Goal: Transaction & Acquisition: Purchase product/service

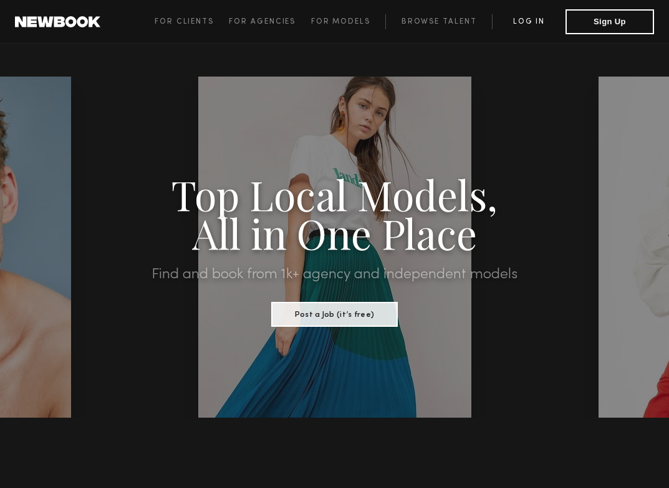
click at [400, 17] on link "Log in" at bounding box center [529, 21] width 74 height 15
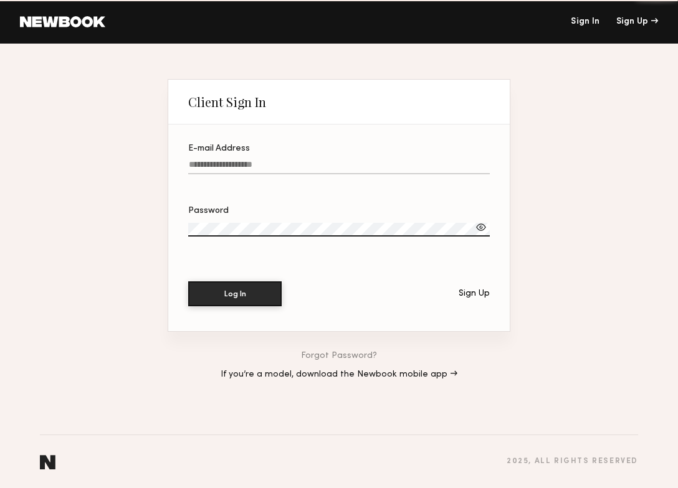
type input "**********"
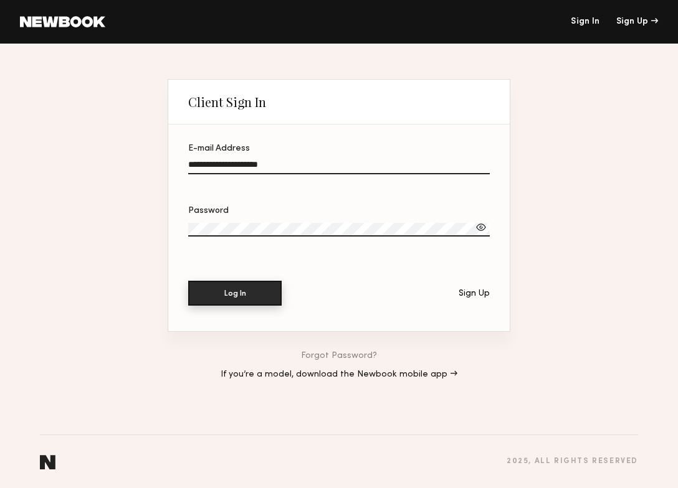
click at [214, 297] on button "Log In" at bounding box center [234, 293] width 93 height 25
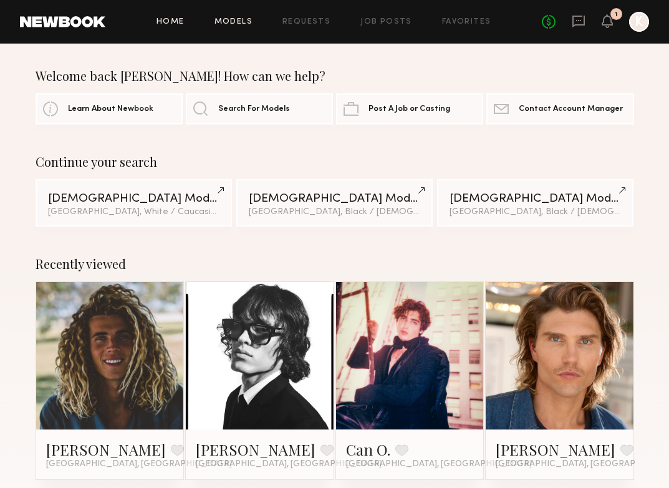
click at [243, 21] on link "Models" at bounding box center [233, 22] width 38 height 8
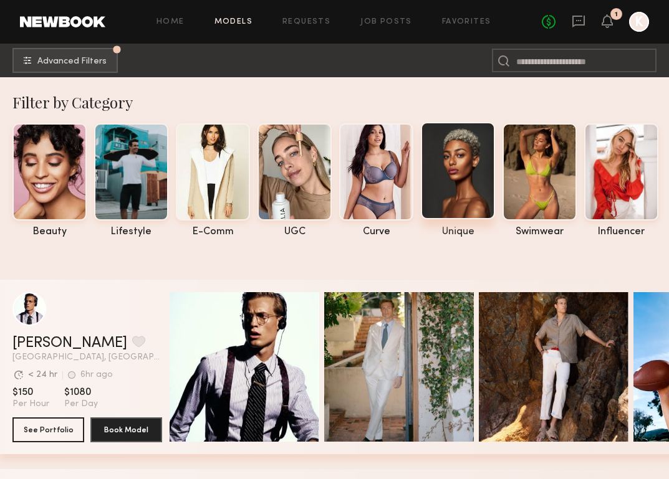
click at [400, 171] on div at bounding box center [458, 170] width 74 height 97
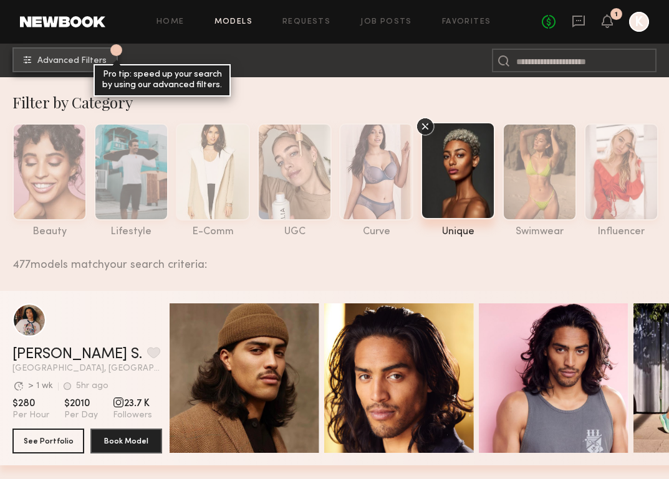
click at [98, 59] on span "Advanced Filters" at bounding box center [71, 61] width 69 height 9
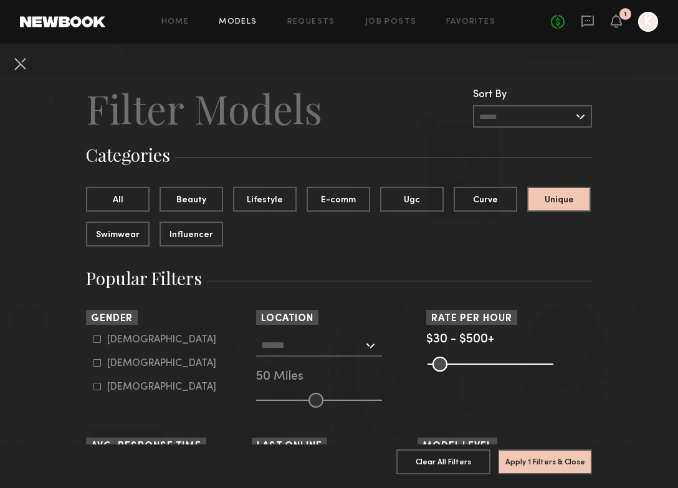
click at [93, 363] on icon at bounding box center [96, 363] width 7 height 7
type input "**"
click at [365, 350] on div at bounding box center [319, 346] width 126 height 22
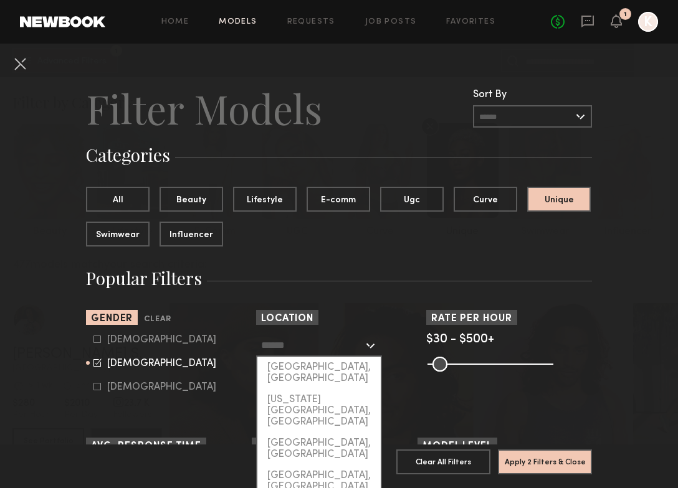
click at [333, 368] on div "[GEOGRAPHIC_DATA], [GEOGRAPHIC_DATA]" at bounding box center [318, 373] width 123 height 32
type input "**********"
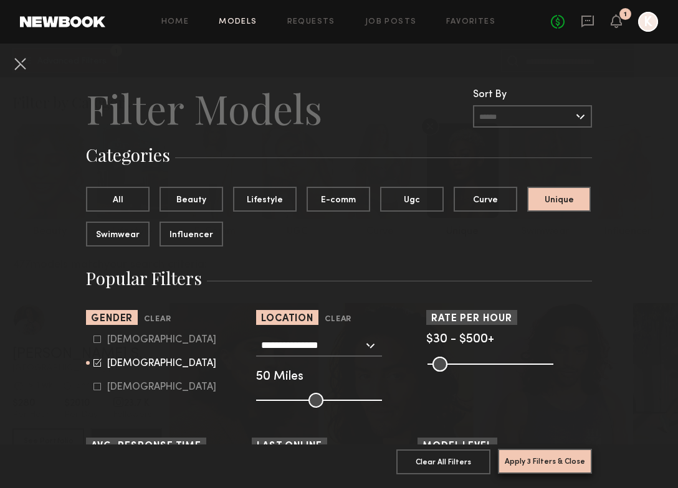
click at [400, 454] on button "Apply 3 Filters & Close" at bounding box center [545, 461] width 94 height 25
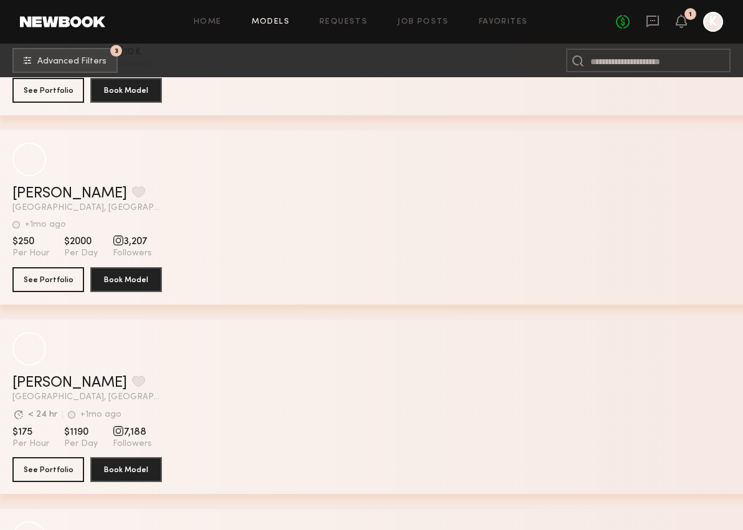
scroll to position [20547, 0]
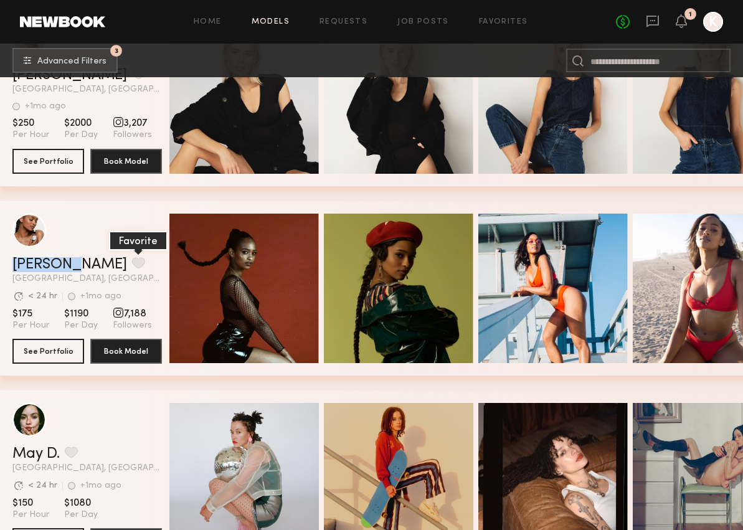
click at [132, 264] on button "grid" at bounding box center [138, 262] width 13 height 11
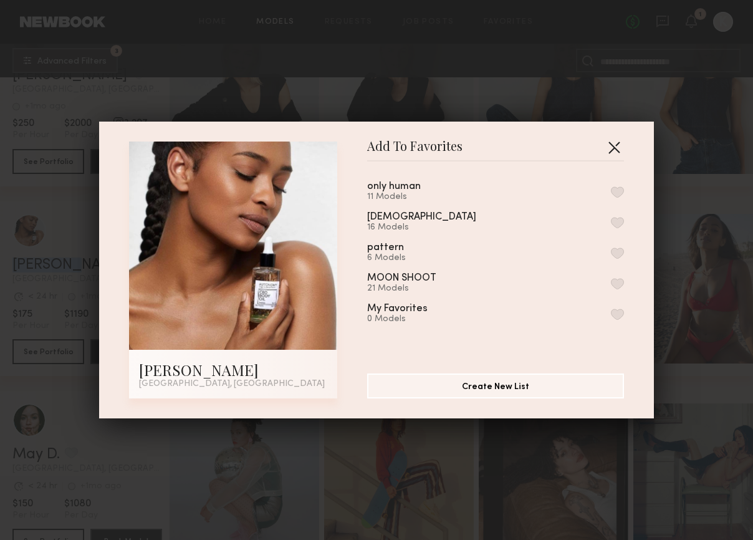
click at [400, 142] on button "button" at bounding box center [614, 147] width 20 height 20
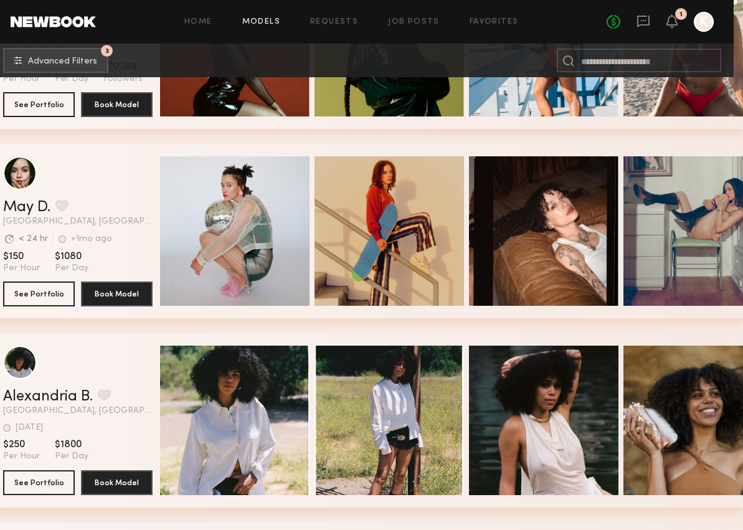
scroll to position [20794, 0]
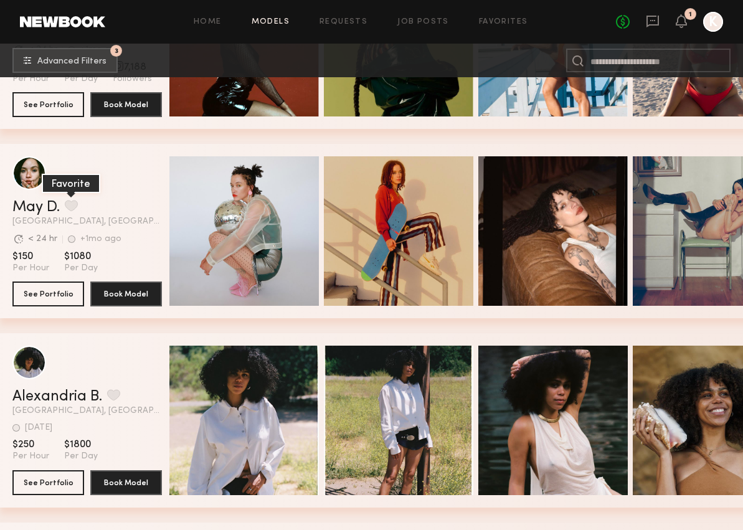
click at [72, 200] on button "grid" at bounding box center [71, 205] width 13 height 11
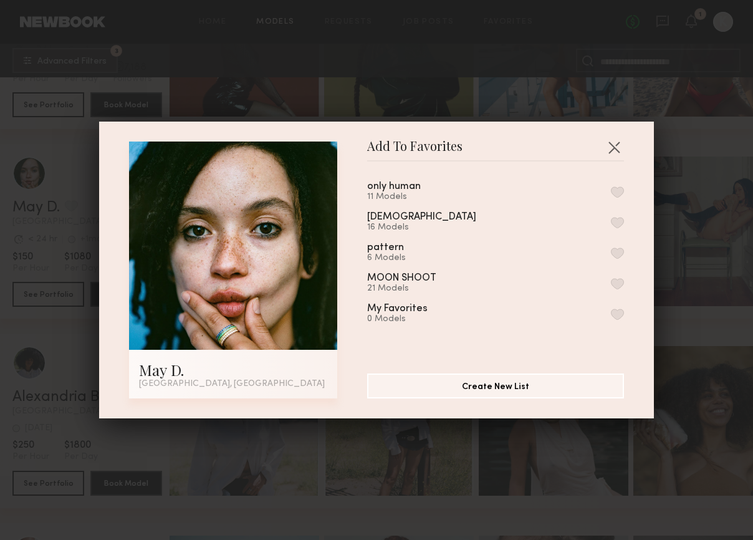
click at [390, 222] on div "16 Models" at bounding box center [436, 227] width 139 height 10
click at [400, 221] on button "button" at bounding box center [617, 222] width 13 height 11
click at [400, 421] on div "Add To Favorites May D. Los Angeles, CA Add To Favorites only human 11 Models n…" at bounding box center [376, 270] width 753 height 540
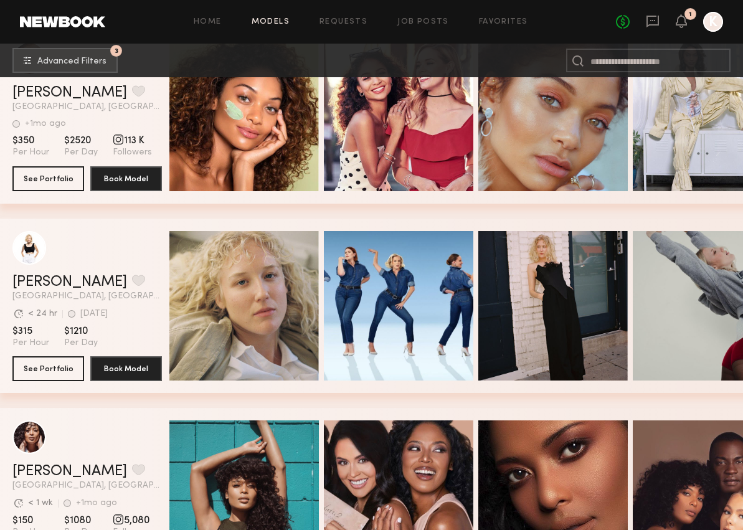
scroll to position [21372, 0]
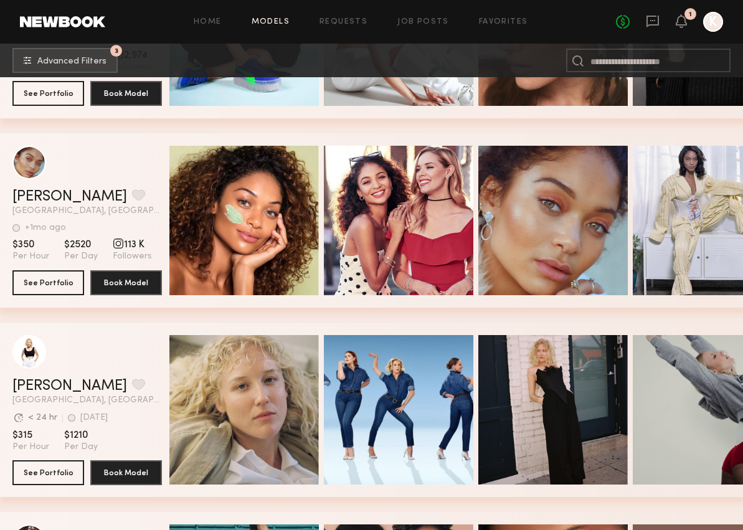
click at [268, 24] on link "Models" at bounding box center [271, 22] width 38 height 8
click at [209, 20] on link "Home" at bounding box center [208, 22] width 28 height 8
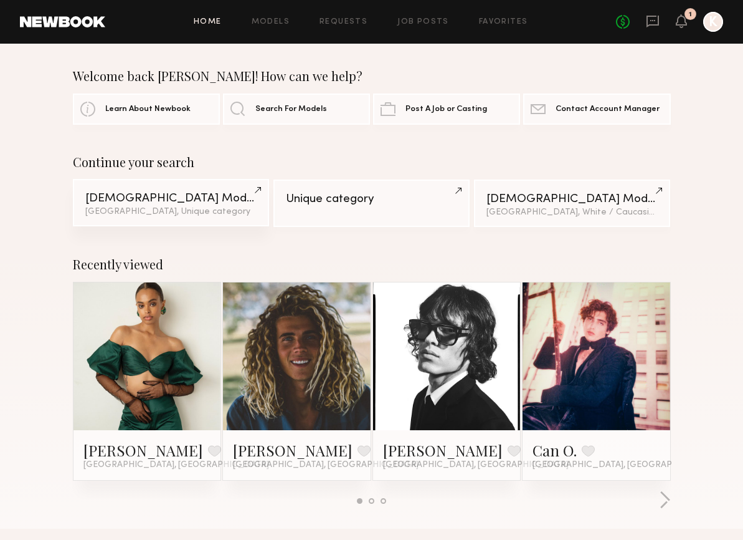
click at [182, 202] on div "Female Models" at bounding box center [171, 199] width 172 height 12
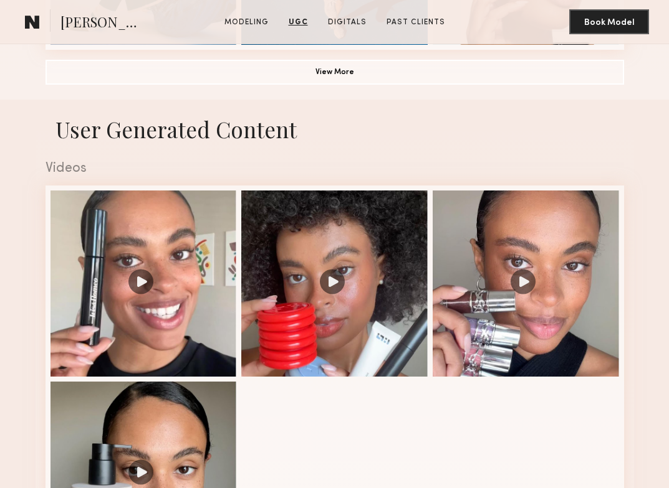
scroll to position [1054, 0]
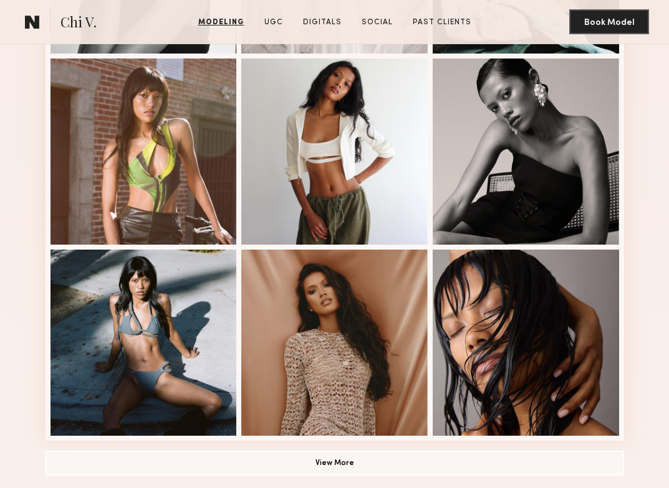
scroll to position [669, 0]
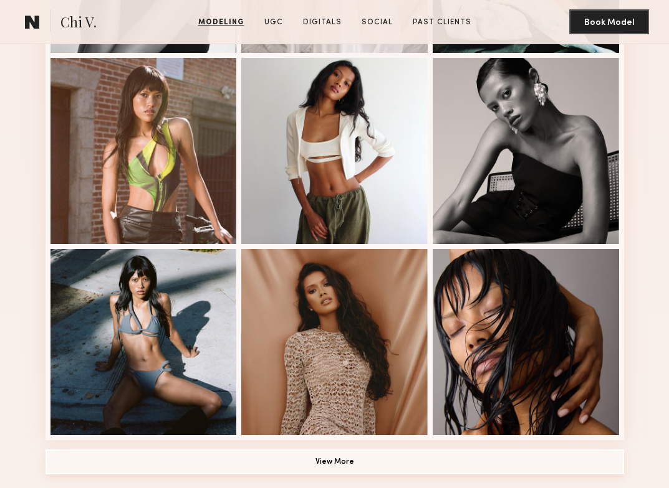
click at [474, 466] on button "View More" at bounding box center [334, 462] width 578 height 25
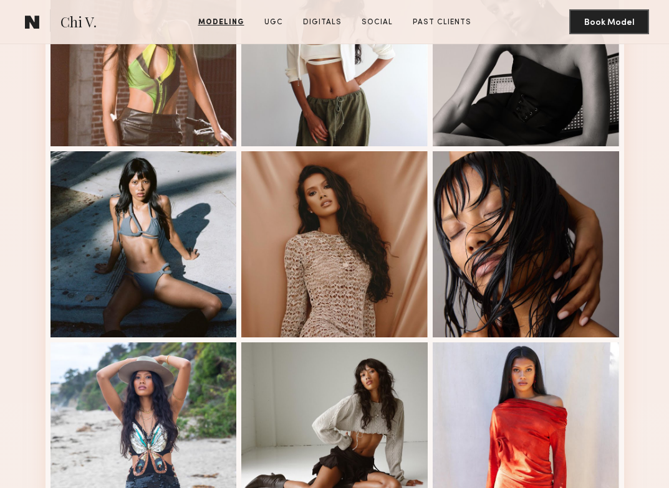
scroll to position [745, 0]
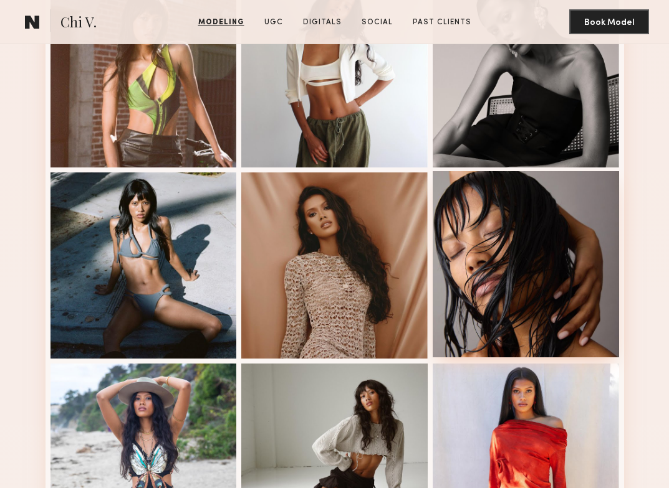
click at [479, 271] on div at bounding box center [525, 264] width 186 height 186
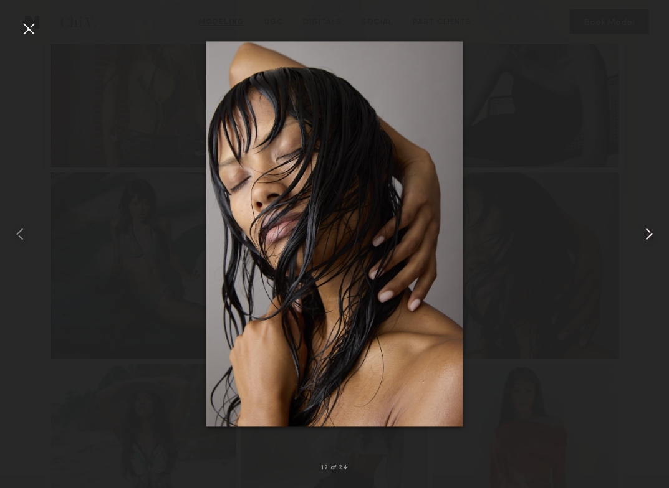
click at [658, 70] on div at bounding box center [655, 234] width 27 height 429
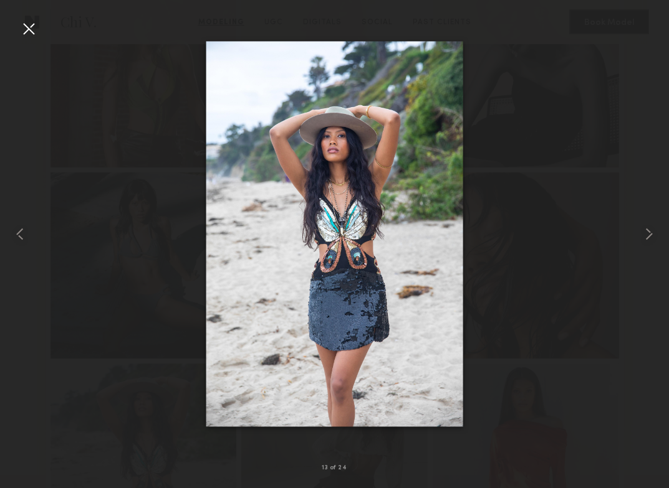
click at [604, 82] on div at bounding box center [334, 234] width 669 height 429
drag, startPoint x: 556, startPoint y: 147, endPoint x: 574, endPoint y: 172, distance: 30.8
click at [555, 145] on div at bounding box center [334, 234] width 669 height 429
click at [649, 232] on common-icon at bounding box center [649, 234] width 20 height 20
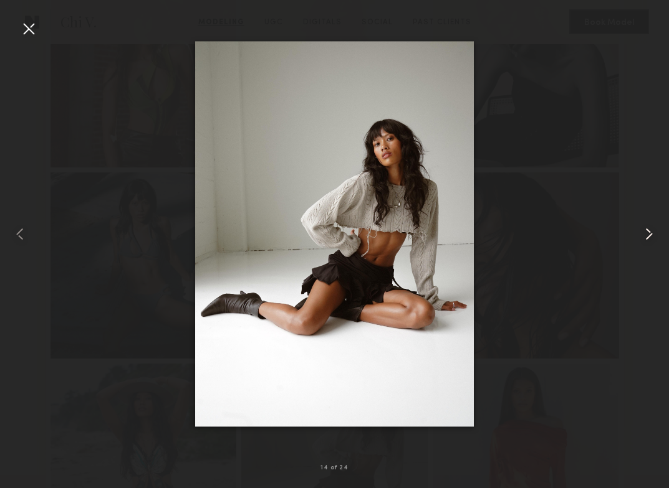
click at [649, 232] on common-icon at bounding box center [649, 234] width 20 height 20
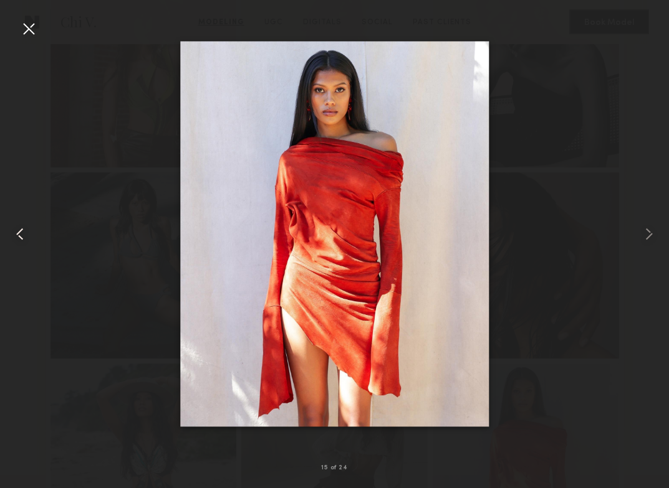
click at [28, 232] on common-icon at bounding box center [20, 234] width 20 height 20
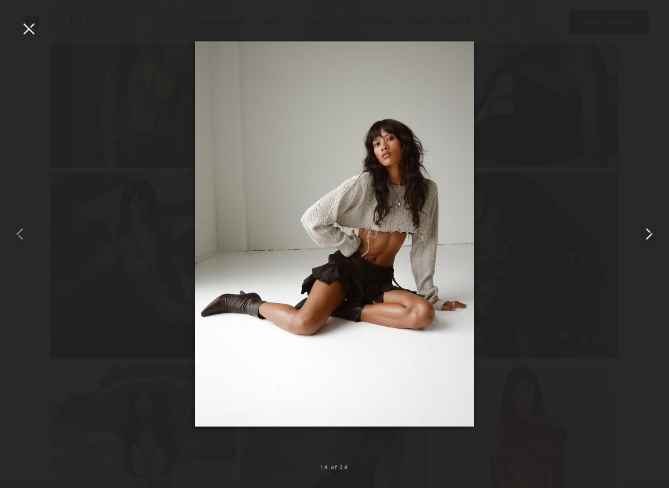
click at [645, 237] on common-icon at bounding box center [649, 234] width 20 height 20
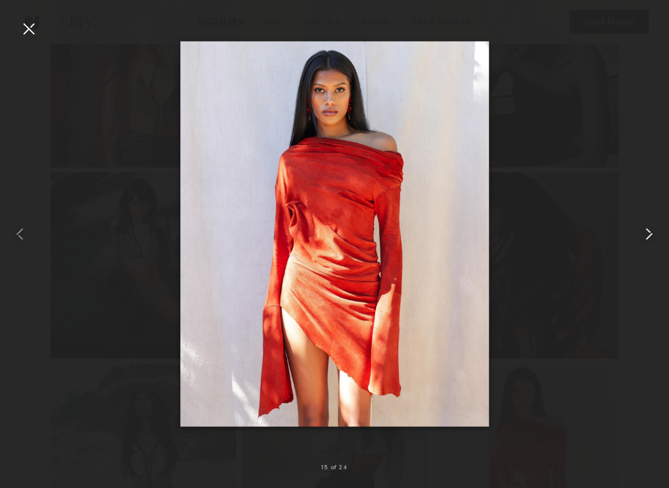
click at [644, 233] on common-icon at bounding box center [649, 234] width 20 height 20
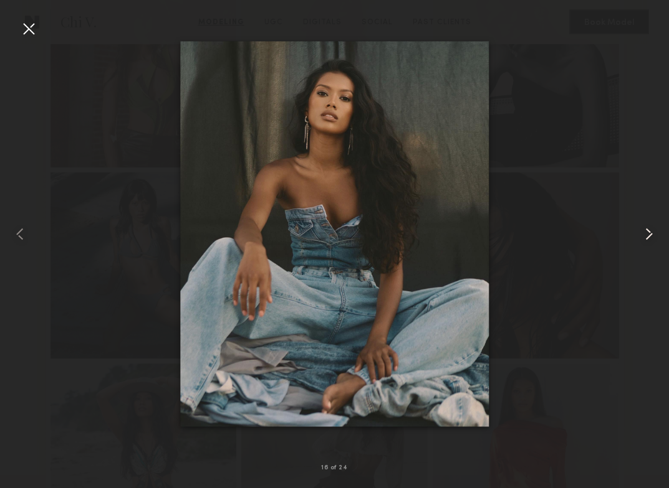
click at [644, 229] on common-icon at bounding box center [649, 234] width 20 height 20
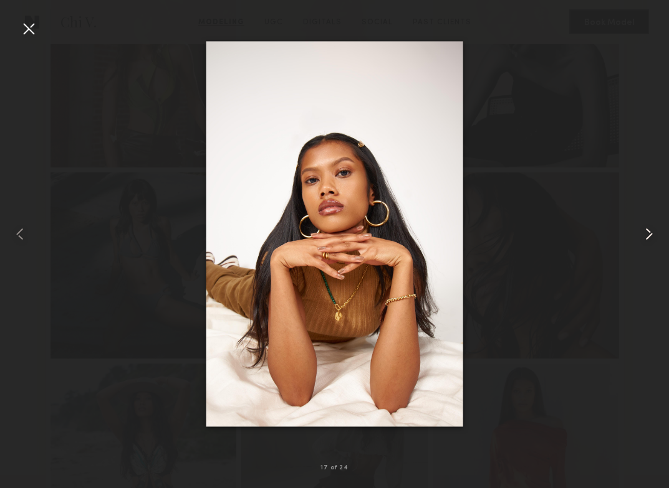
click at [650, 237] on common-icon at bounding box center [649, 234] width 20 height 20
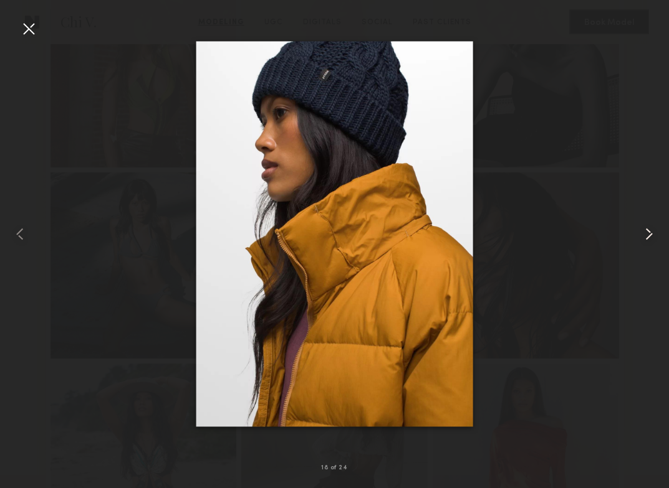
click at [652, 240] on common-icon at bounding box center [649, 234] width 20 height 20
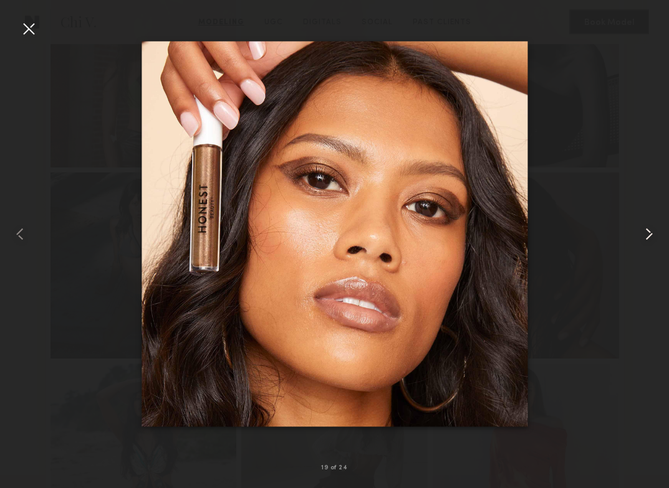
click at [652, 234] on common-icon at bounding box center [649, 234] width 20 height 20
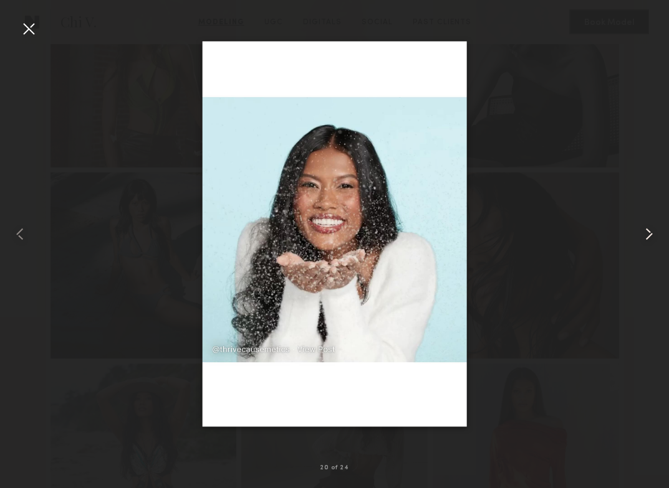
click at [654, 237] on common-icon at bounding box center [649, 234] width 20 height 20
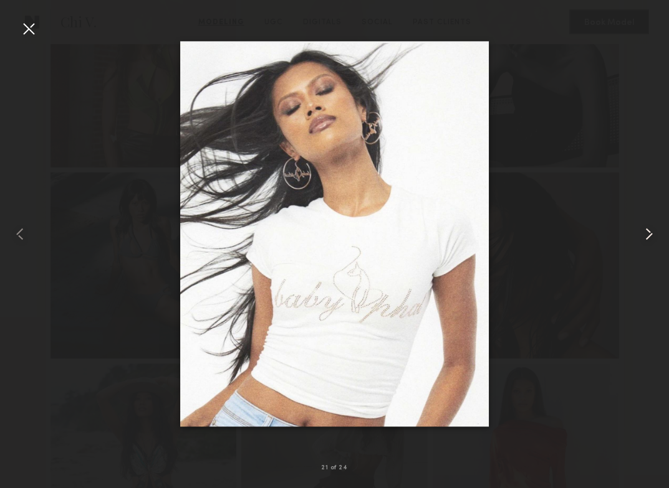
click at [654, 241] on common-icon at bounding box center [649, 234] width 20 height 20
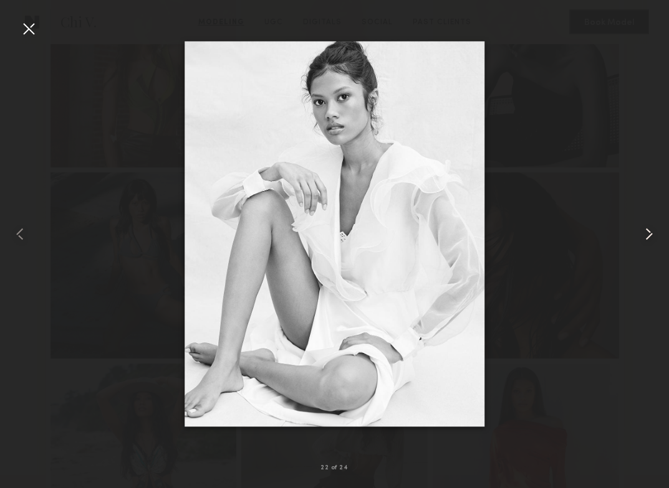
click at [644, 101] on div at bounding box center [655, 234] width 27 height 429
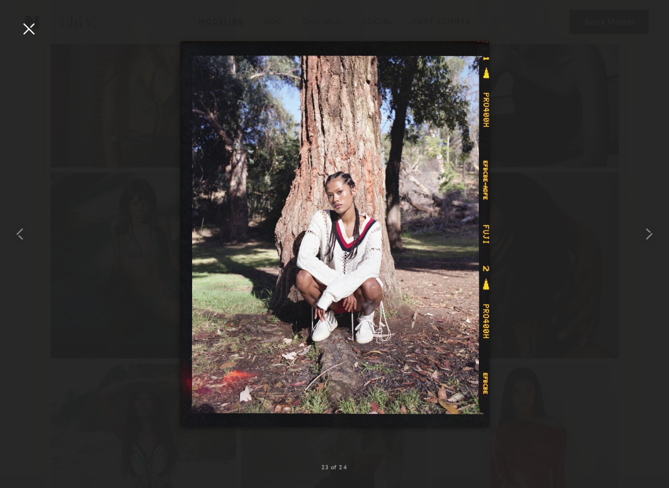
drag, startPoint x: 28, startPoint y: 27, endPoint x: 51, endPoint y: 19, distance: 24.6
click at [28, 27] on div at bounding box center [29, 29] width 20 height 20
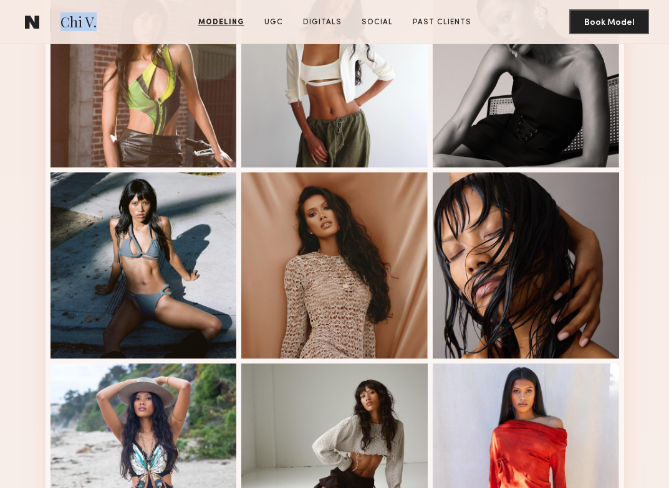
drag, startPoint x: 64, startPoint y: 21, endPoint x: 101, endPoint y: 20, distance: 37.4
click at [102, 19] on section "Chi V." at bounding box center [83, 21] width 127 height 25
copy span "Chi V."
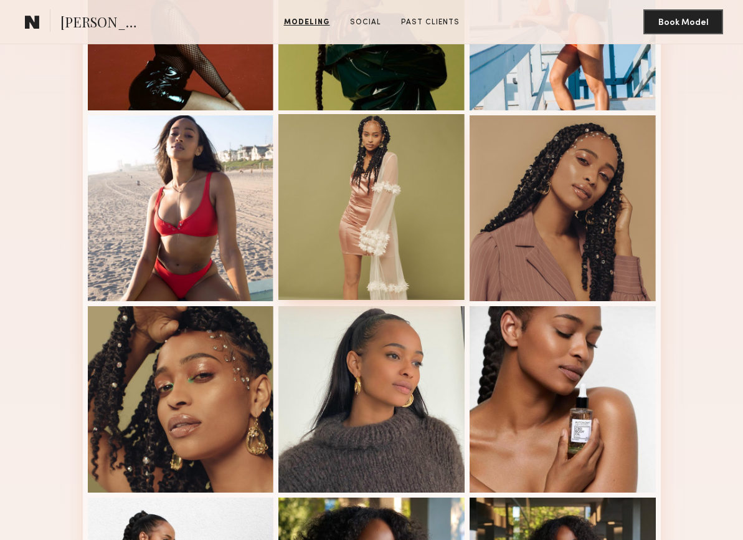
scroll to position [684, 0]
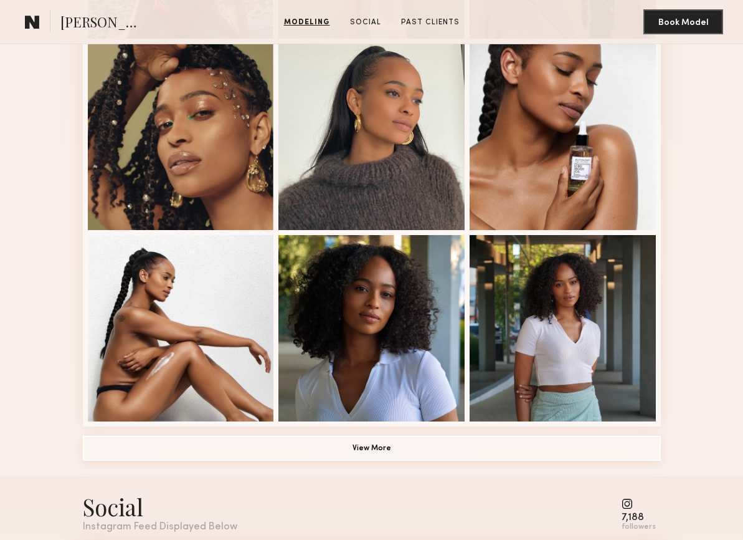
click at [479, 447] on button "View More" at bounding box center [372, 448] width 578 height 25
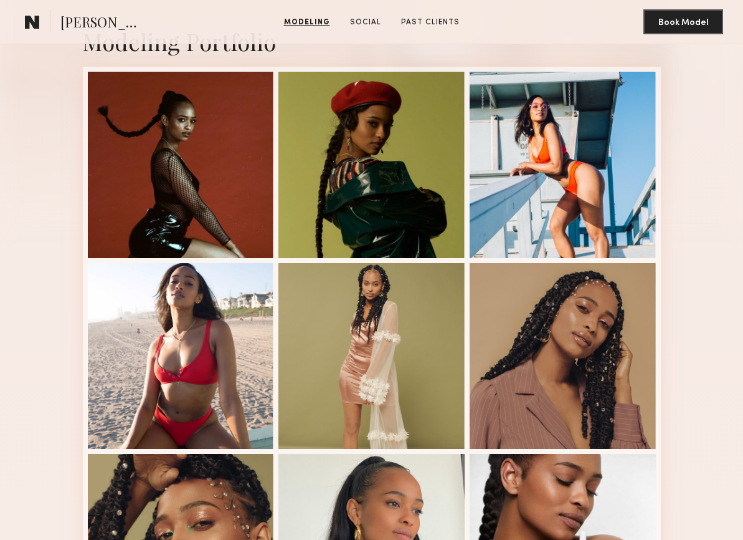
scroll to position [274, 0]
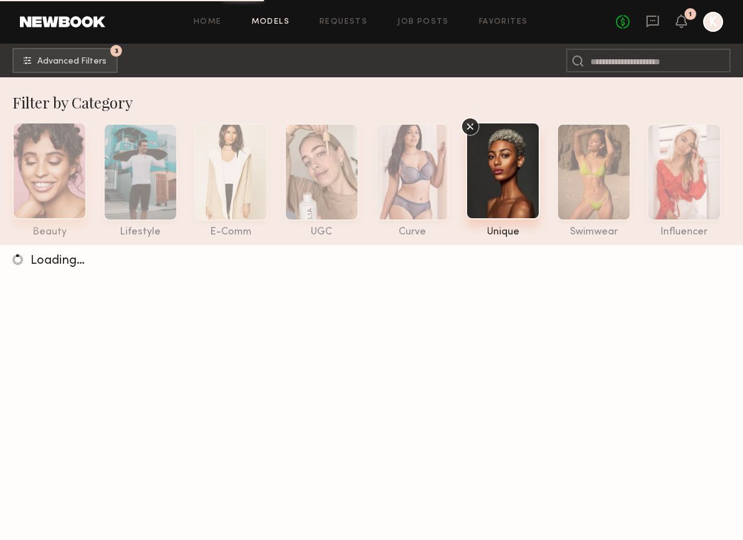
click at [49, 191] on div at bounding box center [49, 170] width 74 height 97
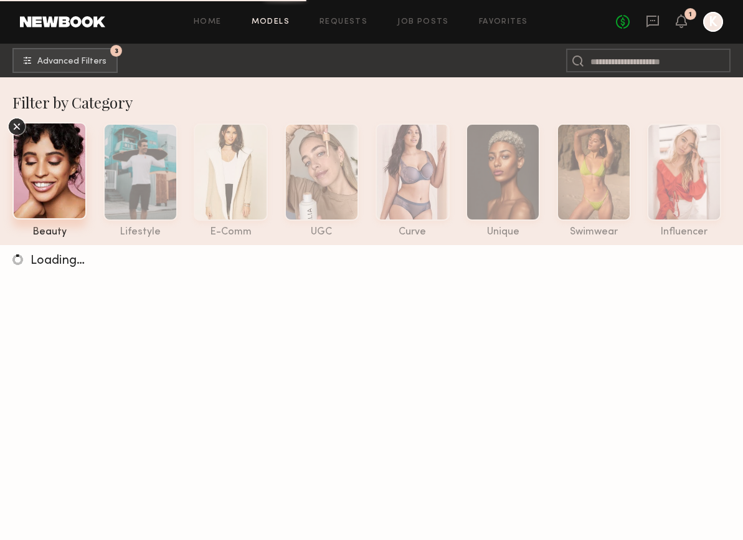
click at [49, 191] on div at bounding box center [49, 170] width 74 height 97
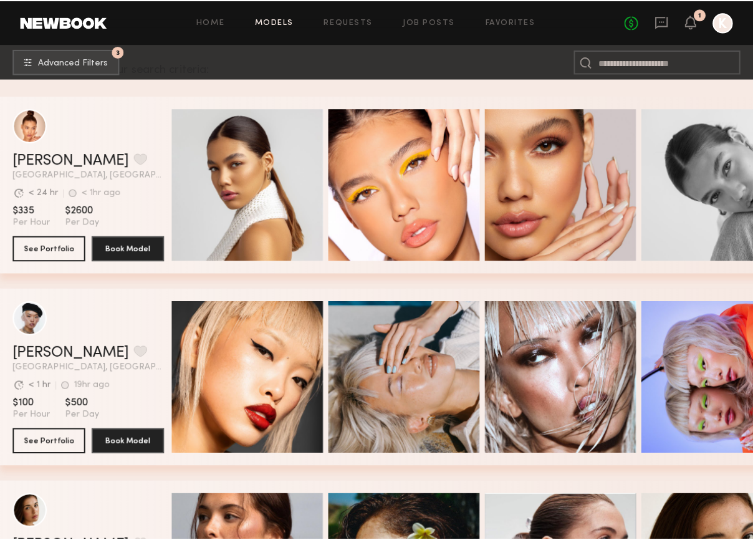
scroll to position [262, 0]
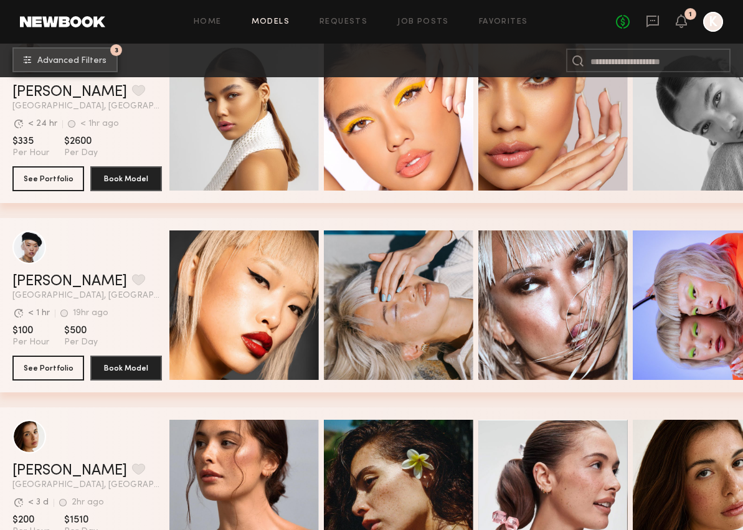
click at [64, 58] on span "Advanced Filters" at bounding box center [71, 61] width 69 height 9
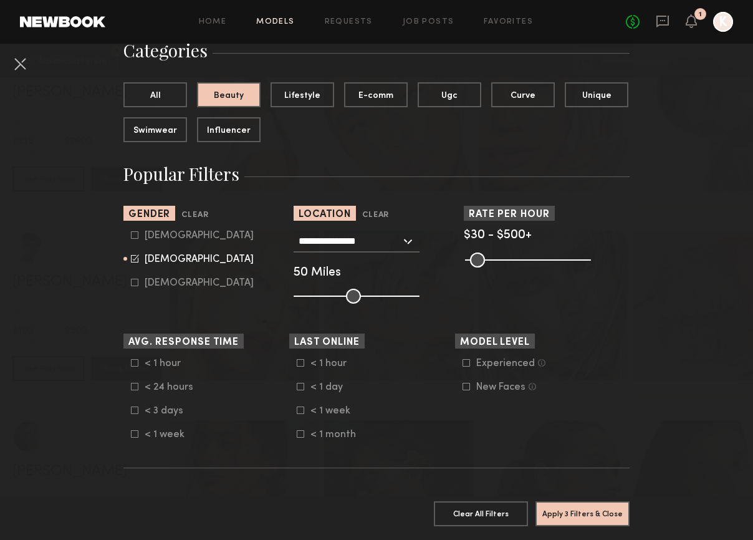
scroll to position [116, 0]
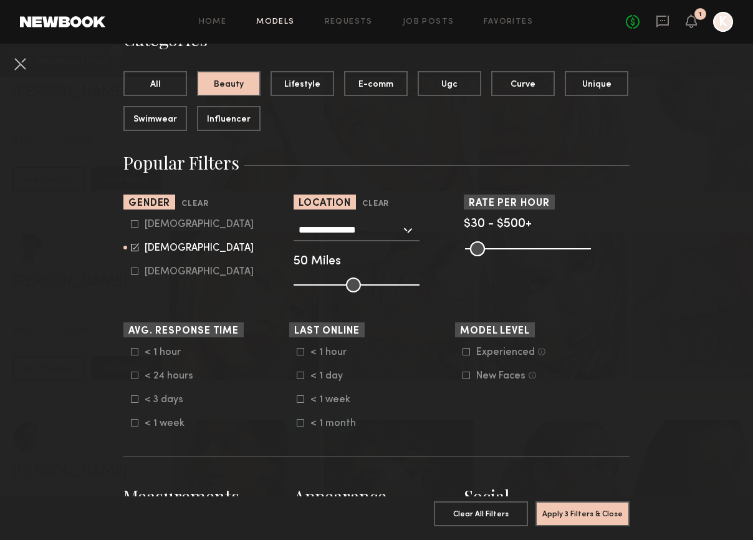
click at [462, 355] on icon at bounding box center [465, 351] width 7 height 7
click at [463, 376] on icon at bounding box center [465, 374] width 7 height 7
click at [297, 399] on icon at bounding box center [300, 398] width 7 height 7
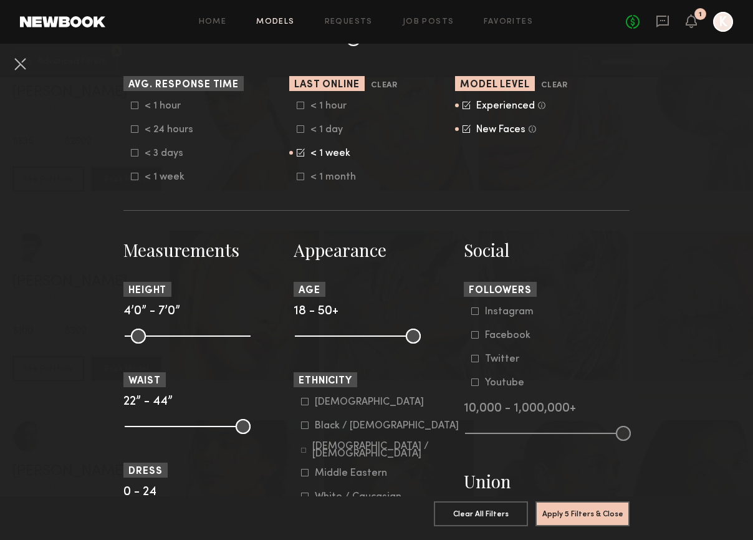
scroll to position [364, 0]
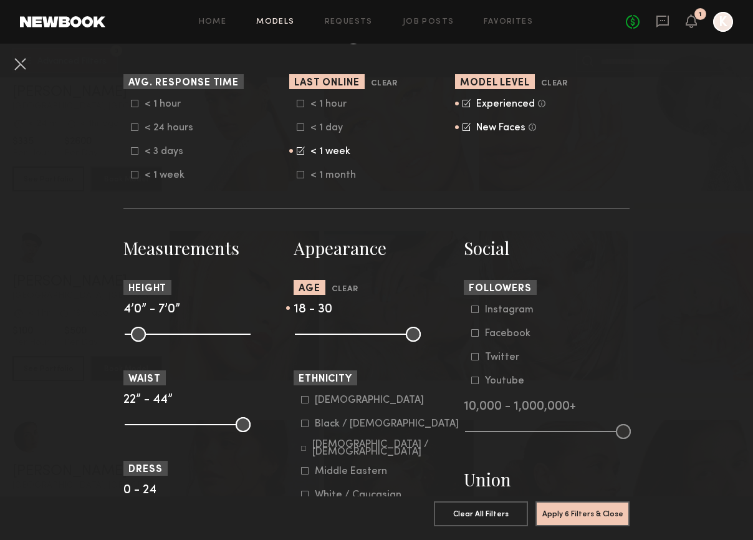
drag, startPoint x: 409, startPoint y: 335, endPoint x: 338, endPoint y: 333, distance: 71.0
type input "**"
click at [338, 333] on input "range" at bounding box center [358, 333] width 126 height 15
click at [301, 427] on icon at bounding box center [304, 422] width 7 height 7
click at [301, 401] on icon at bounding box center [304, 399] width 7 height 7
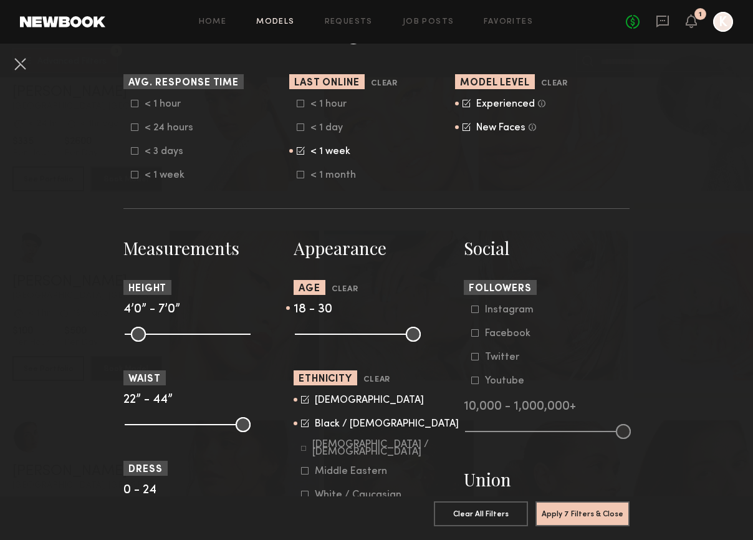
click at [301, 447] on icon at bounding box center [303, 448] width 5 height 5
click at [303, 472] on icon at bounding box center [305, 470] width 7 height 7
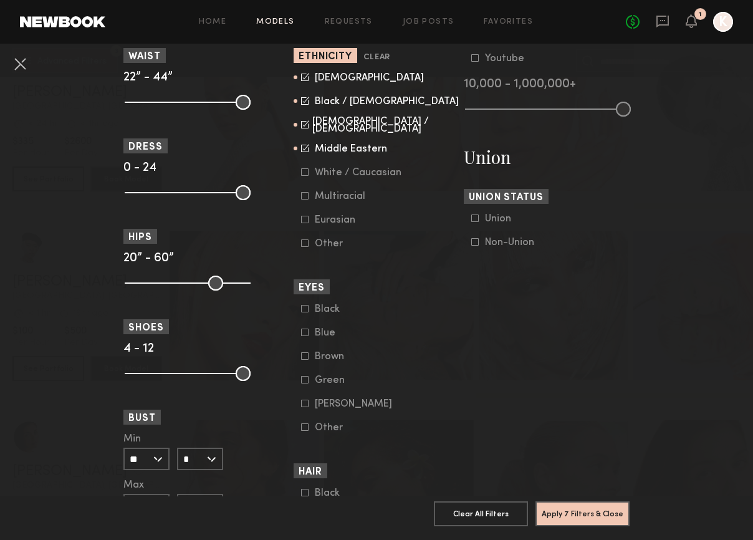
scroll to position [729, 0]
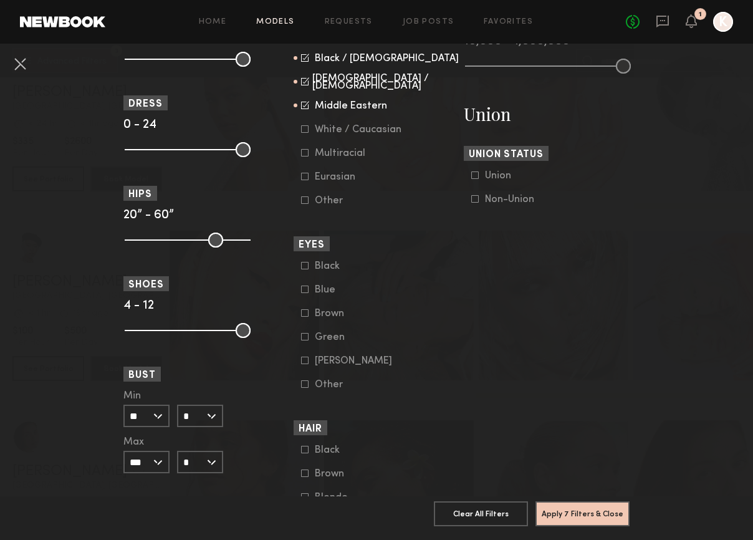
click at [302, 269] on icon at bounding box center [304, 265] width 7 height 7
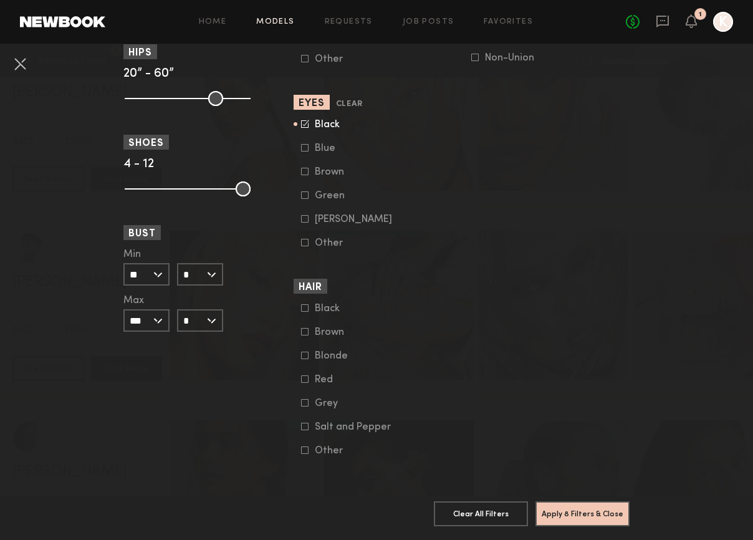
scroll to position [887, 0]
click at [302, 120] on icon at bounding box center [305, 124] width 8 height 8
click at [301, 304] on icon at bounding box center [304, 307] width 7 height 7
click at [301, 328] on icon at bounding box center [304, 331] width 7 height 7
click at [301, 374] on common-framework-checkbox "Red" at bounding box center [380, 379] width 158 height 11
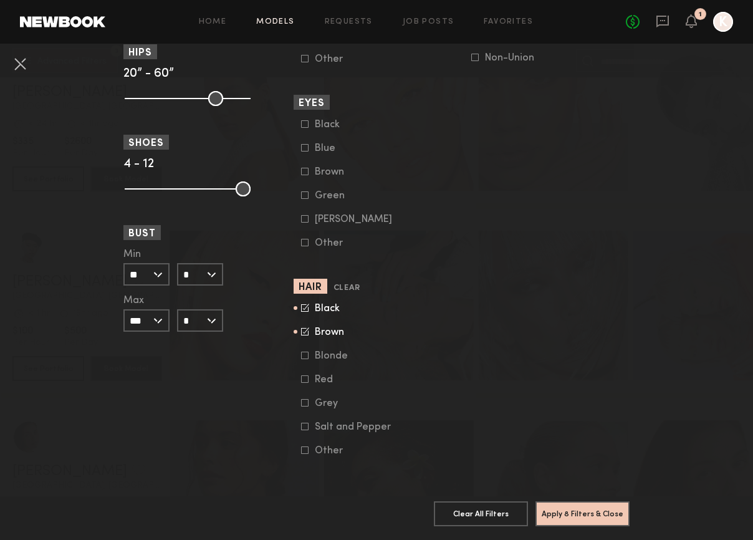
click at [301, 375] on icon at bounding box center [304, 378] width 7 height 7
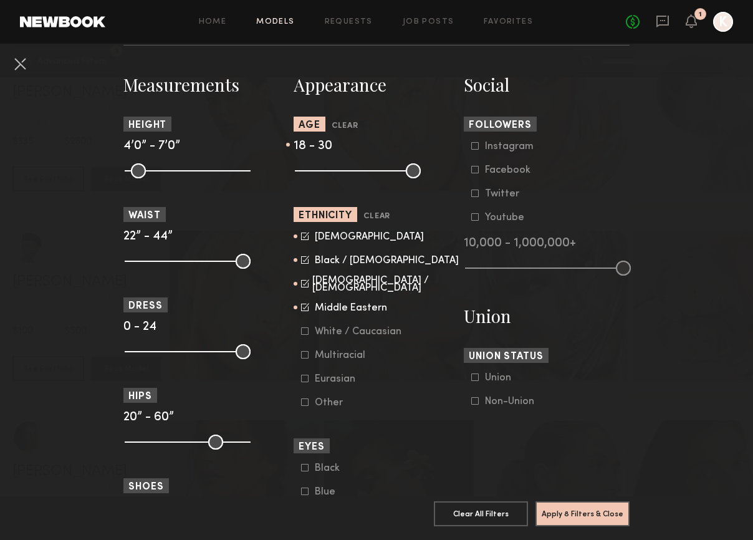
scroll to position [527, 0]
click at [560, 505] on button "Apply 8 Filters & Close" at bounding box center [582, 512] width 94 height 25
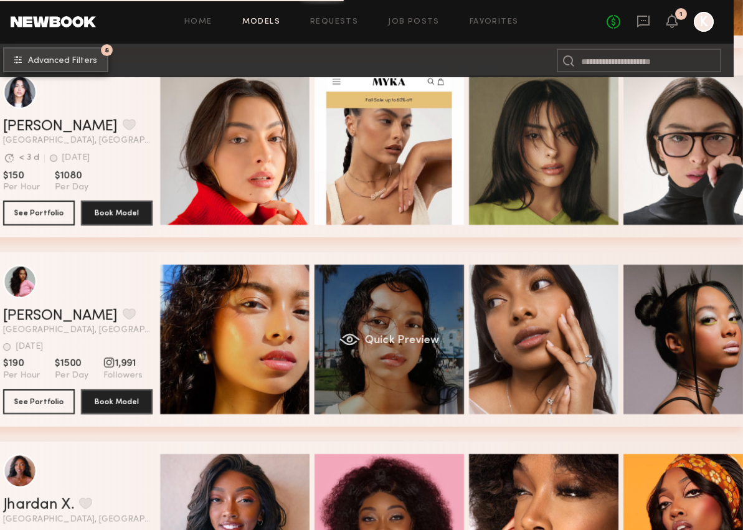
scroll to position [0, 6]
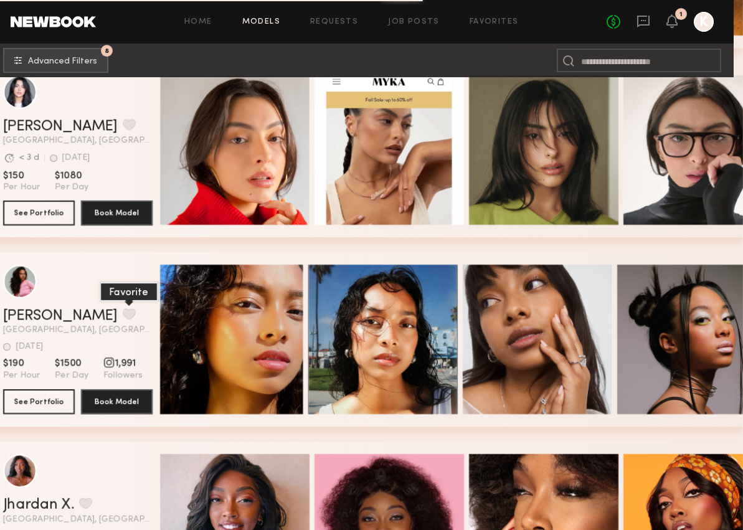
click at [123, 317] on button "grid" at bounding box center [129, 313] width 13 height 11
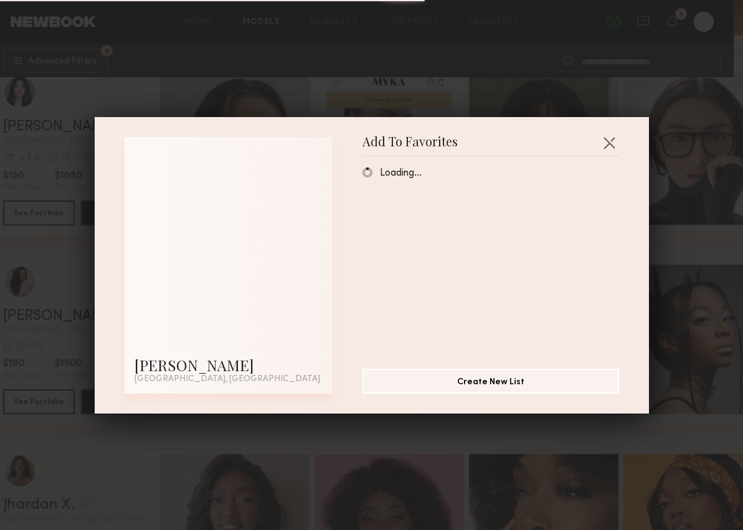
scroll to position [6100, 0]
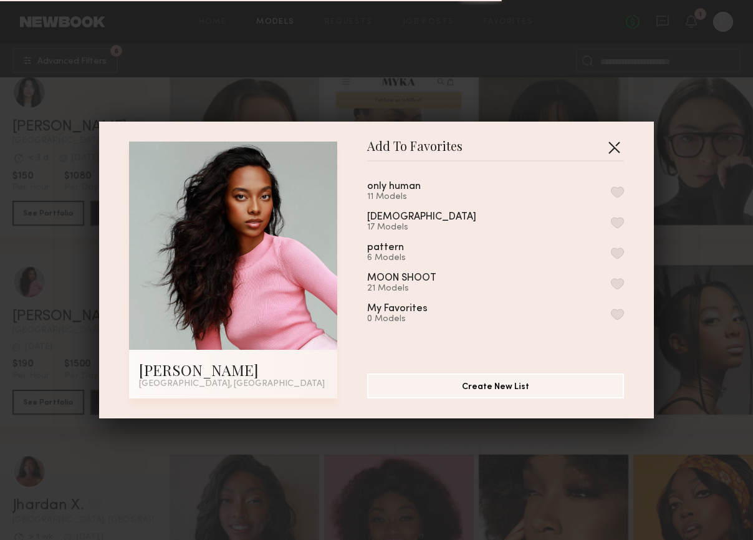
click at [608, 151] on button "button" at bounding box center [614, 147] width 20 height 20
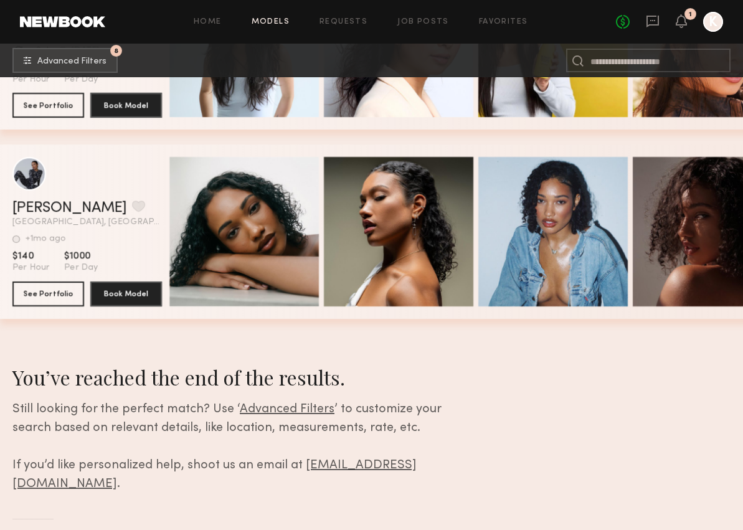
scroll to position [11271, 0]
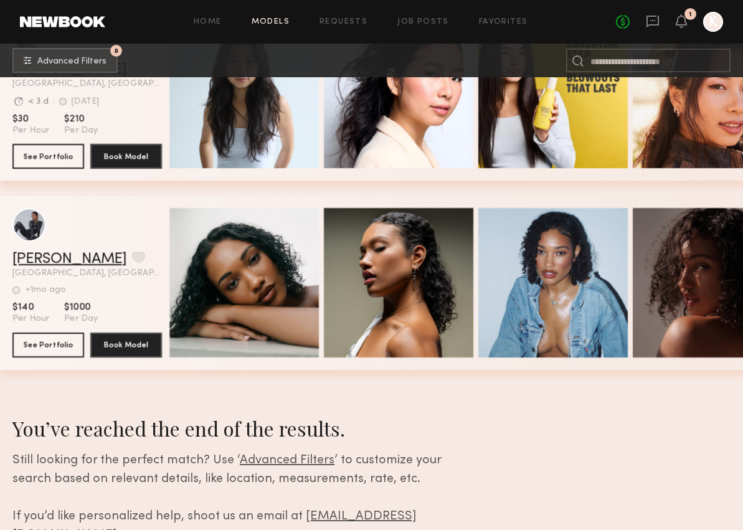
click at [44, 259] on link "Bryana S." at bounding box center [69, 259] width 115 height 15
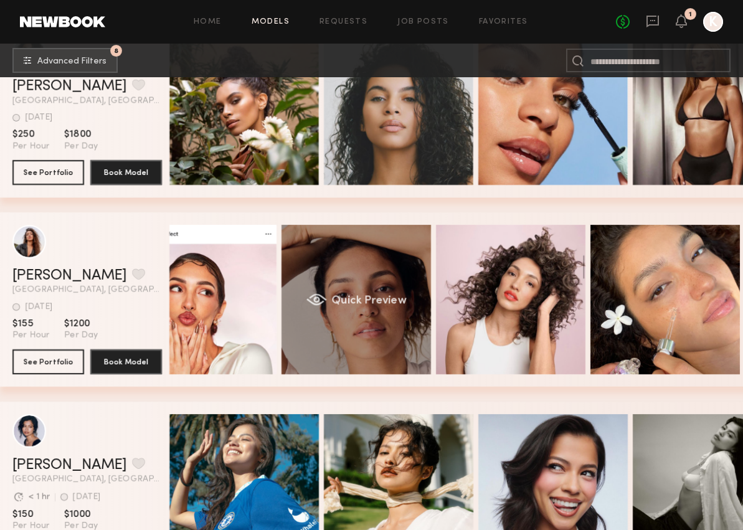
scroll to position [8602, 9]
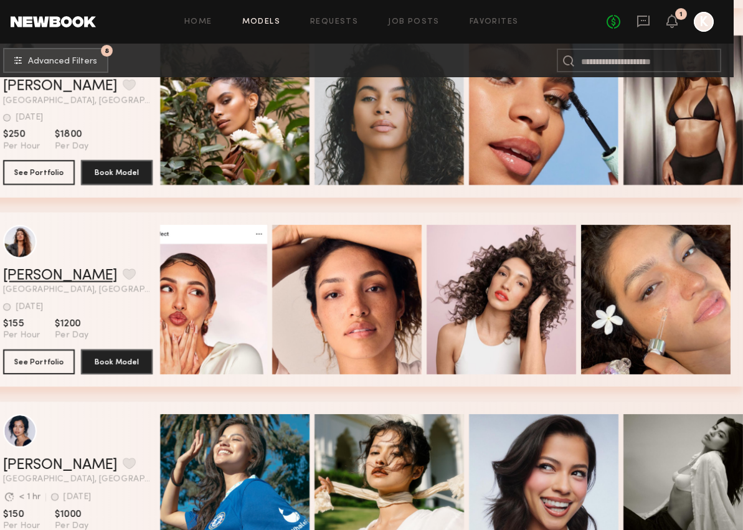
click at [37, 276] on link "Yamili B." at bounding box center [60, 276] width 115 height 15
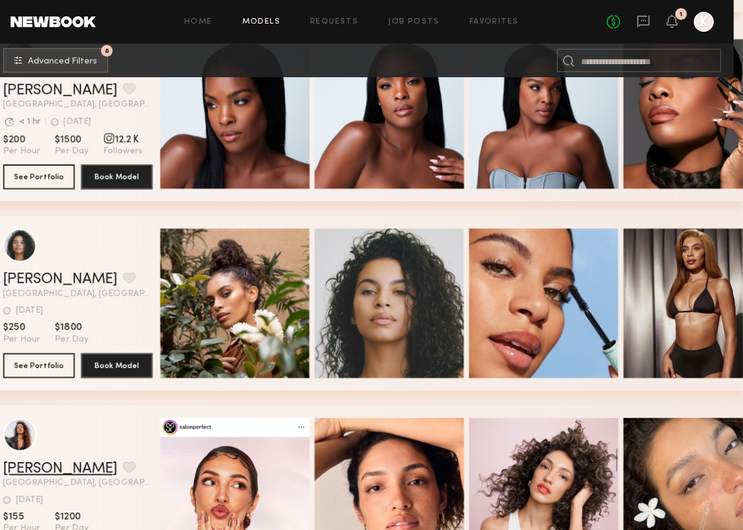
scroll to position [8407, 9]
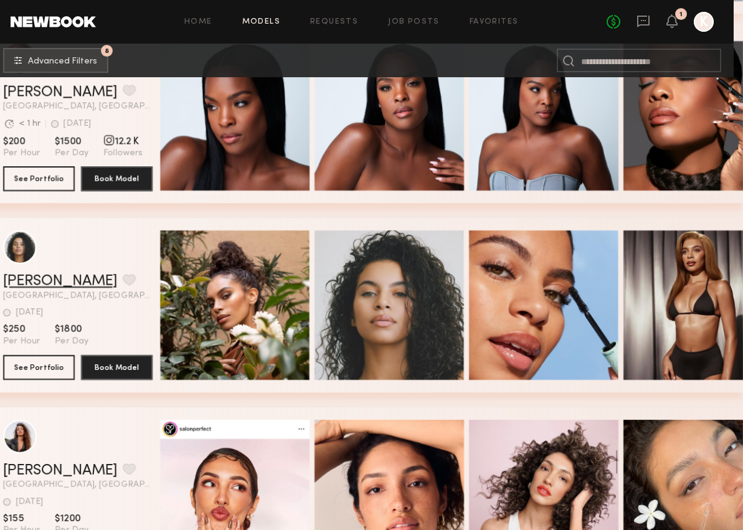
click at [44, 276] on link "Arianna B." at bounding box center [60, 281] width 115 height 15
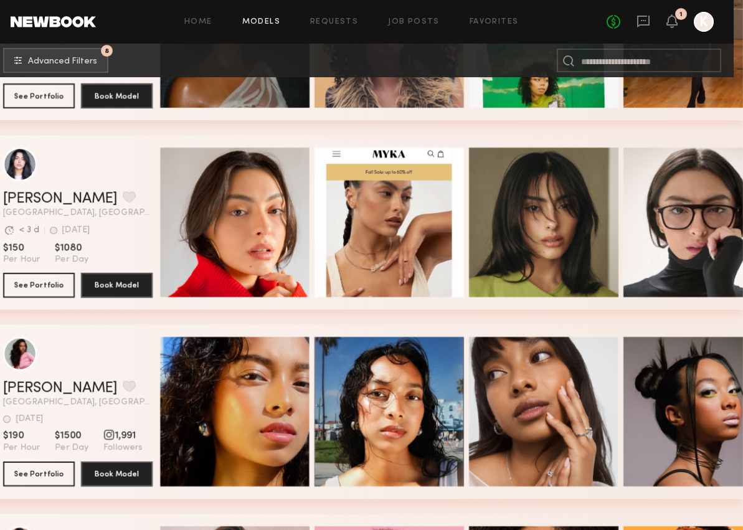
scroll to position [6015, 9]
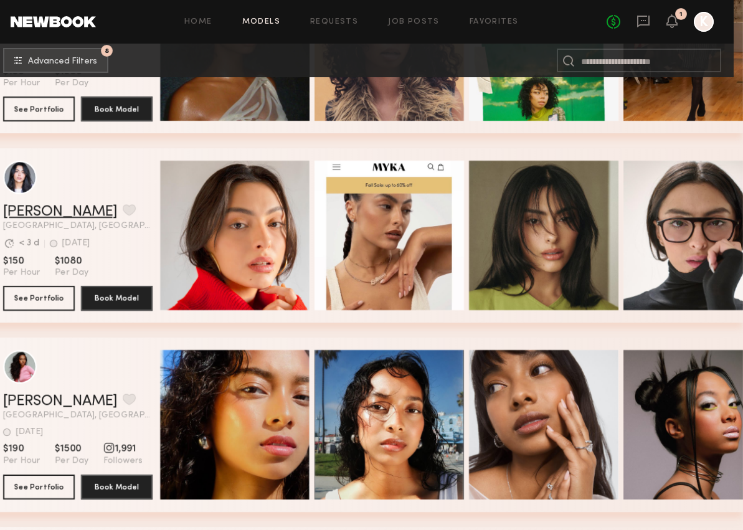
click at [22, 211] on link "Fifi K." at bounding box center [60, 211] width 115 height 15
click at [631, 141] on div "Alexandria R. Favorite Los Angeles, CA Avg. request response time < 24 hr +1mo …" at bounding box center [367, 53] width 753 height 189
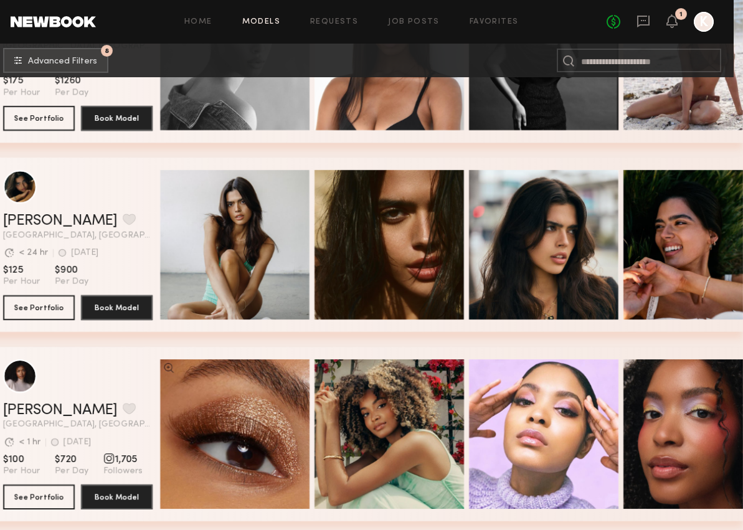
scroll to position [5458, 9]
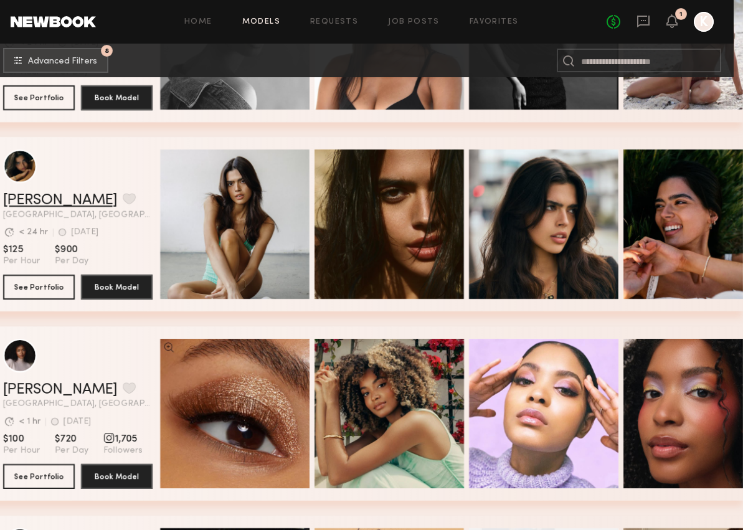
click at [29, 197] on link "Lauren S." at bounding box center [60, 200] width 115 height 15
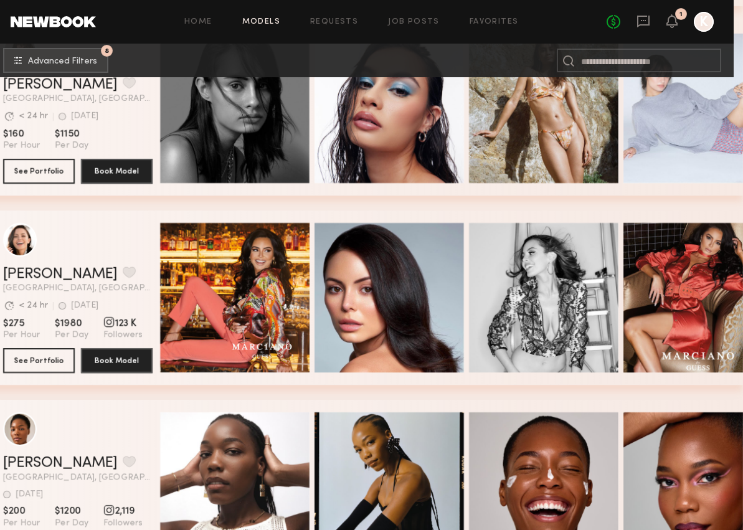
scroll to position [3077, 9]
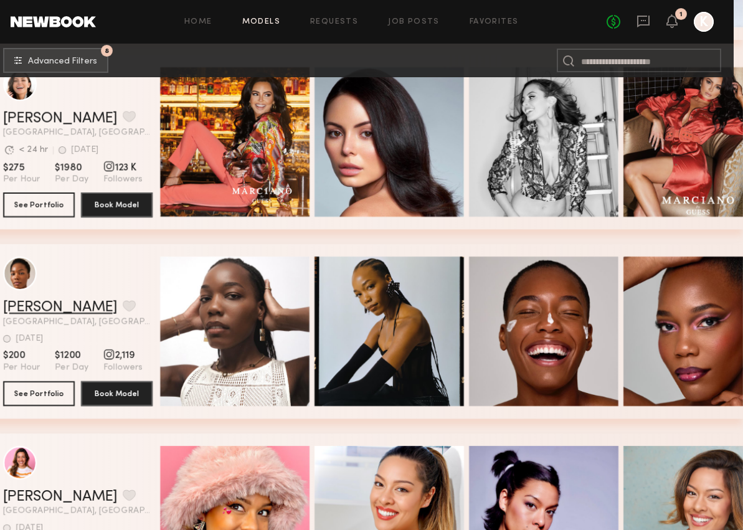
click at [48, 305] on link "Zairah M." at bounding box center [60, 307] width 115 height 15
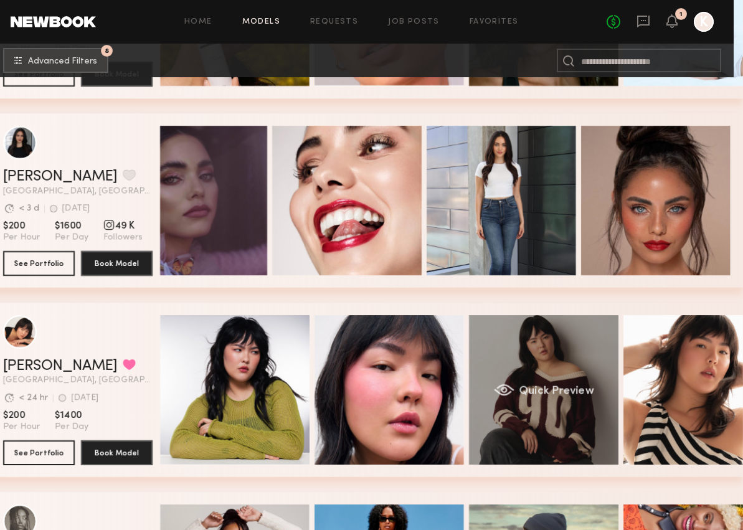
scroll to position [0, 42]
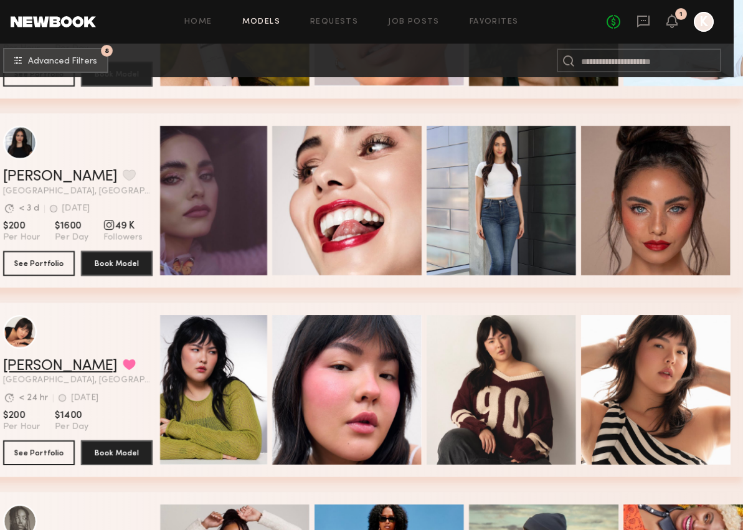
click at [26, 360] on link "Annika S." at bounding box center [60, 366] width 115 height 15
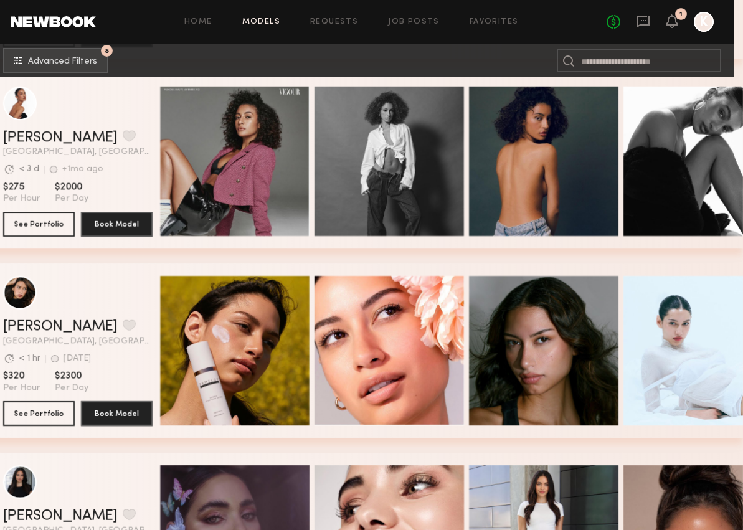
scroll to position [1916, 9]
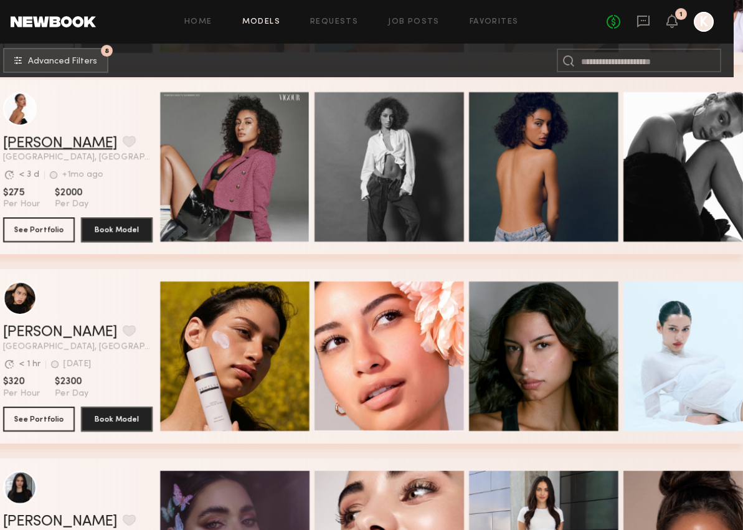
click at [43, 143] on link "[PERSON_NAME]" at bounding box center [60, 143] width 115 height 15
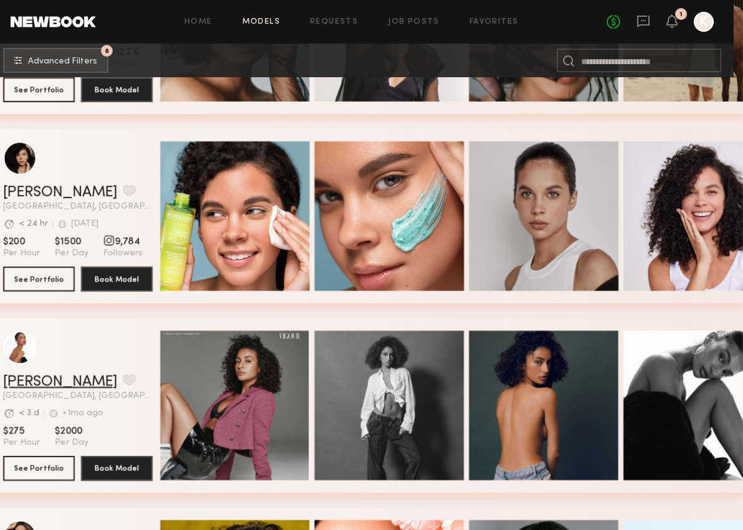
scroll to position [1659, 9]
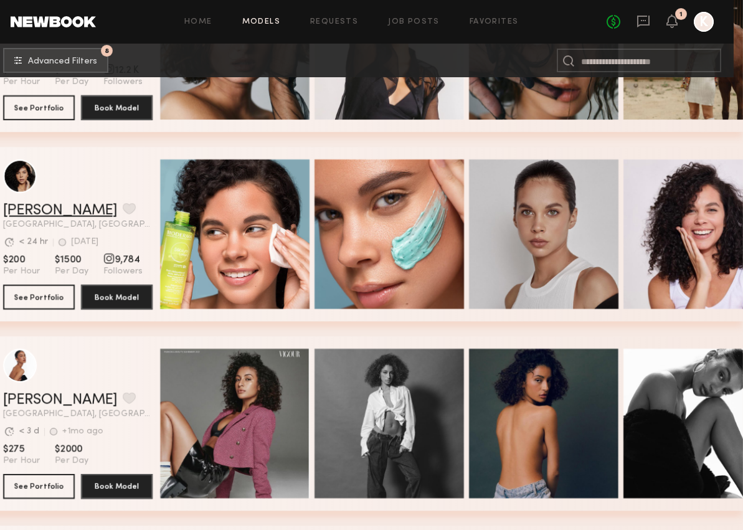
click at [33, 211] on link "[PERSON_NAME]" at bounding box center [60, 210] width 115 height 15
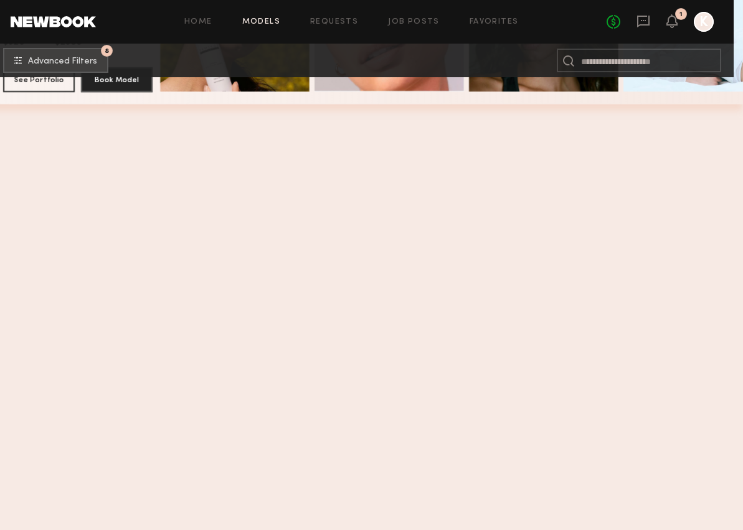
scroll to position [0, 9]
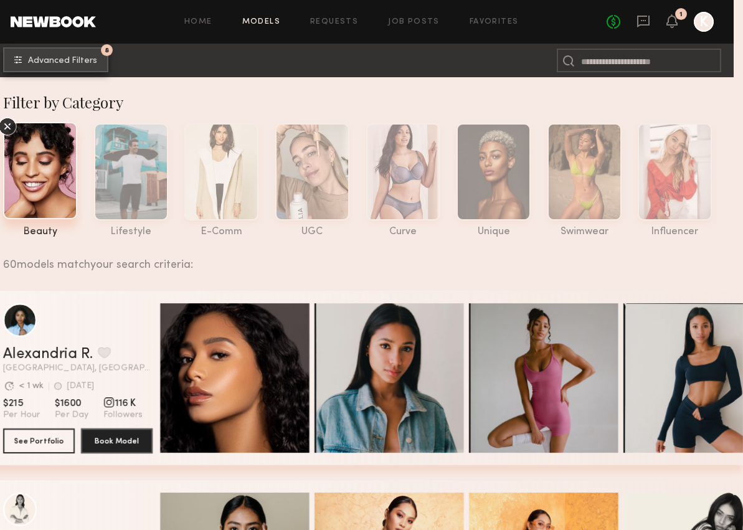
click at [74, 65] on span "Advanced Filters" at bounding box center [62, 61] width 69 height 9
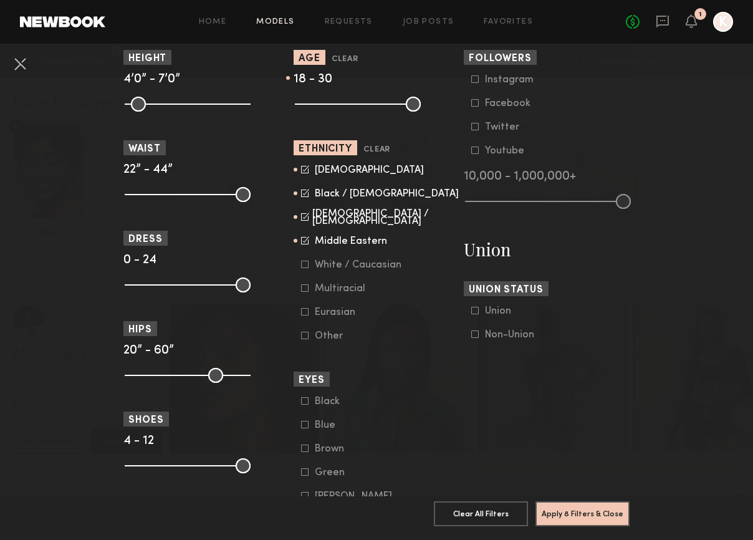
scroll to position [624, 0]
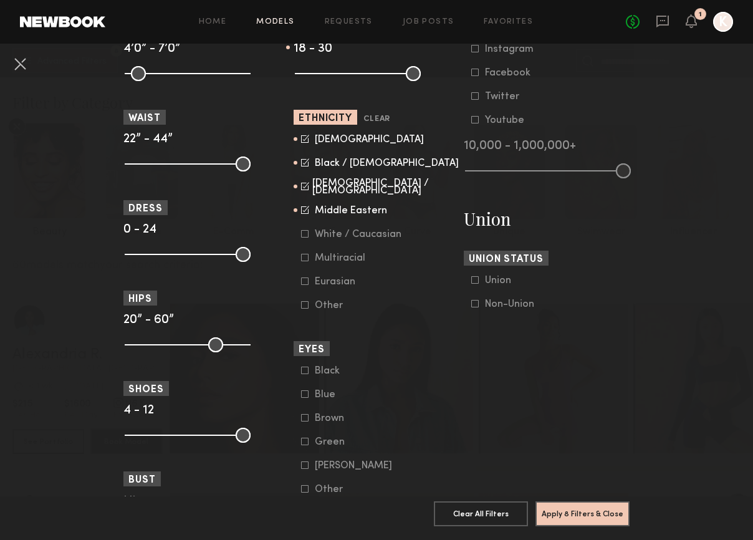
click at [301, 143] on icon at bounding box center [305, 139] width 8 height 8
click at [301, 184] on icon at bounding box center [305, 186] width 8 height 8
click at [301, 211] on icon at bounding box center [305, 210] width 8 height 8
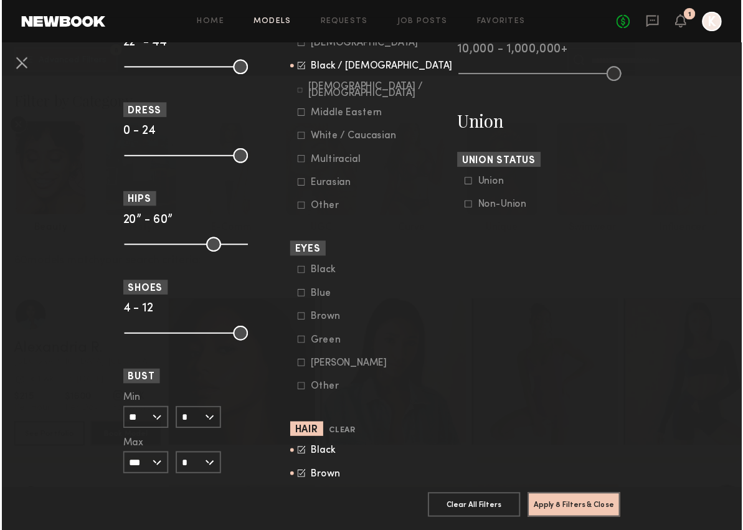
scroll to position [887, 0]
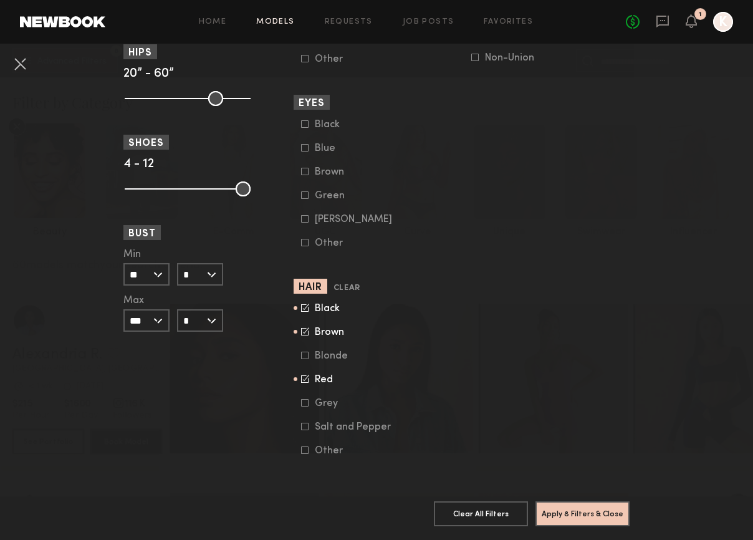
click at [301, 303] on icon at bounding box center [305, 307] width 8 height 8
click at [340, 281] on button "Clear" at bounding box center [346, 288] width 27 height 14
click at [589, 500] on button "Apply 7 Filters & Close" at bounding box center [582, 512] width 94 height 25
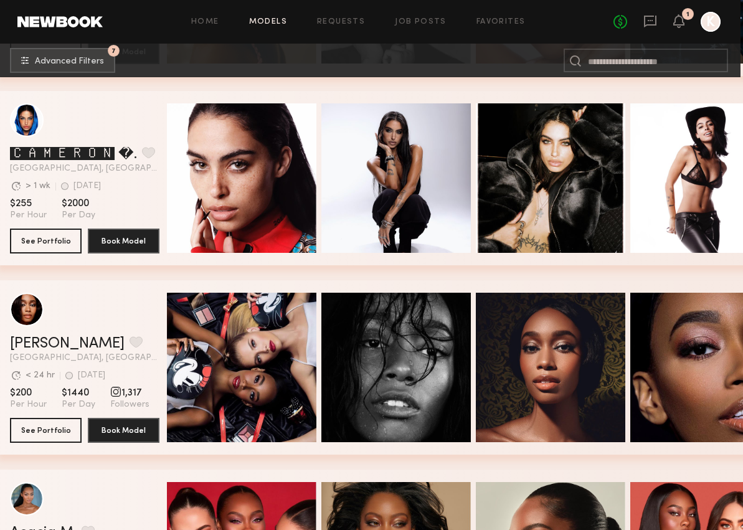
scroll to position [0, 2]
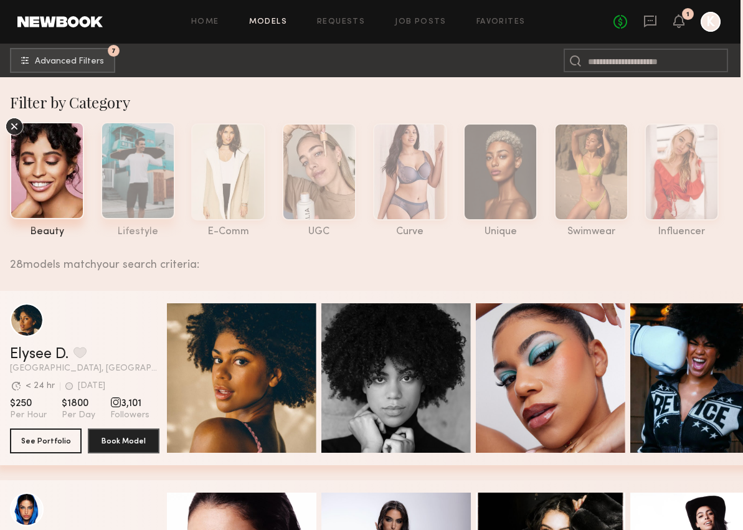
click at [133, 160] on div at bounding box center [138, 170] width 74 height 97
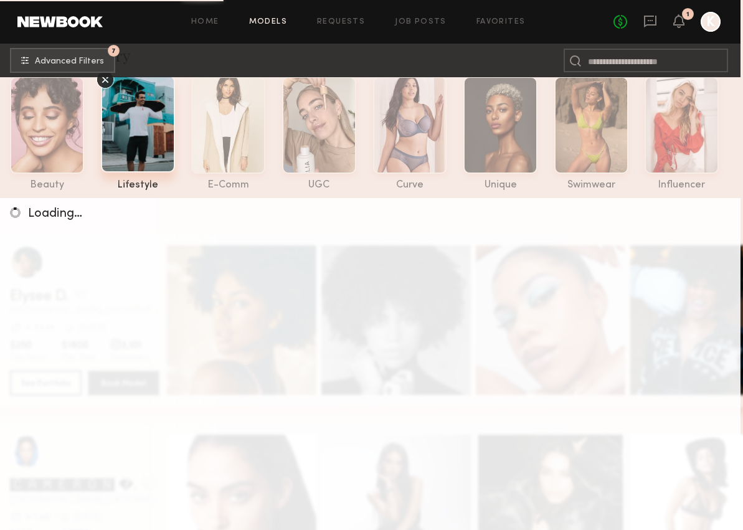
scroll to position [54, 2]
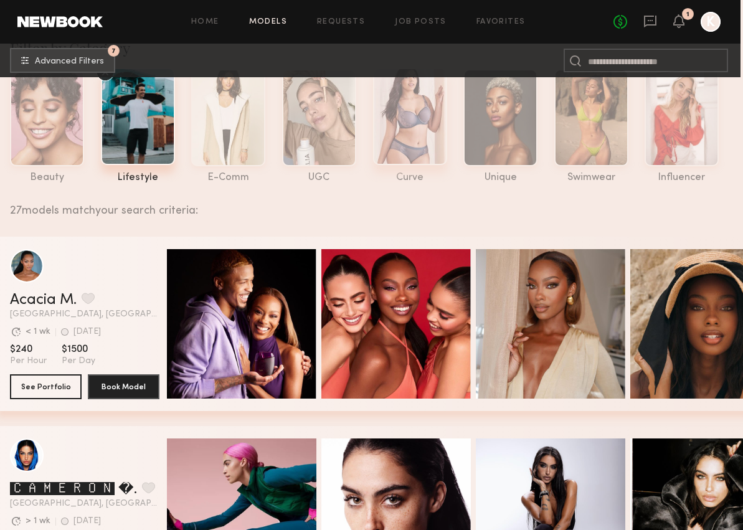
click at [407, 117] on div at bounding box center [410, 116] width 74 height 97
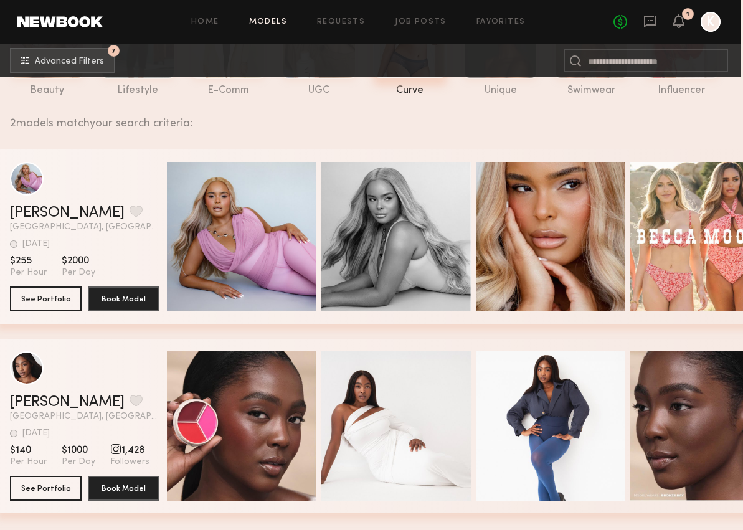
scroll to position [0, 2]
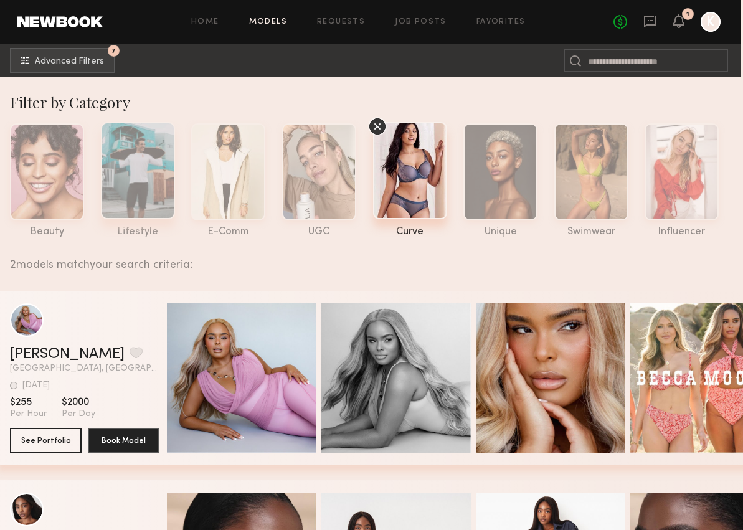
click at [155, 186] on div at bounding box center [138, 170] width 74 height 97
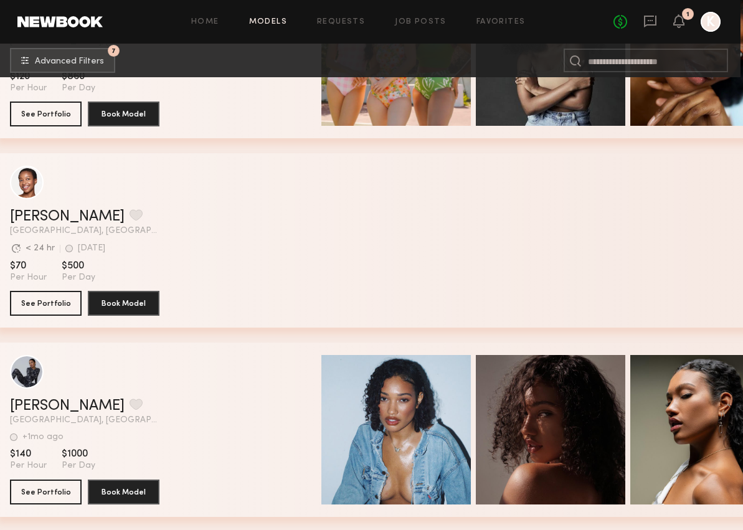
scroll to position [5071, 2]
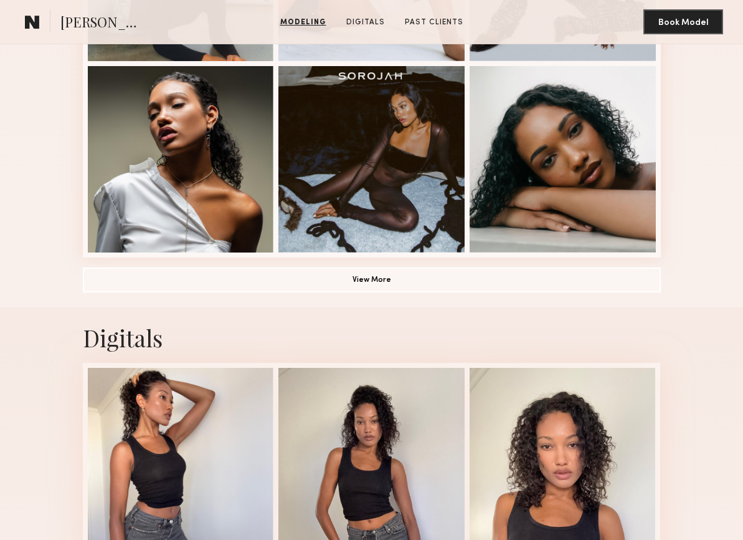
scroll to position [854, 0]
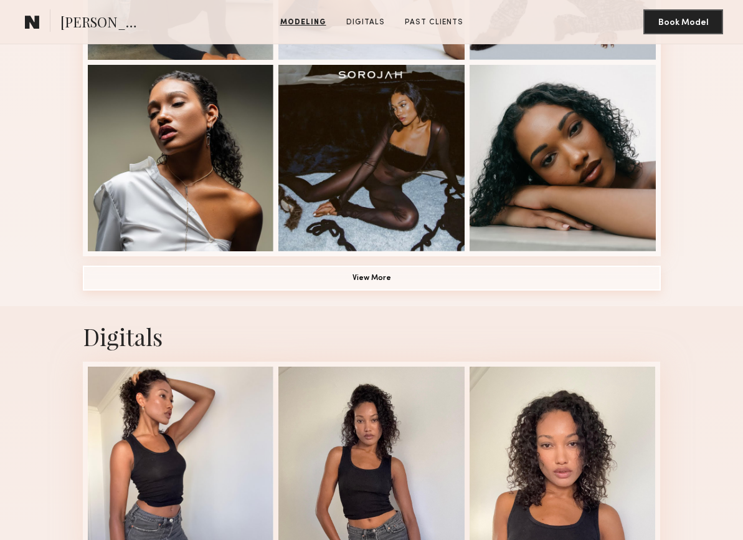
click at [219, 270] on button "View More" at bounding box center [372, 277] width 578 height 25
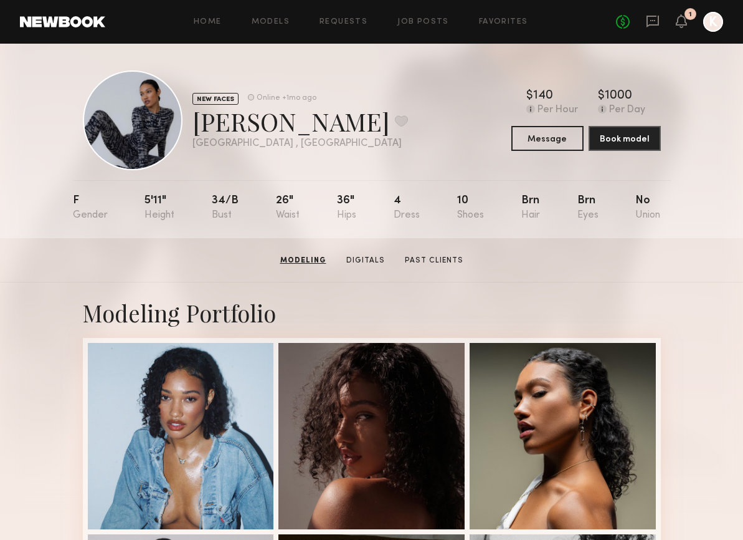
scroll to position [0, 0]
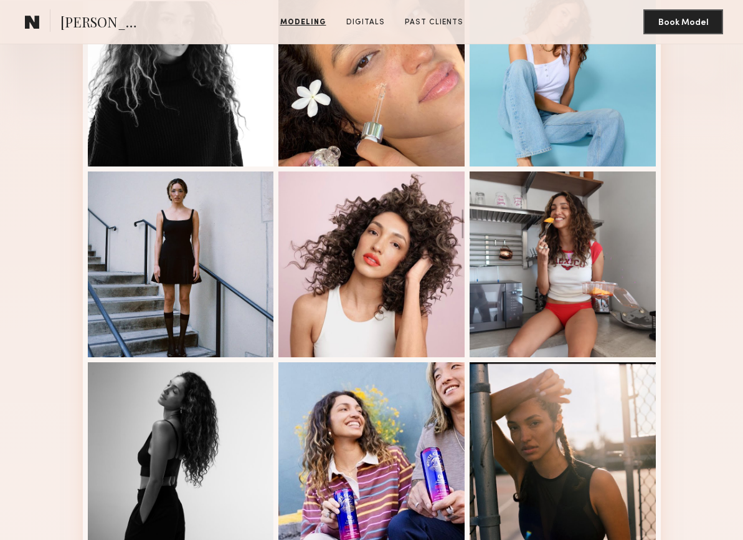
scroll to position [619, 0]
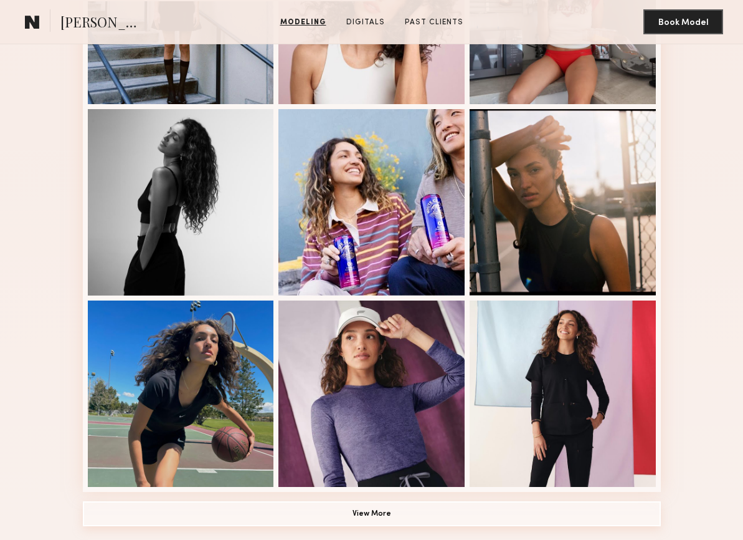
click at [452, 518] on button "View More" at bounding box center [372, 513] width 578 height 25
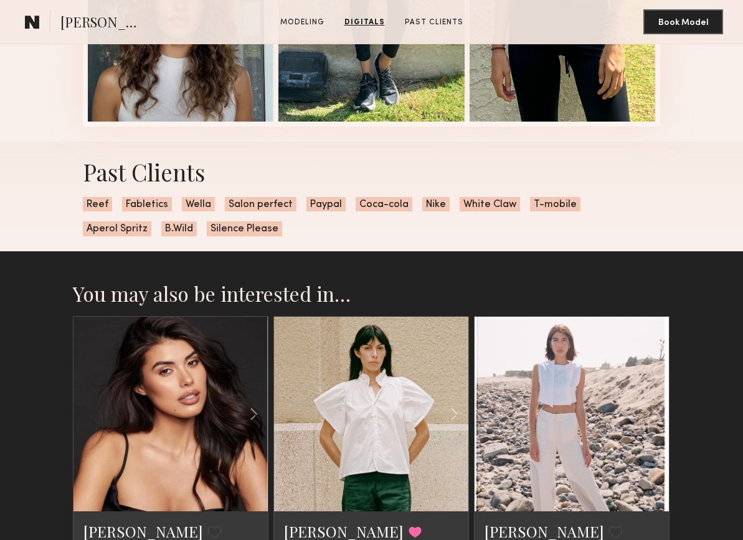
scroll to position [2408, 0]
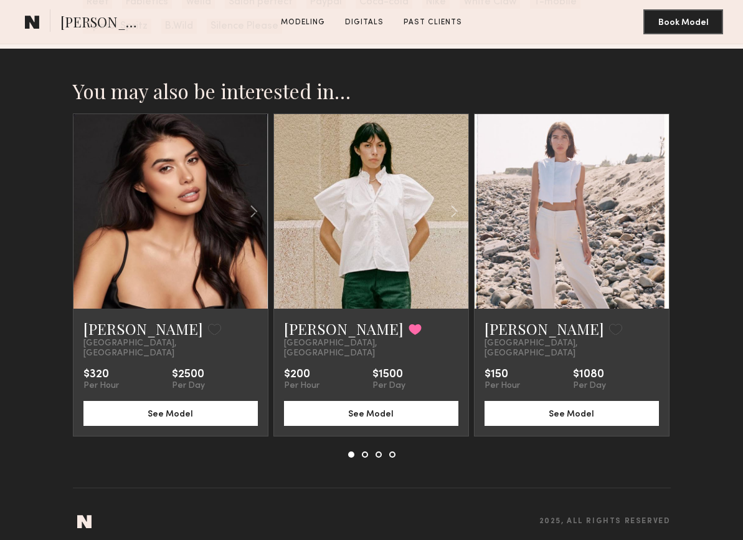
click at [367, 249] on link at bounding box center [371, 211] width 66 height 194
click at [366, 451] on button at bounding box center [365, 454] width 6 height 6
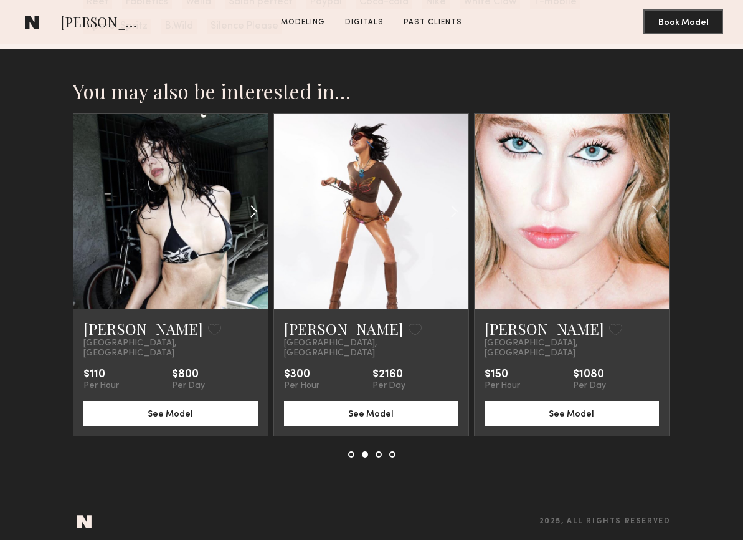
click at [227, 260] on div at bounding box center [236, 211] width 64 height 194
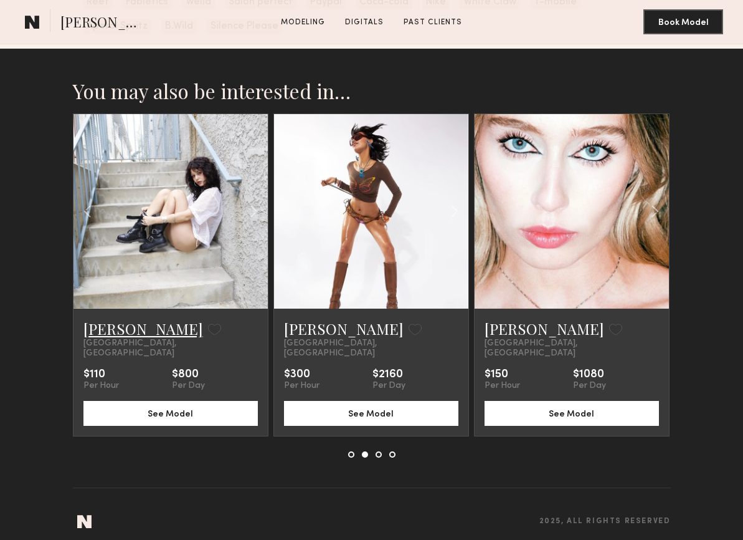
click at [127, 327] on link "[PERSON_NAME]" at bounding box center [143, 328] width 120 height 20
click at [395, 231] on link at bounding box center [371, 211] width 66 height 194
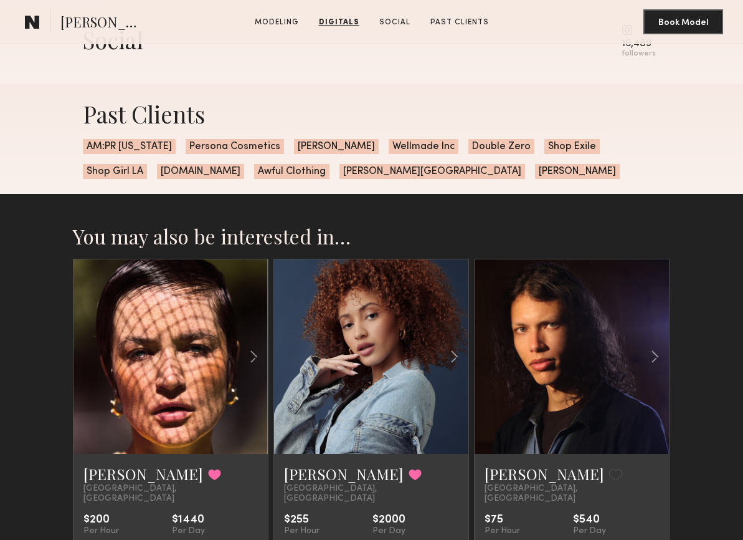
scroll to position [1718, 0]
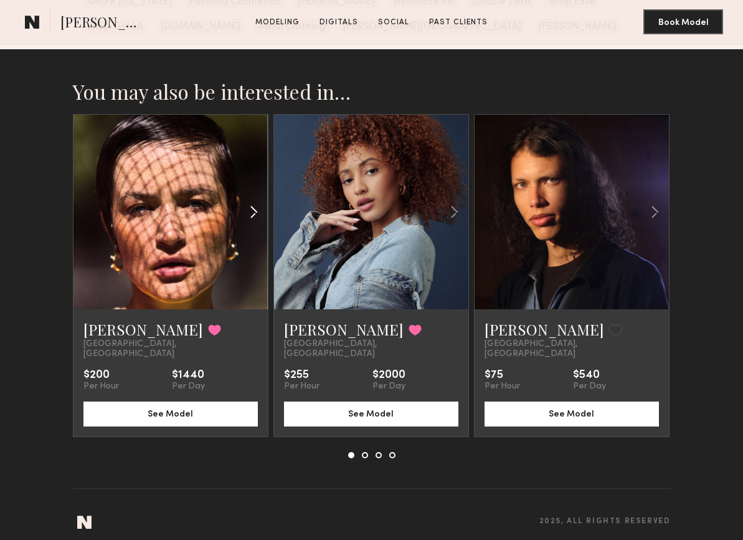
click at [220, 277] on div at bounding box center [236, 212] width 64 height 194
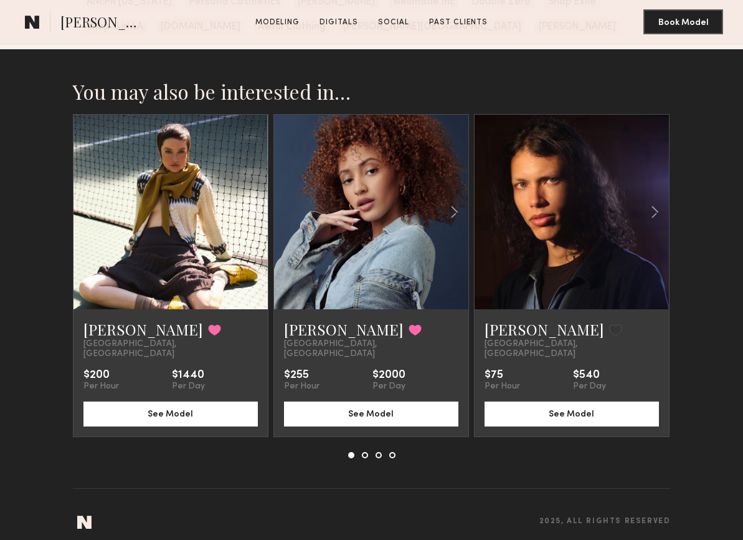
click at [220, 277] on div at bounding box center [236, 212] width 64 height 194
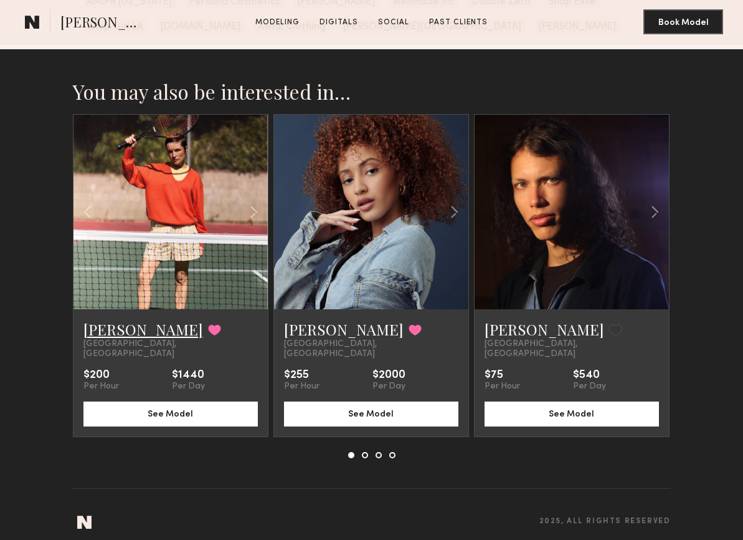
click at [115, 333] on link "Daria Z." at bounding box center [143, 329] width 120 height 20
click at [657, 219] on common-icon at bounding box center [655, 212] width 18 height 24
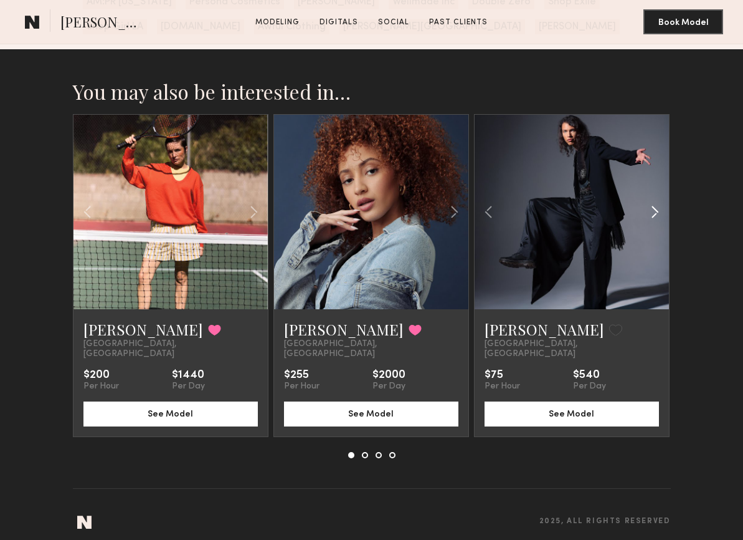
click at [657, 219] on common-icon at bounding box center [655, 212] width 18 height 24
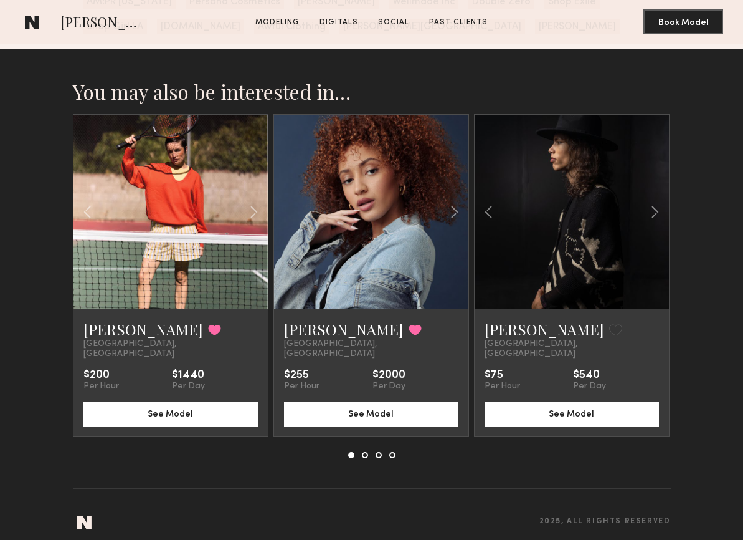
click at [677, 212] on section "You may also be interested in… Daria Z. Favorited Los Angeles, CA $200 Per Hour…" at bounding box center [371, 299] width 743 height 500
click at [411, 192] on div at bounding box center [436, 212] width 64 height 194
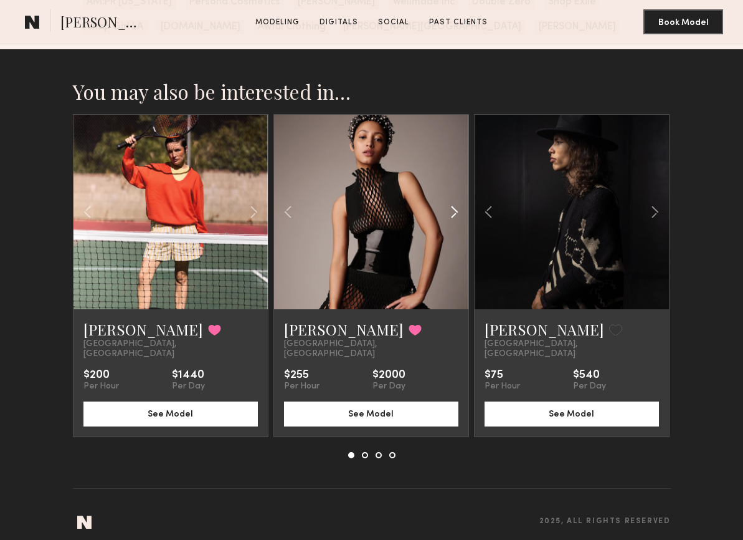
click at [419, 218] on div at bounding box center [436, 212] width 64 height 194
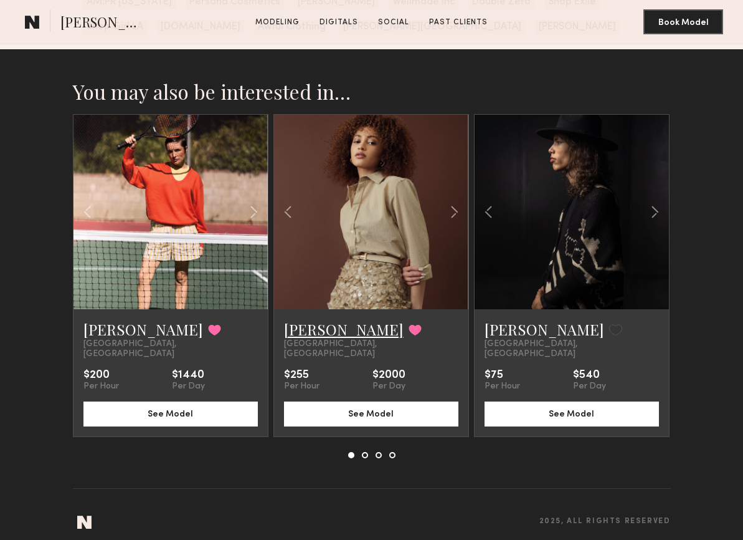
click at [331, 329] on link "[PERSON_NAME]" at bounding box center [344, 329] width 120 height 20
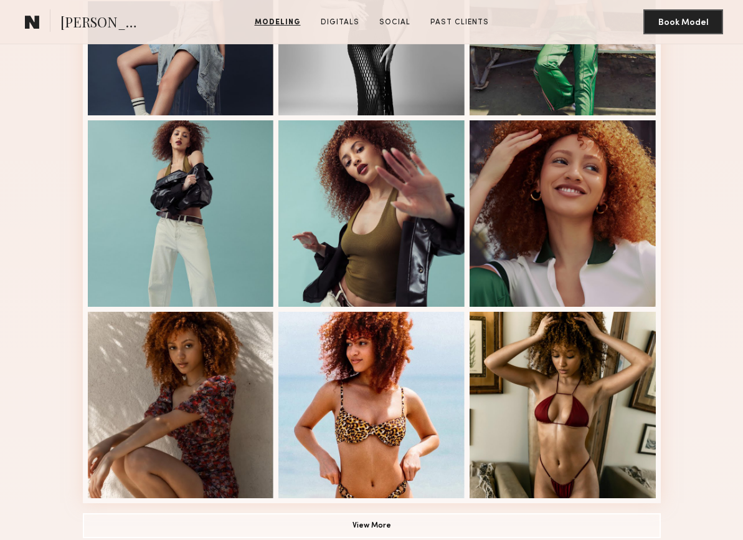
scroll to position [693, 0]
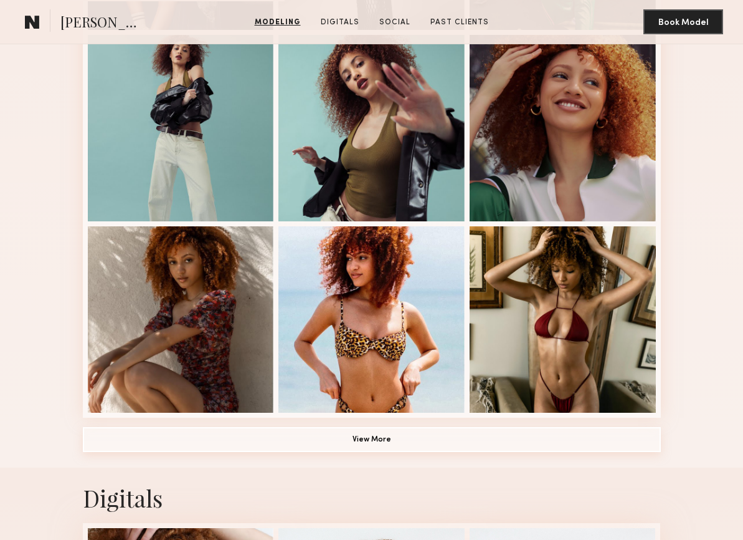
click at [424, 436] on button "View More" at bounding box center [372, 439] width 578 height 25
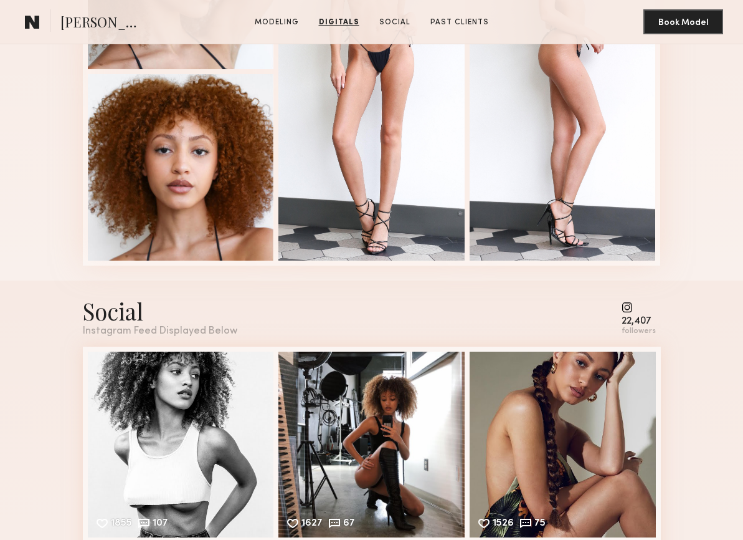
scroll to position [2105, 0]
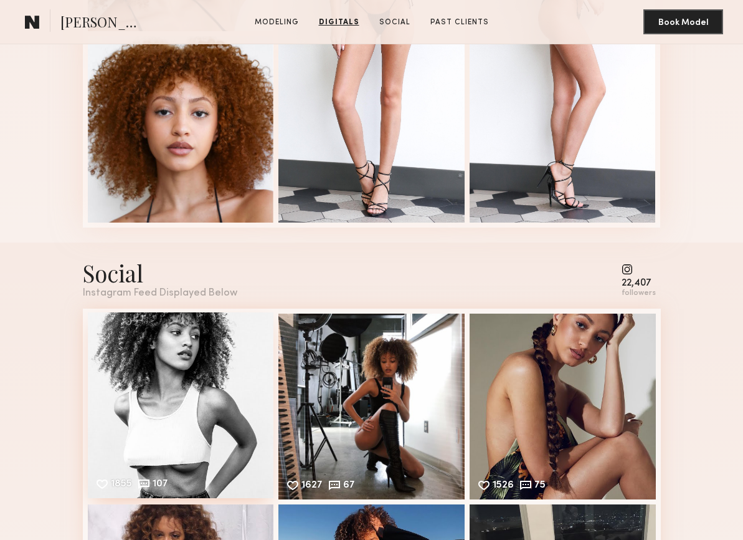
click at [202, 422] on div "1855 107 Likes & comments displayed to show model’s engagement" at bounding box center [181, 405] width 186 height 186
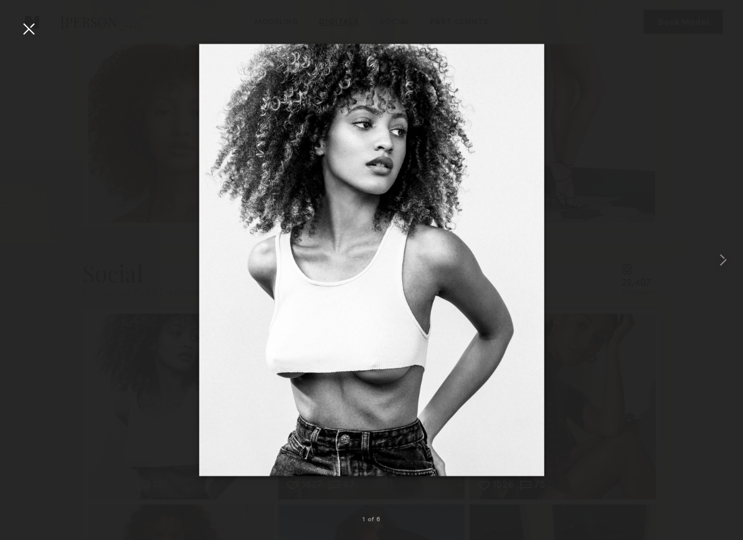
click at [709, 69] on div at bounding box center [371, 260] width 743 height 480
click at [27, 25] on div at bounding box center [29, 29] width 20 height 20
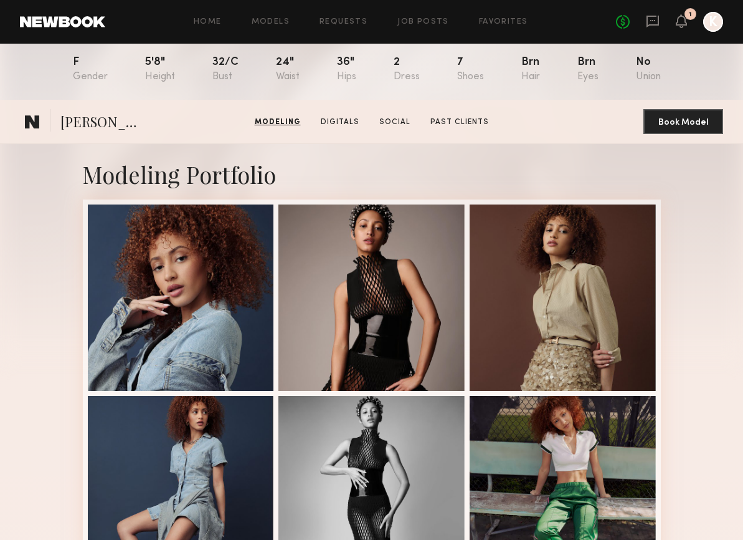
scroll to position [61, 0]
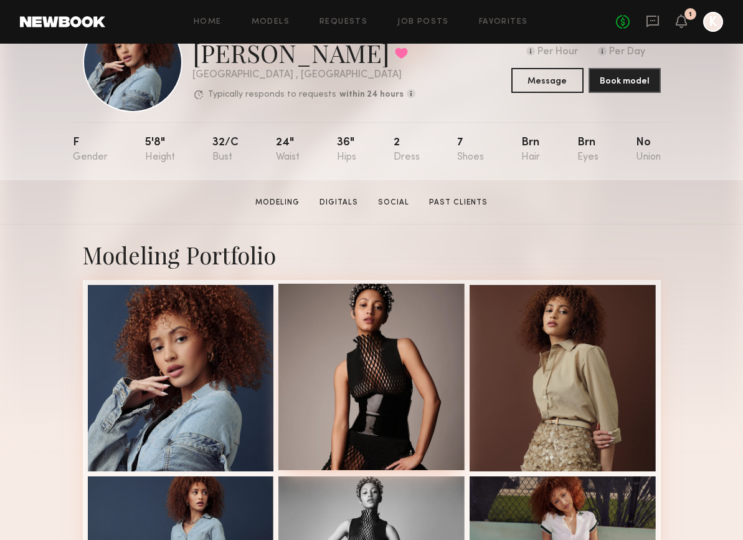
click at [381, 358] on div at bounding box center [372, 377] width 186 height 186
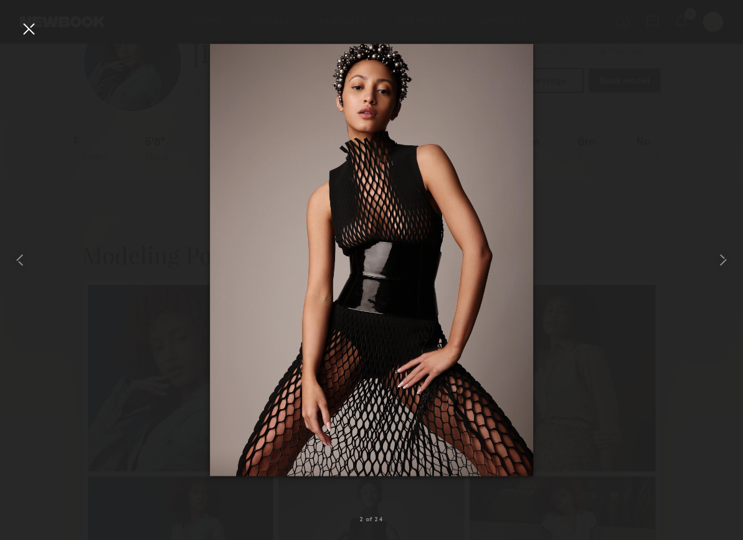
click at [566, 50] on div at bounding box center [371, 260] width 743 height 480
click at [36, 26] on div at bounding box center [29, 29] width 20 height 20
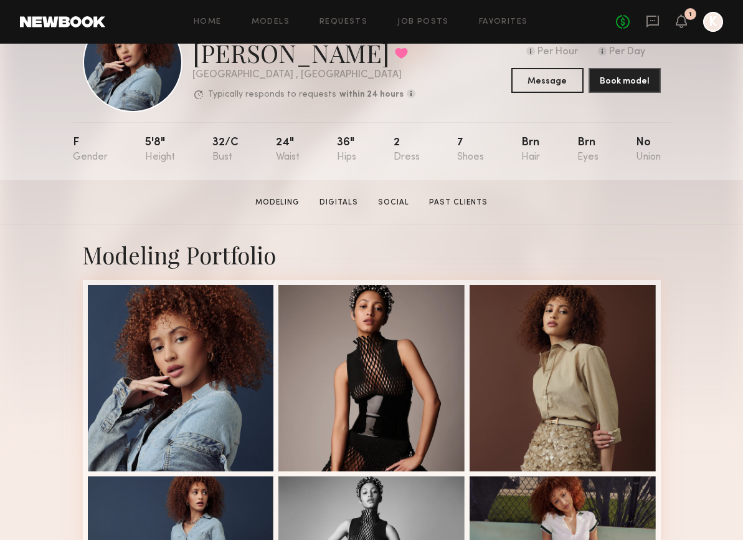
click at [277, 127] on div "F 5'8" 32/c 24" 36" 2 7 Brn Brn No" at bounding box center [367, 151] width 588 height 58
drag, startPoint x: 289, startPoint y: 52, endPoint x: 180, endPoint y: 49, distance: 109.1
click at [191, 49] on div "EXPERIENCED Online 2hr ago Janelle F. Favorited Los Angeles , CA Typically resp…" at bounding box center [249, 62] width 333 height 100
copy div "Janelle F."
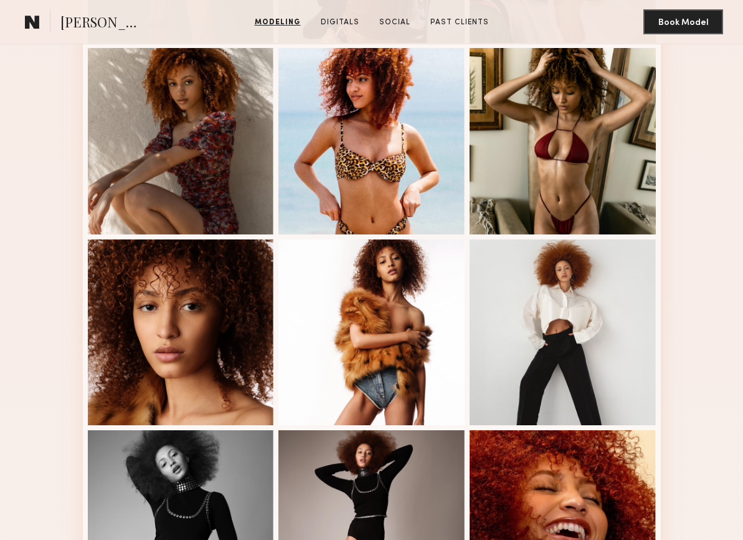
scroll to position [920, 0]
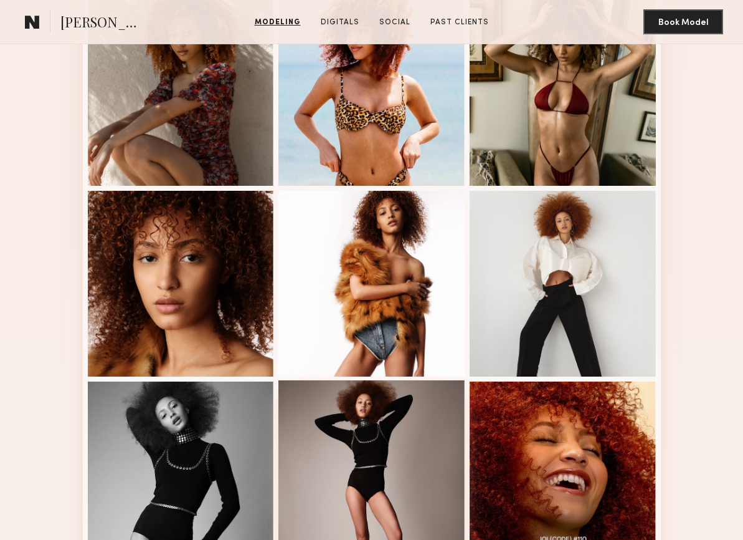
click at [393, 461] on div at bounding box center [372, 473] width 186 height 186
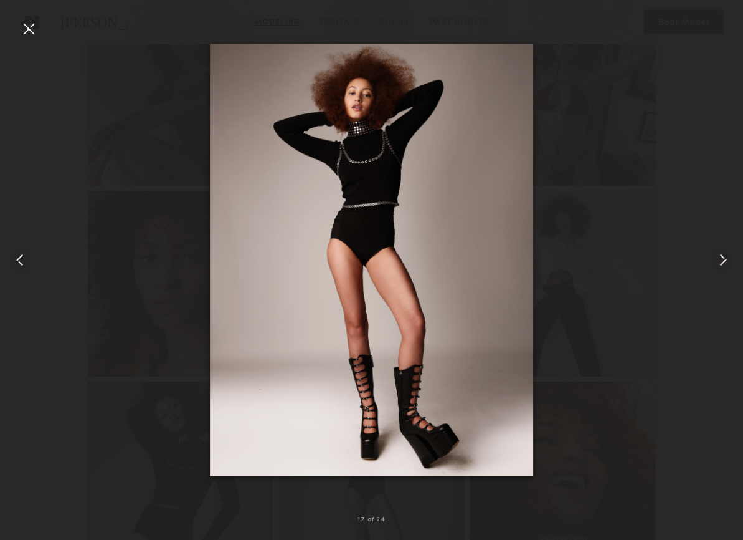
click at [599, 52] on div at bounding box center [371, 260] width 743 height 480
click at [34, 28] on div at bounding box center [29, 29] width 20 height 20
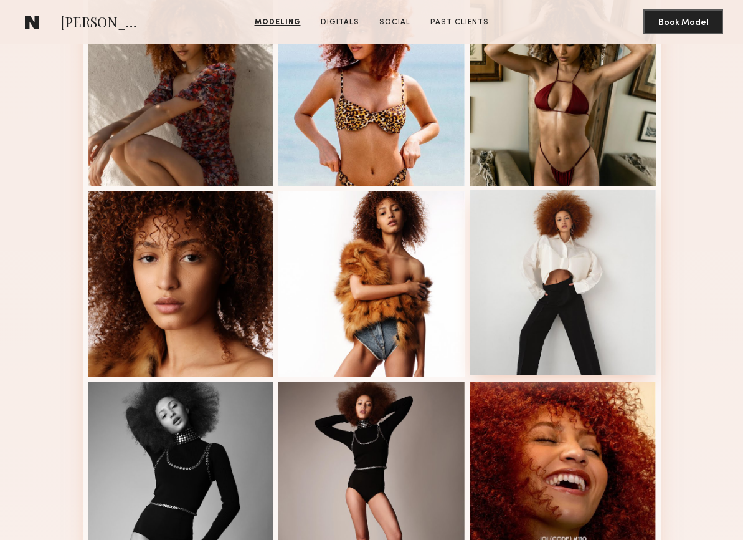
click at [598, 279] on div at bounding box center [563, 282] width 186 height 186
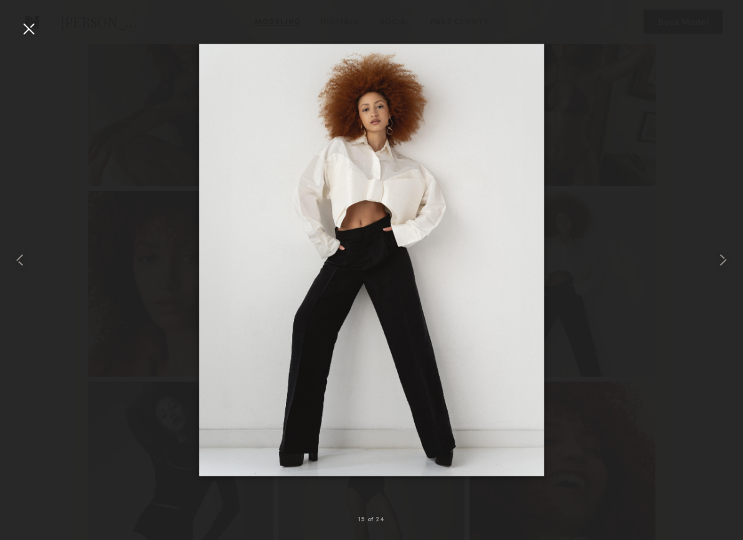
click at [519, 34] on div at bounding box center [371, 260] width 743 height 480
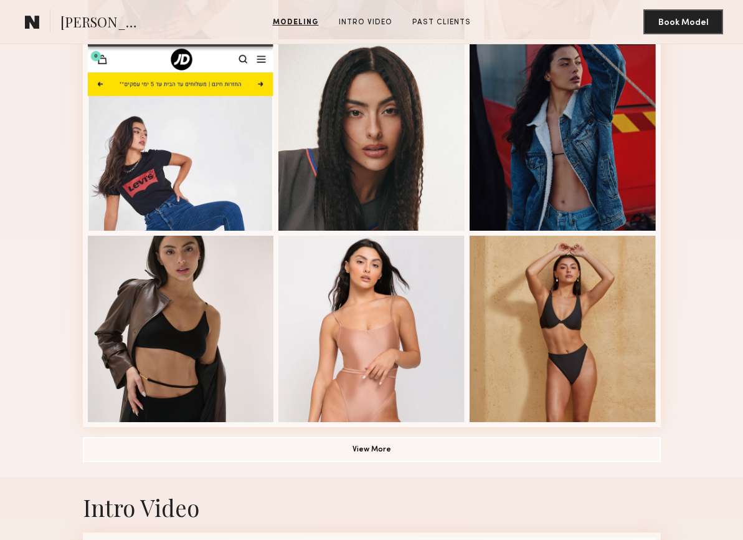
scroll to position [687, 0]
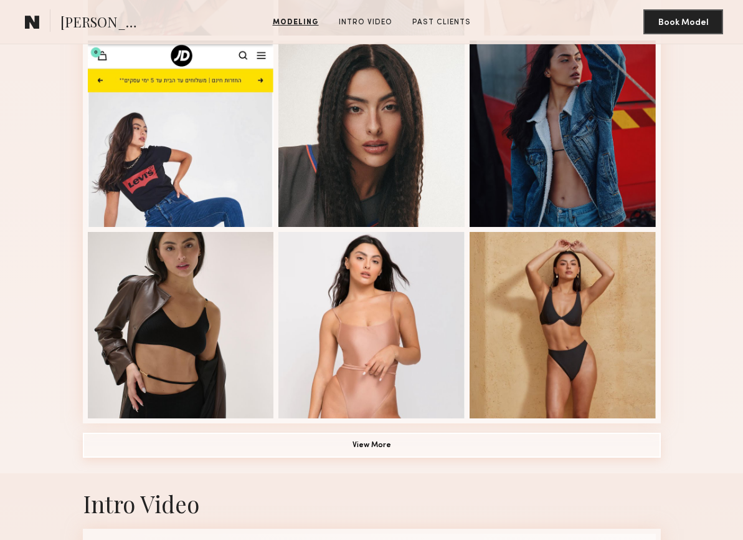
click at [397, 447] on button "View More" at bounding box center [372, 444] width 578 height 25
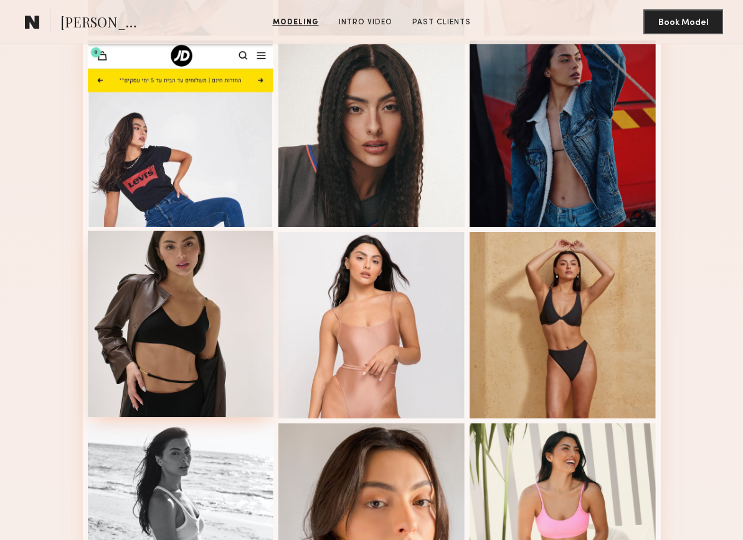
click at [249, 348] on div at bounding box center [181, 324] width 186 height 186
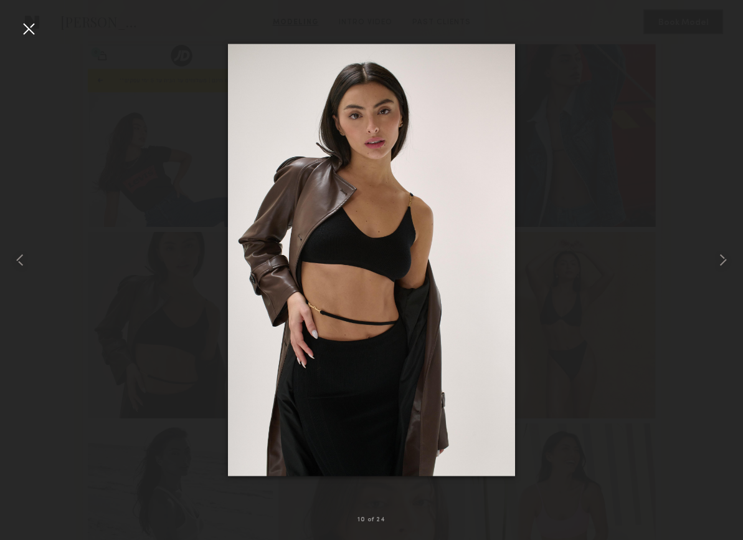
click at [28, 26] on div at bounding box center [29, 29] width 20 height 20
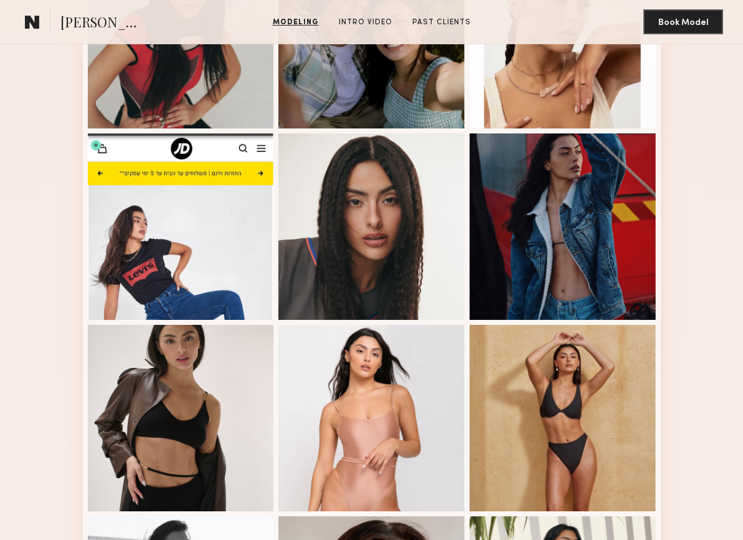
scroll to position [596, 0]
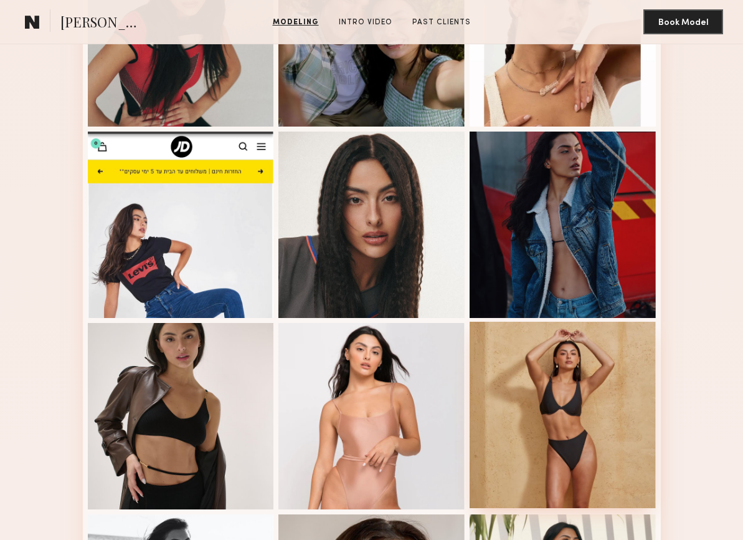
click at [578, 405] on div at bounding box center [563, 415] width 186 height 186
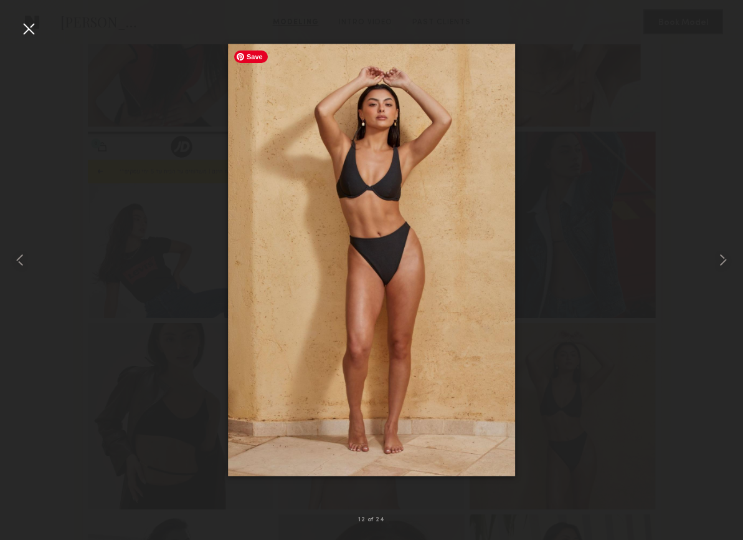
click at [641, 233] on div at bounding box center [371, 260] width 743 height 480
click at [36, 24] on div at bounding box center [29, 29] width 20 height 20
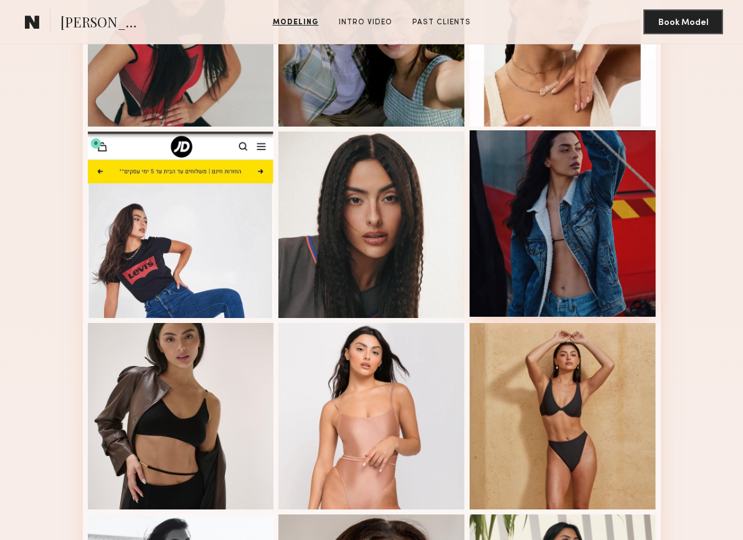
click at [574, 232] on div at bounding box center [563, 223] width 186 height 186
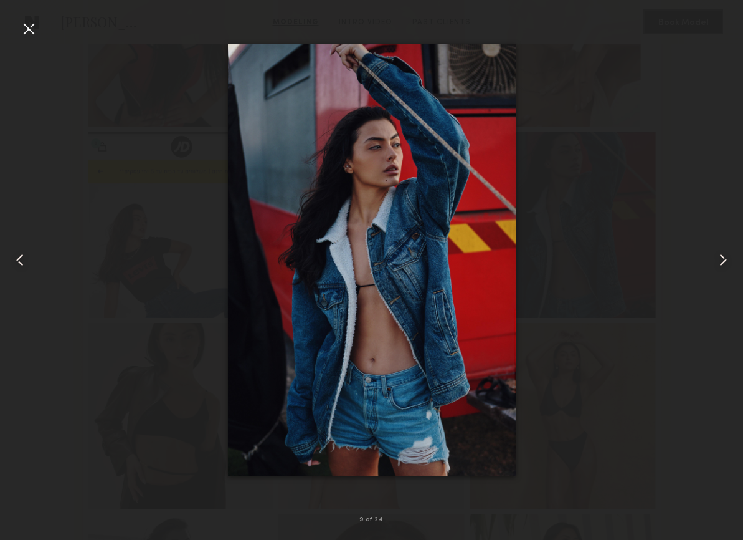
click at [690, 85] on div at bounding box center [371, 260] width 743 height 480
click at [33, 26] on div at bounding box center [29, 29] width 20 height 20
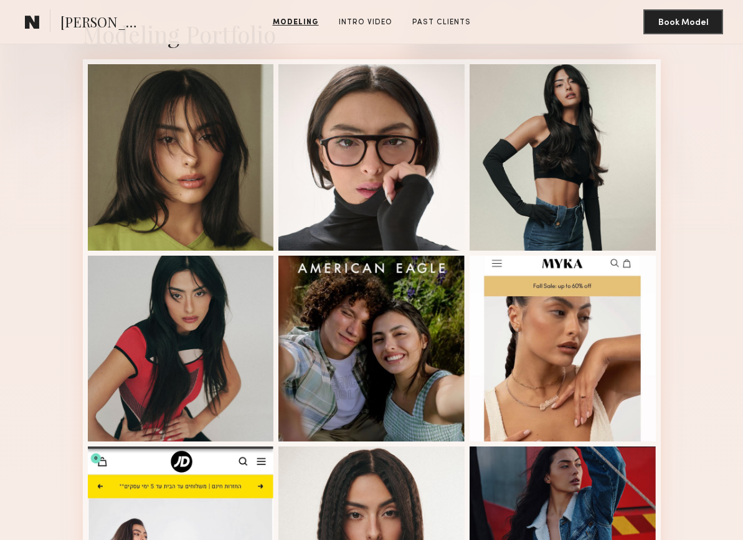
scroll to position [262, 0]
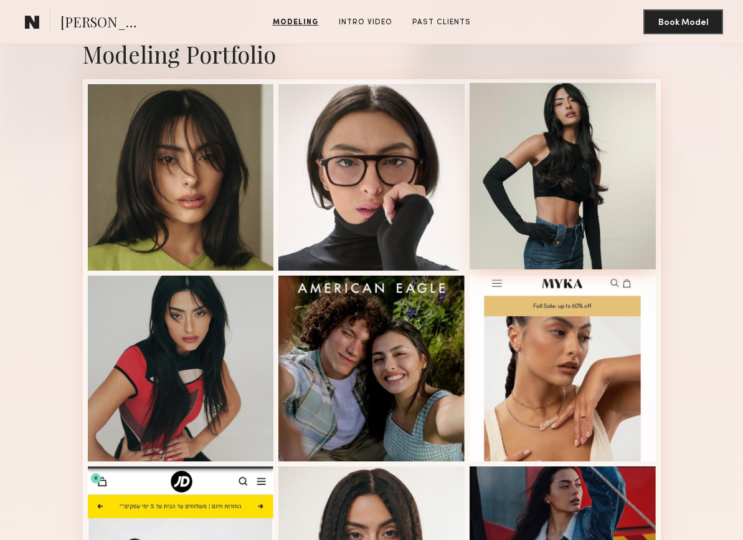
click at [532, 188] on div at bounding box center [563, 176] width 186 height 186
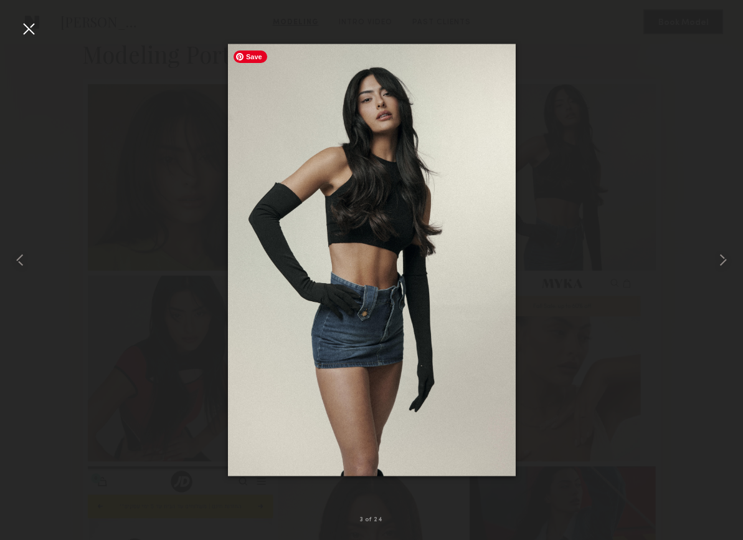
drag, startPoint x: 226, startPoint y: 161, endPoint x: 219, endPoint y: 128, distance: 34.5
click at [226, 161] on div at bounding box center [371, 260] width 743 height 480
drag, startPoint x: 33, startPoint y: 26, endPoint x: 55, endPoint y: 26, distance: 22.4
click at [33, 26] on div at bounding box center [29, 29] width 20 height 20
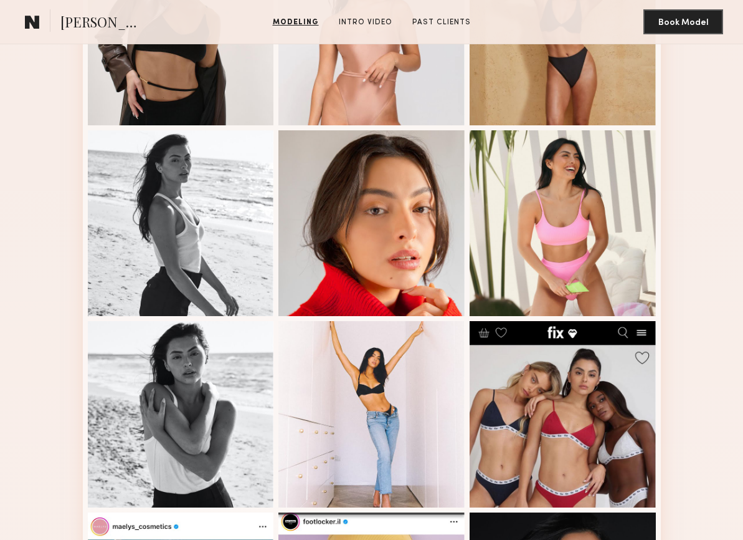
scroll to position [1016, 0]
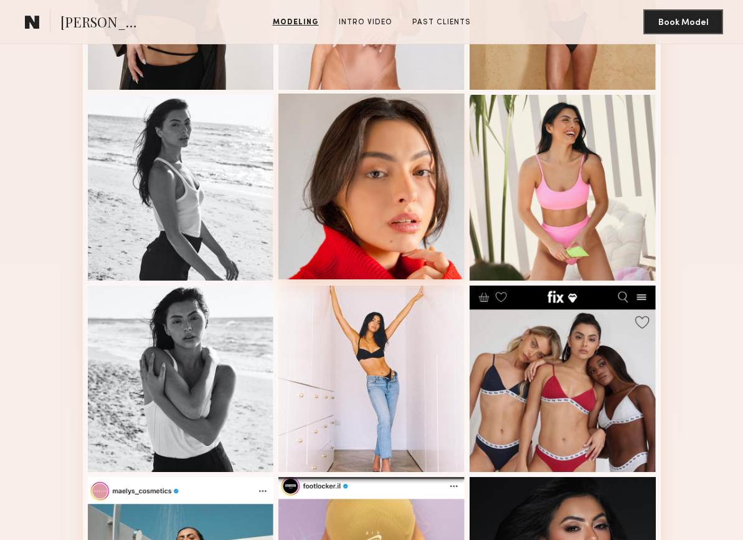
click at [373, 160] on div at bounding box center [372, 186] width 186 height 186
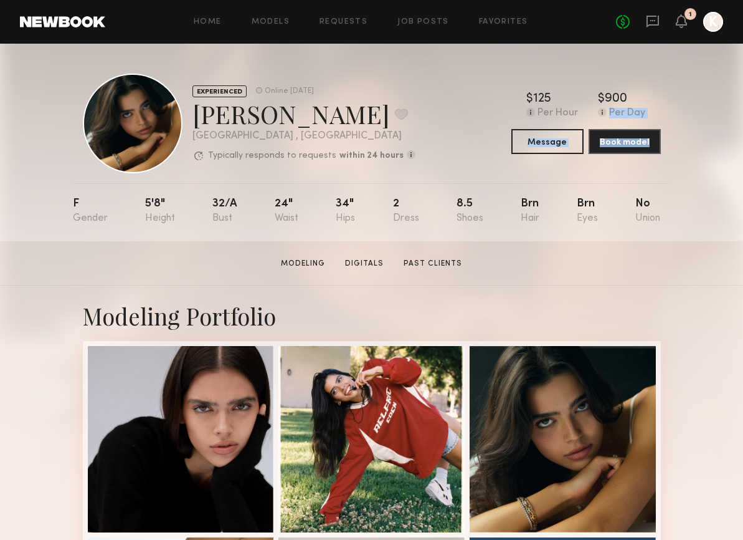
drag, startPoint x: 744, startPoint y: 105, endPoint x: 743, endPoint y: 126, distance: 20.6
click at [740, 139] on div "EXPERIENCED Online 3d ago Lauren S. Favorite Los Angeles , CA Typically respond…" at bounding box center [371, 143] width 743 height 198
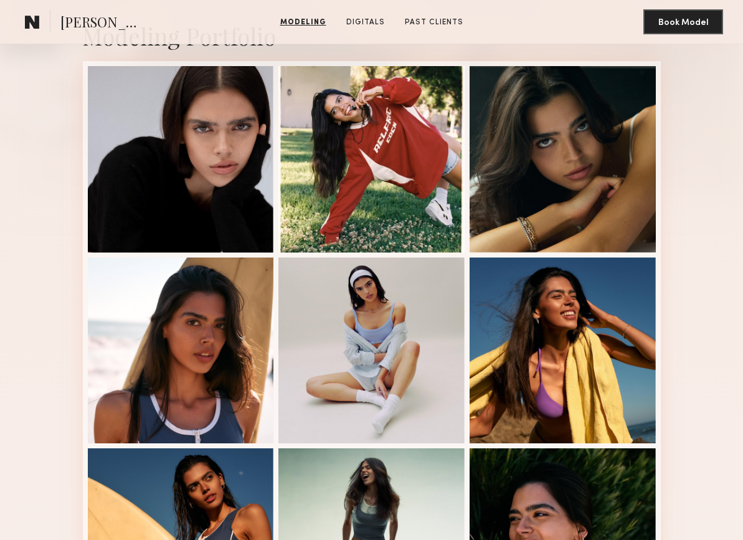
scroll to position [269, 0]
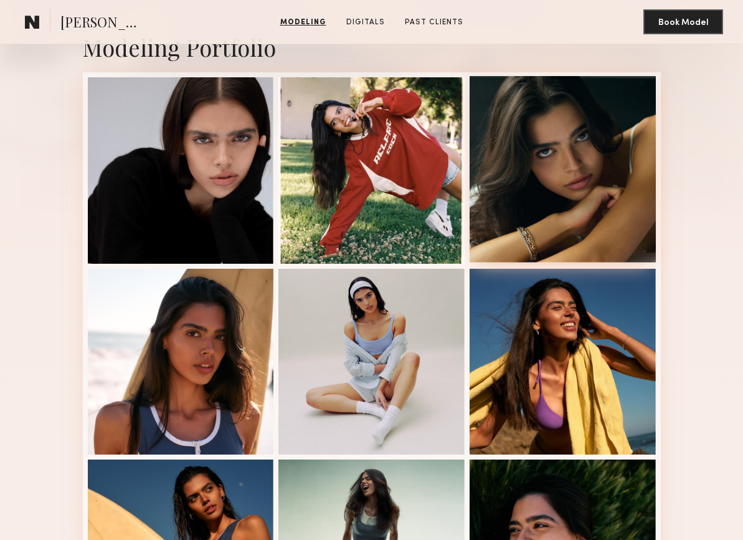
click at [570, 180] on div at bounding box center [563, 169] width 186 height 186
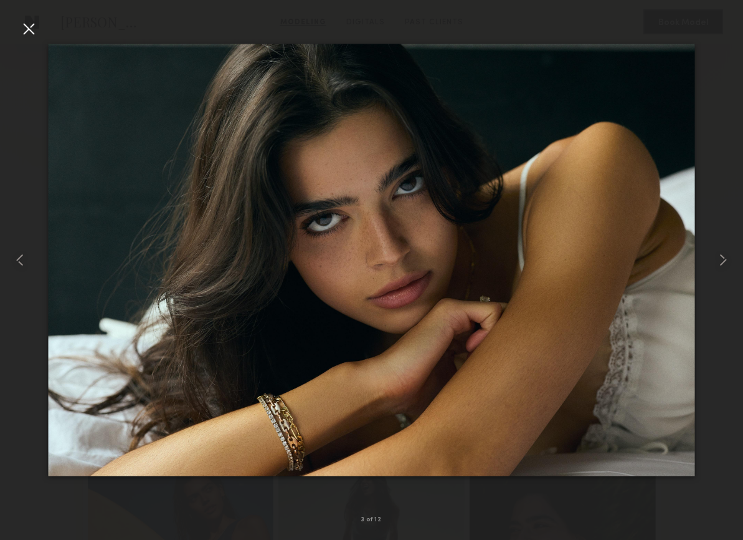
click at [657, 27] on div at bounding box center [371, 260] width 743 height 480
click at [29, 25] on div at bounding box center [29, 29] width 20 height 20
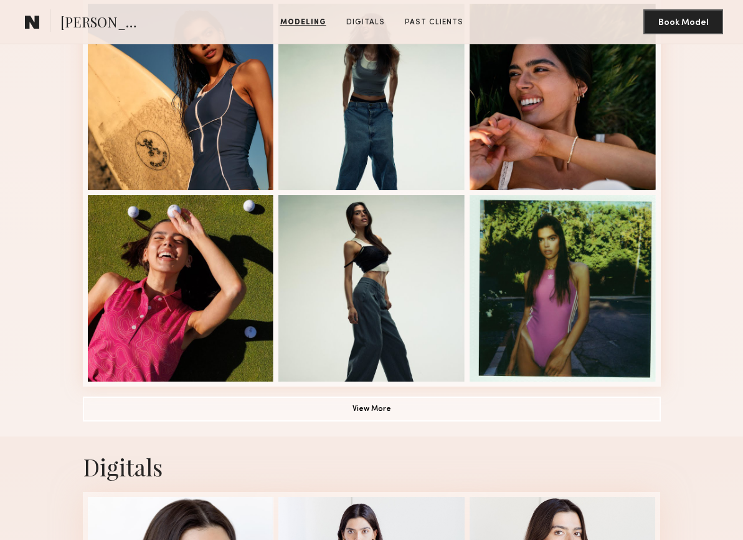
scroll to position [740, 0]
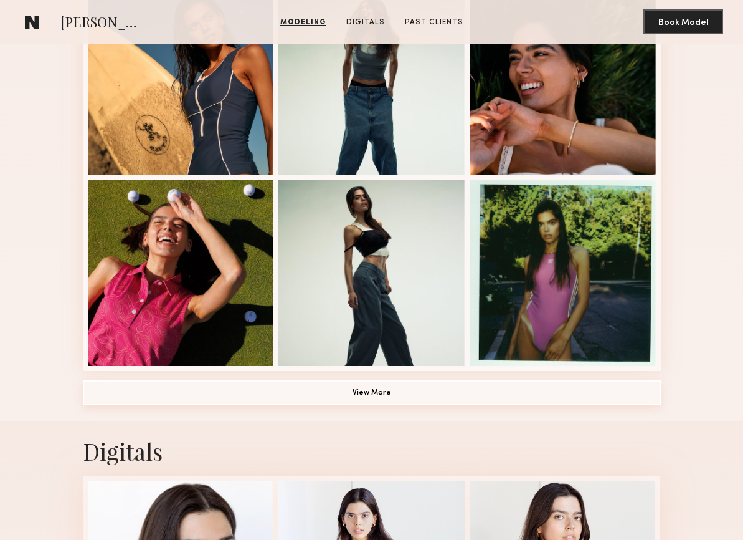
click at [561, 400] on button "View More" at bounding box center [372, 392] width 578 height 25
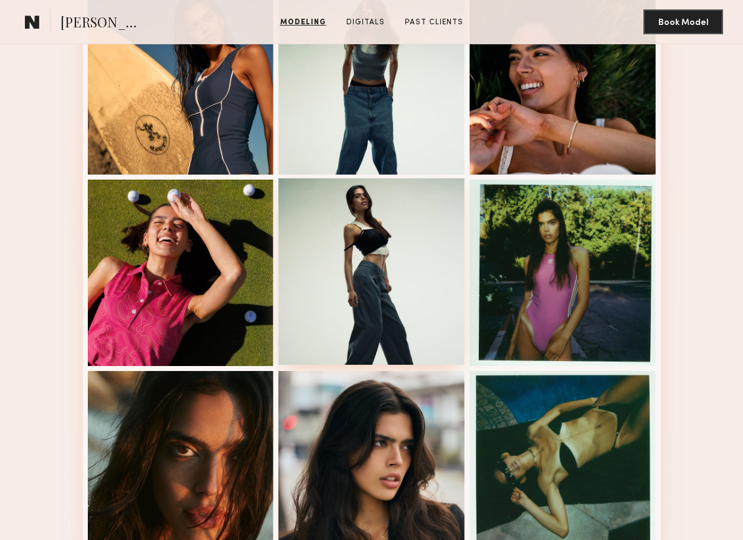
click at [379, 271] on div at bounding box center [372, 271] width 186 height 186
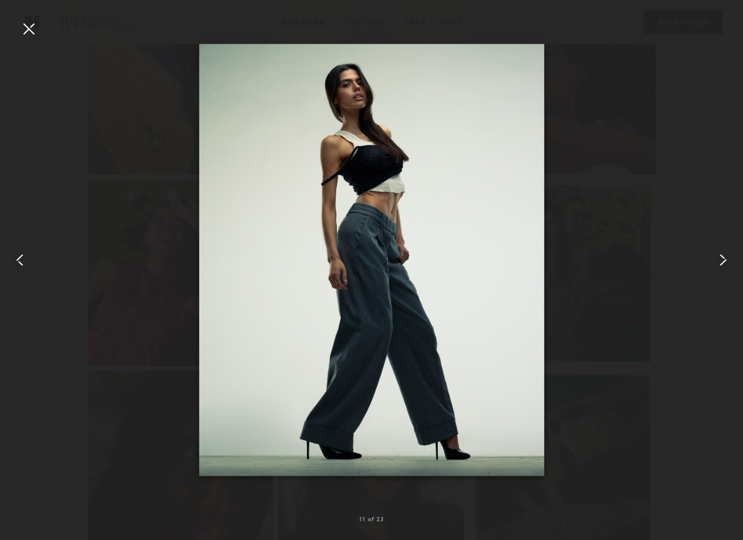
click at [33, 27] on div at bounding box center [29, 29] width 20 height 20
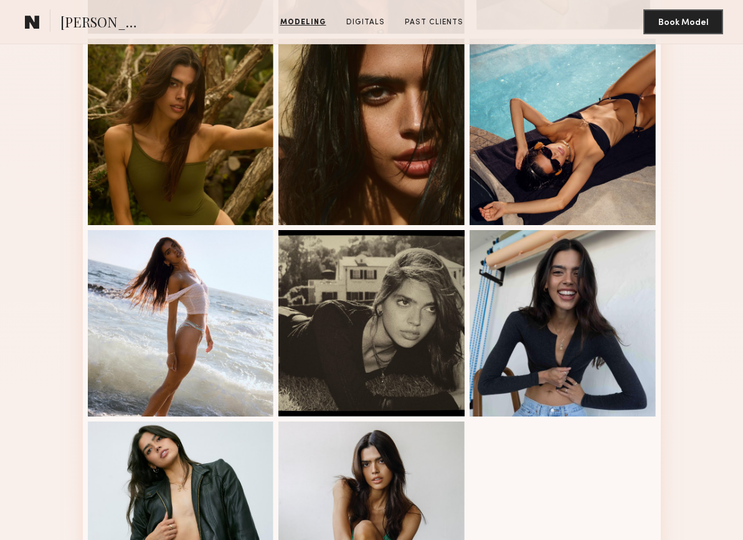
scroll to position [1398, 0]
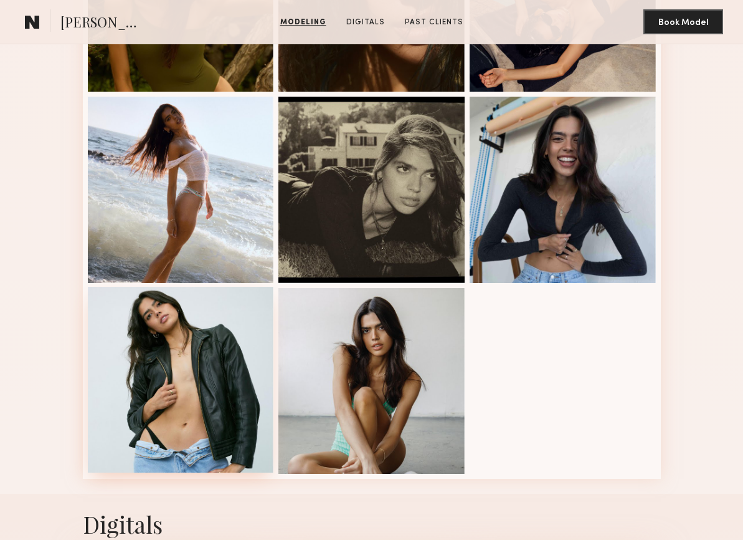
click at [259, 369] on div at bounding box center [181, 380] width 186 height 186
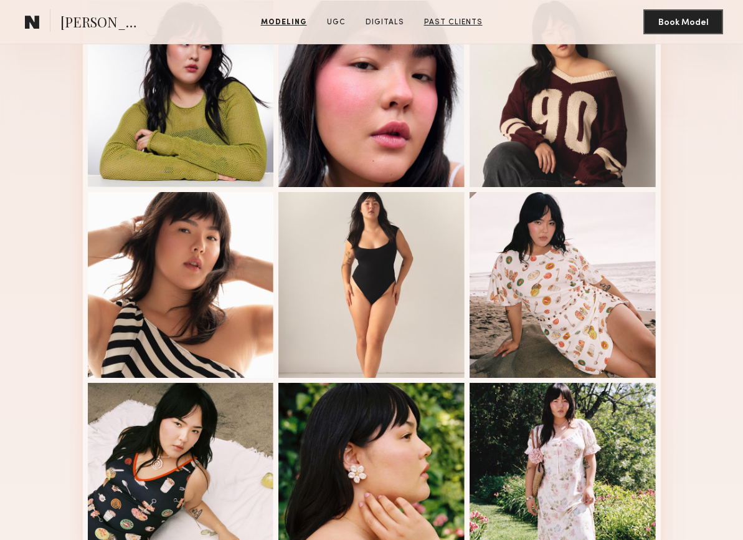
scroll to position [403, 0]
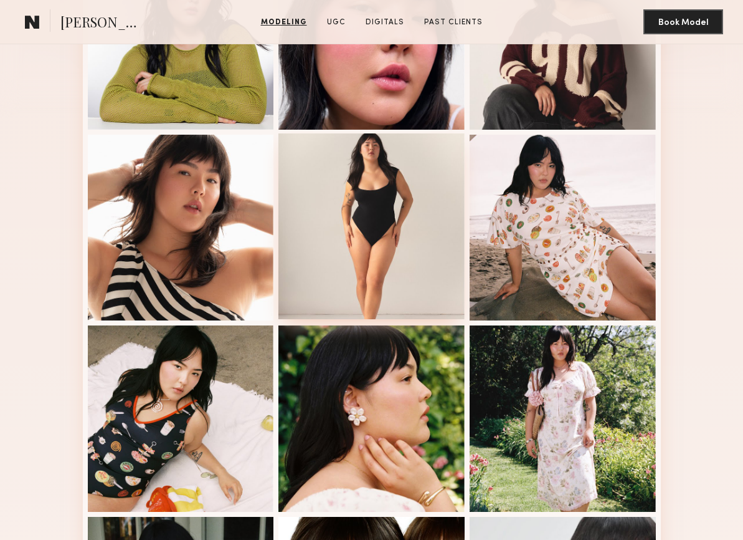
click at [355, 255] on div at bounding box center [372, 226] width 186 height 186
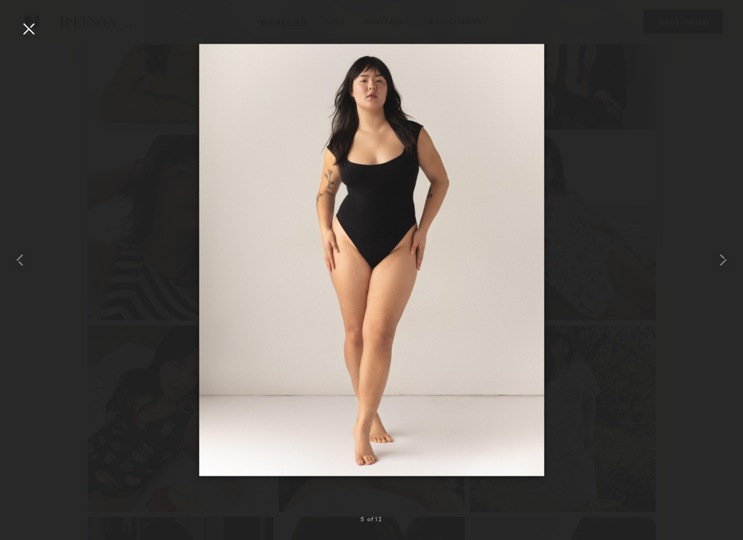
click at [29, 31] on div at bounding box center [29, 29] width 20 height 20
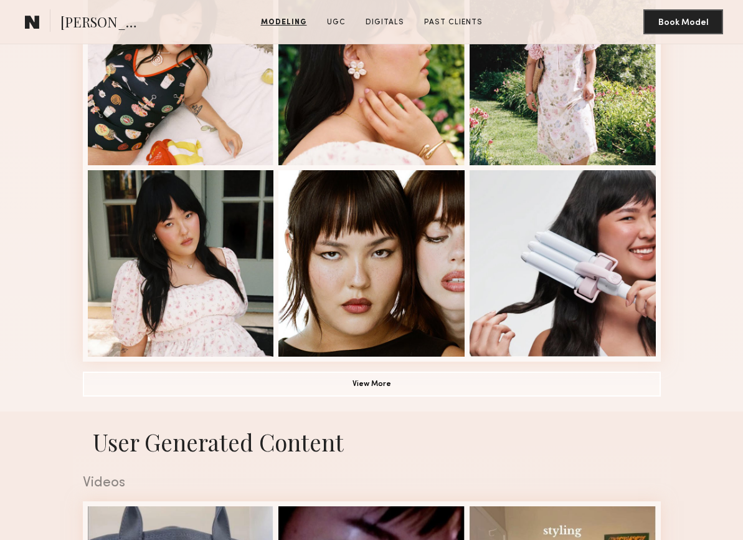
scroll to position [857, 0]
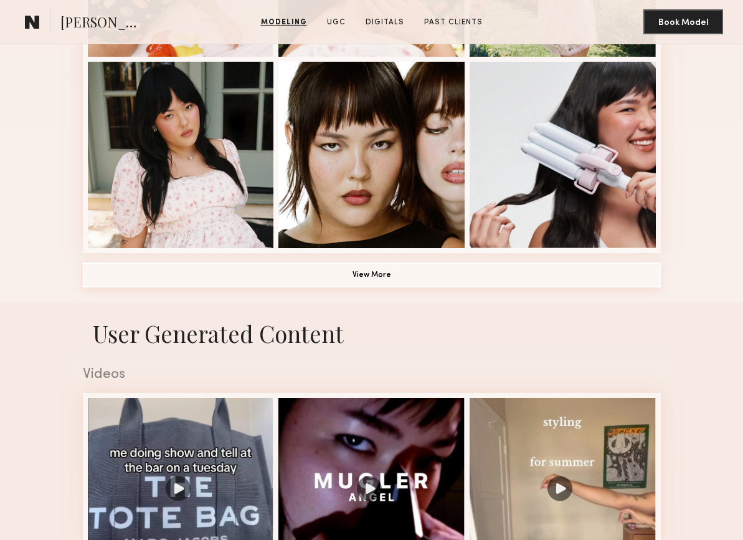
click at [464, 273] on button "View More" at bounding box center [372, 274] width 578 height 25
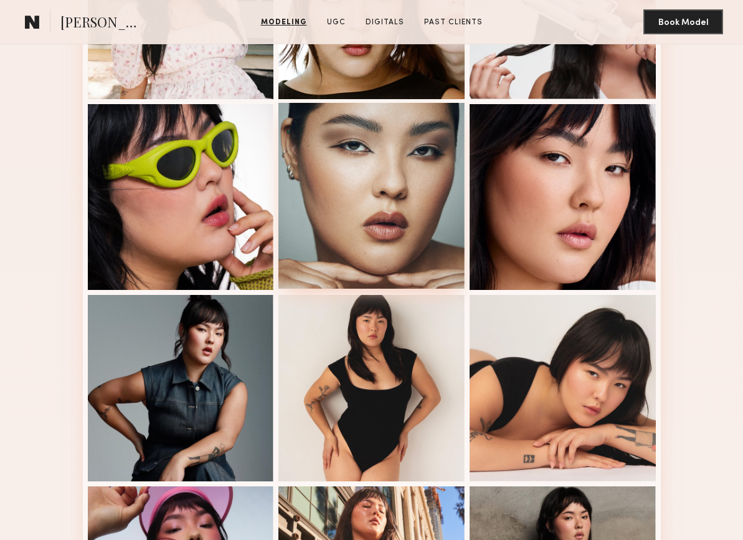
scroll to position [1026, 0]
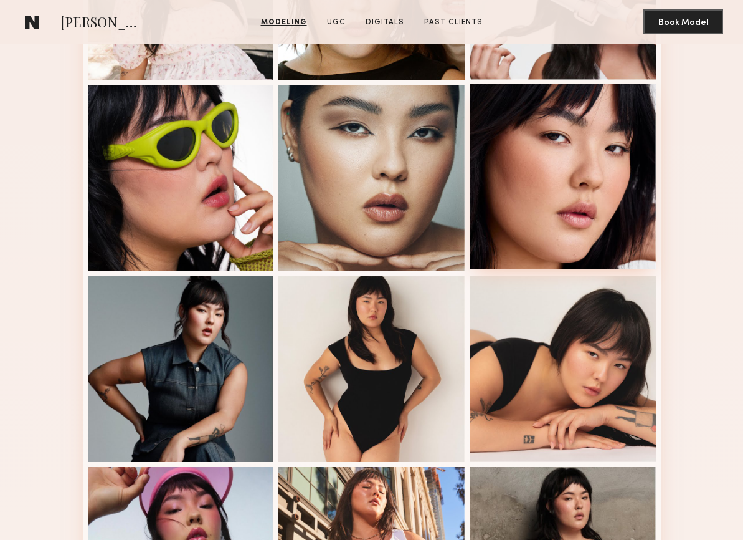
click at [543, 187] on div at bounding box center [563, 176] width 186 height 186
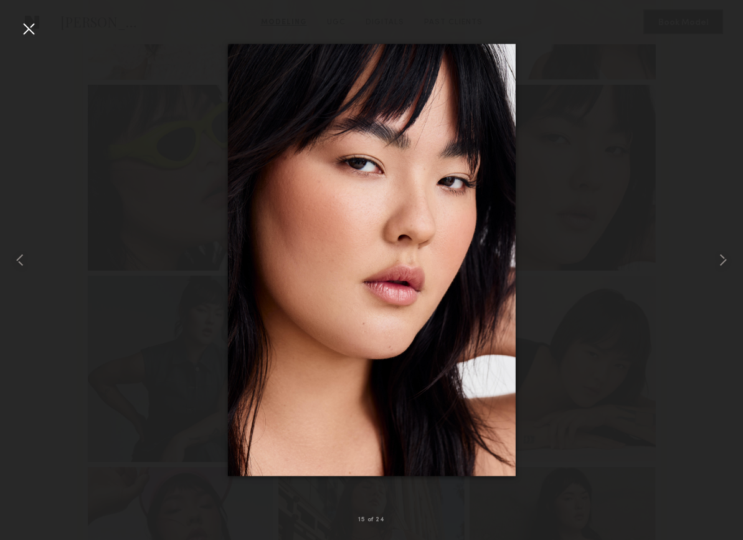
click at [32, 26] on div at bounding box center [29, 29] width 20 height 20
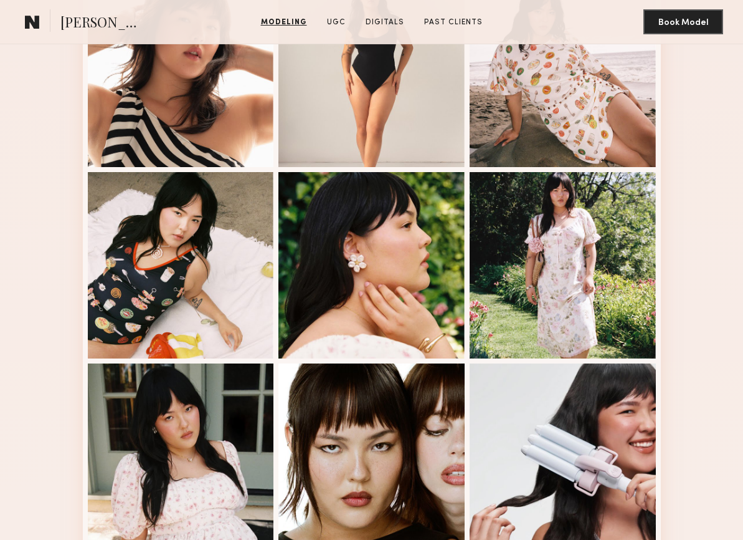
scroll to position [354, 0]
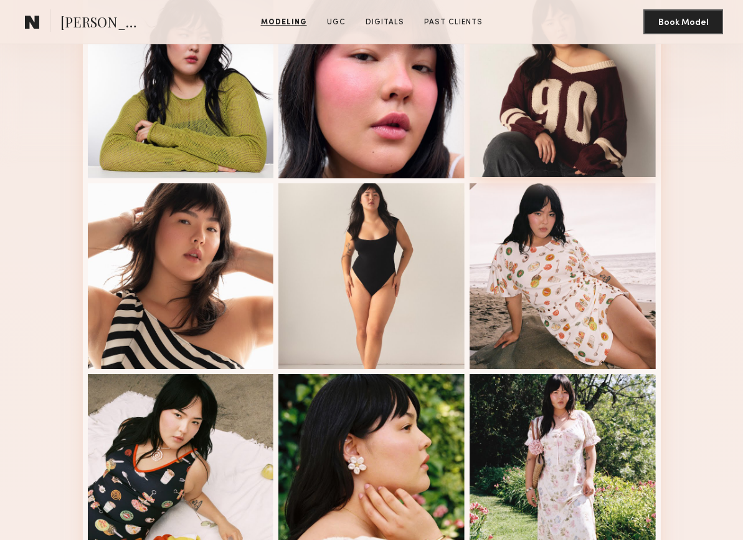
click at [530, 127] on div at bounding box center [563, 84] width 186 height 186
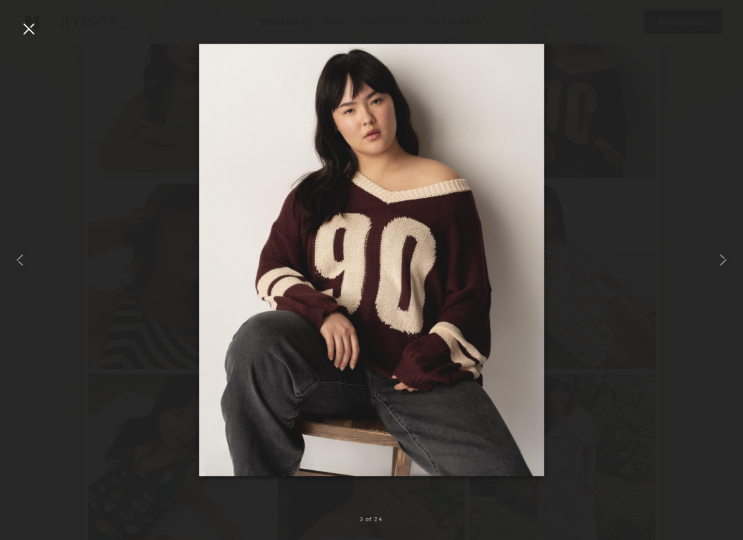
click at [23, 26] on div at bounding box center [29, 29] width 20 height 20
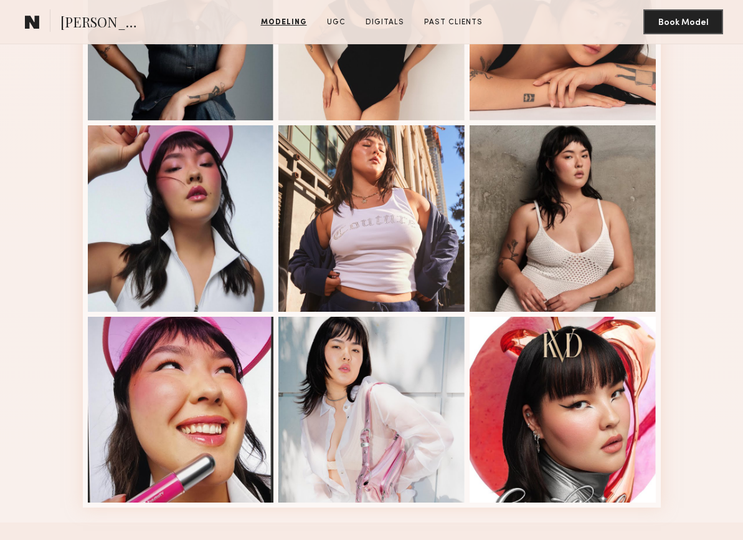
scroll to position [1345, 0]
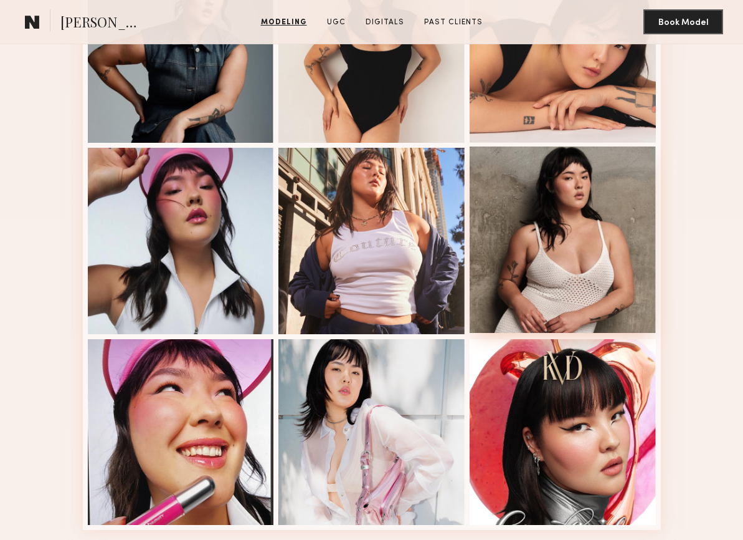
click at [501, 274] on div at bounding box center [563, 239] width 186 height 186
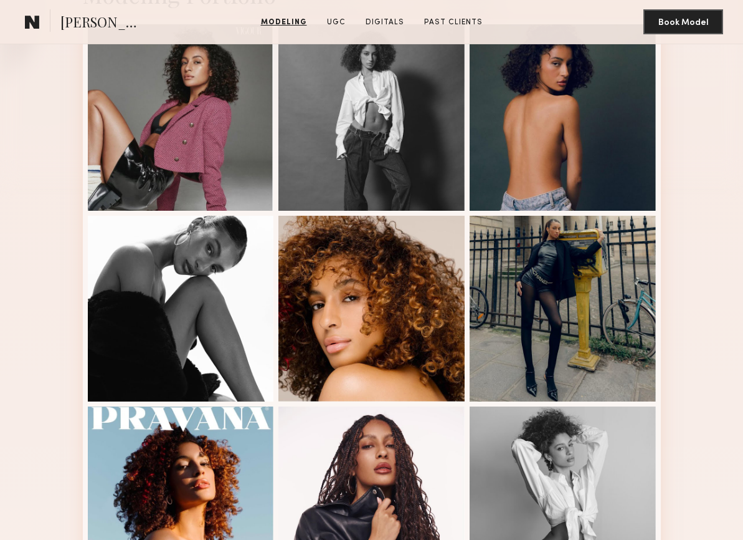
scroll to position [318, 0]
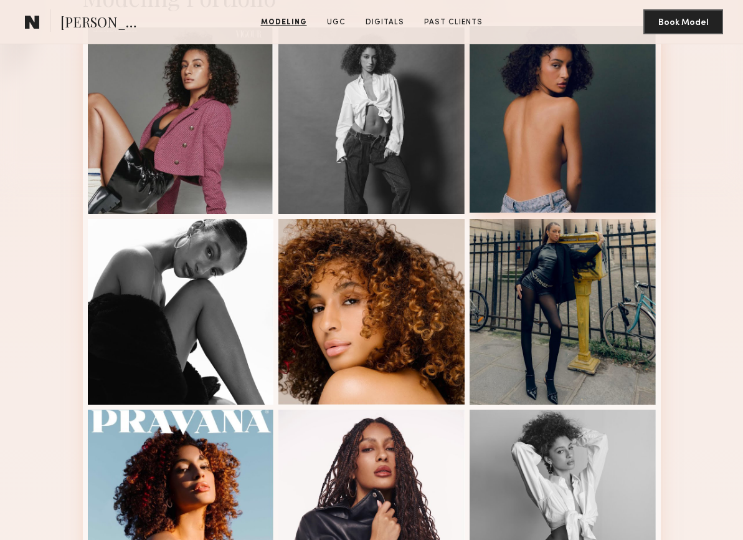
click at [561, 142] on div at bounding box center [563, 119] width 186 height 186
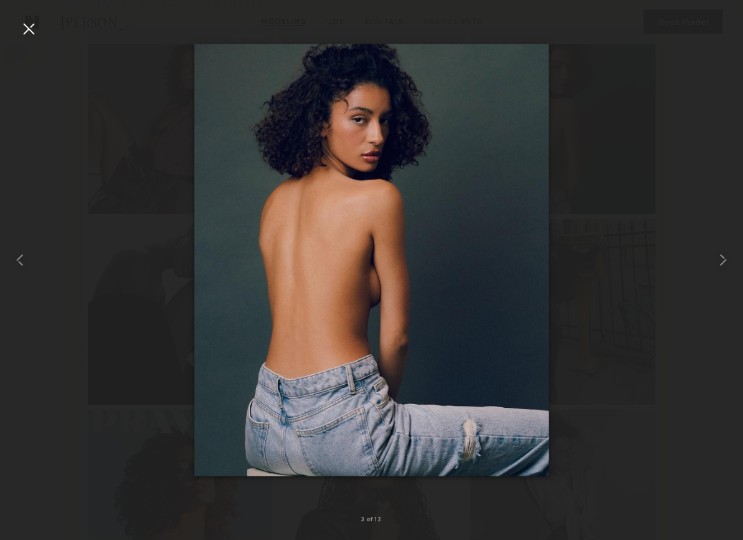
click at [27, 31] on div at bounding box center [29, 29] width 20 height 20
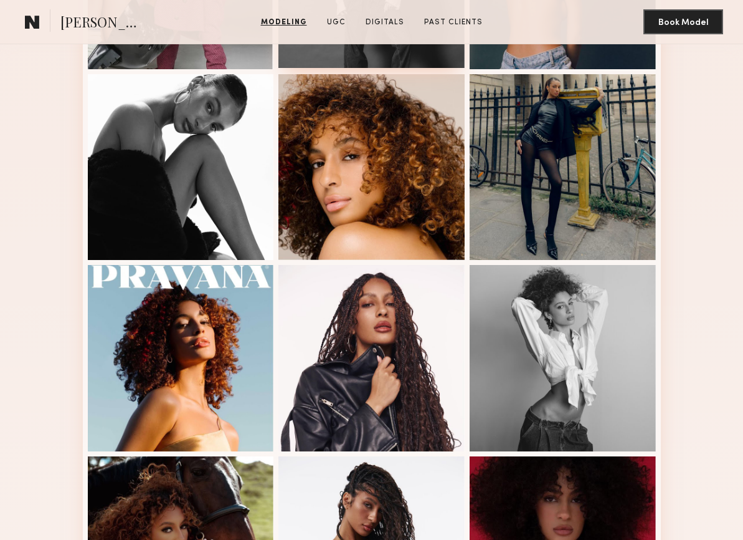
scroll to position [490, 0]
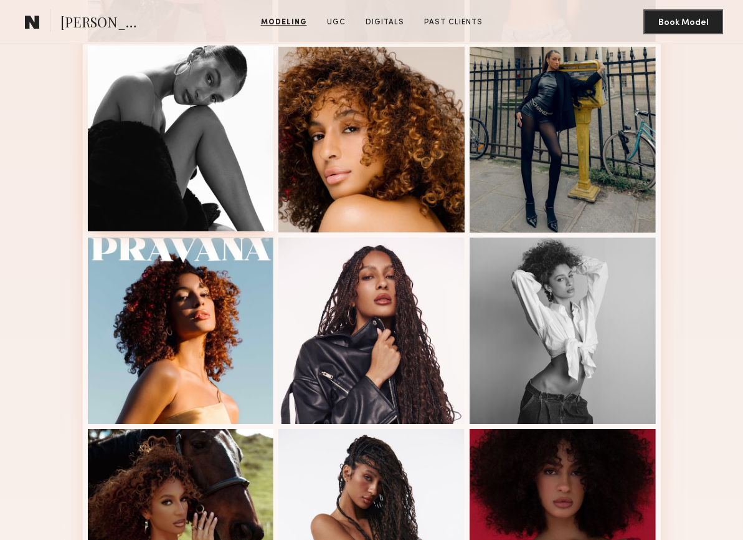
click at [248, 141] on div at bounding box center [181, 138] width 186 height 186
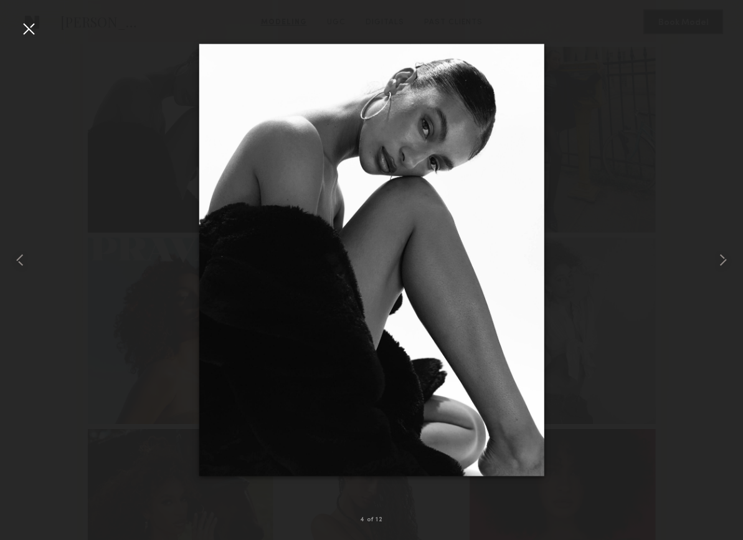
click at [30, 29] on div at bounding box center [29, 29] width 20 height 20
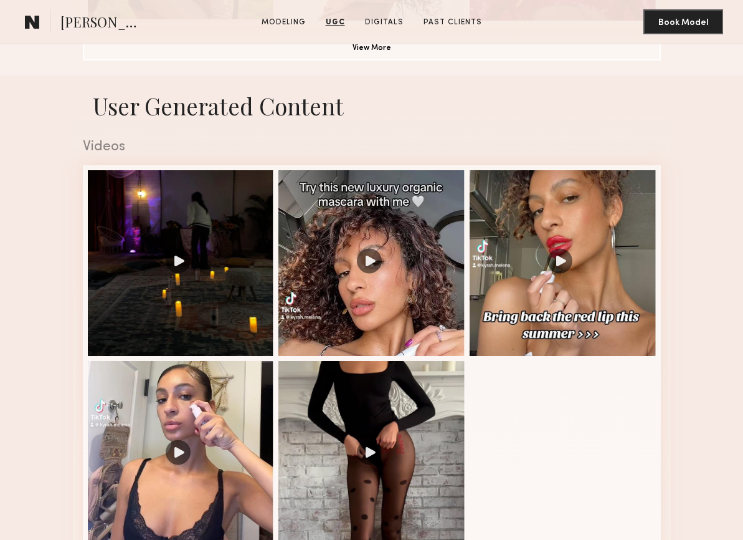
scroll to position [846, 0]
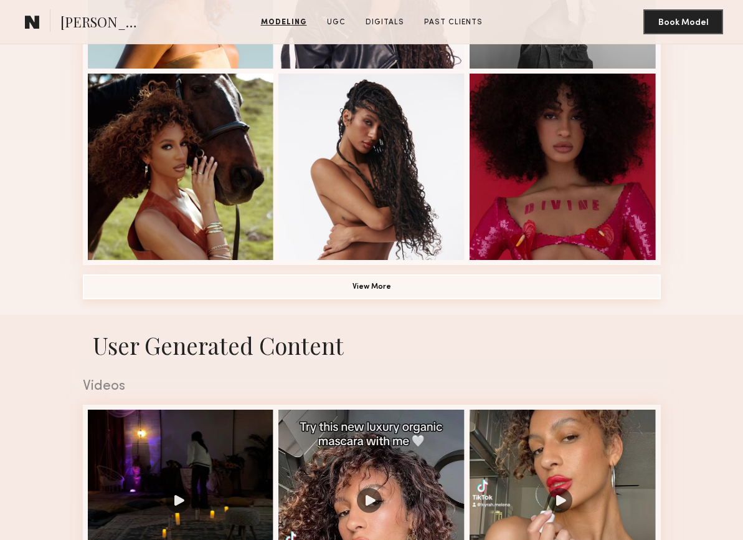
click at [371, 283] on button "View More" at bounding box center [372, 286] width 578 height 25
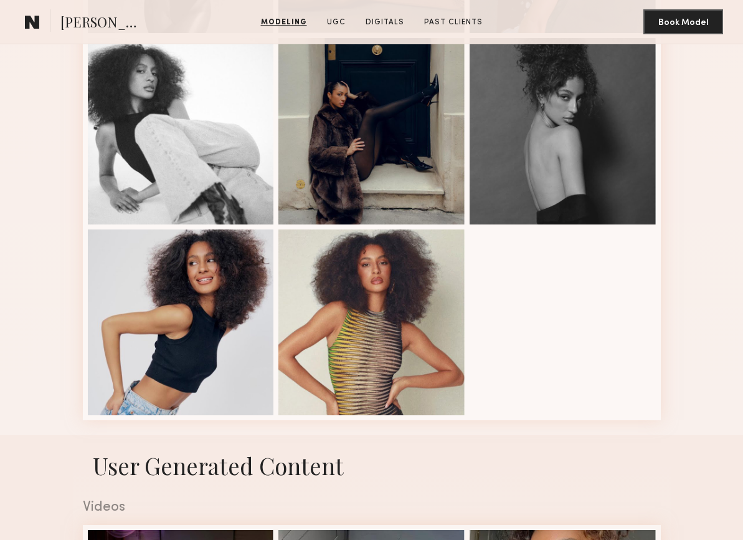
scroll to position [1457, 0]
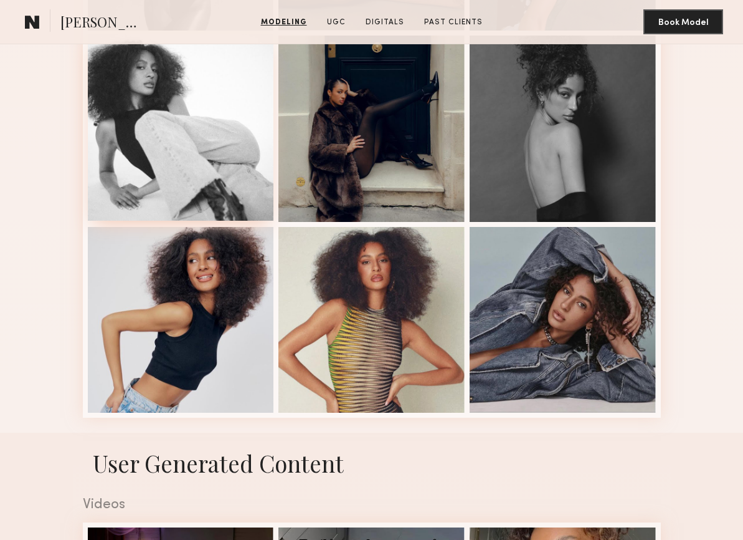
click at [219, 158] on div at bounding box center [181, 127] width 186 height 186
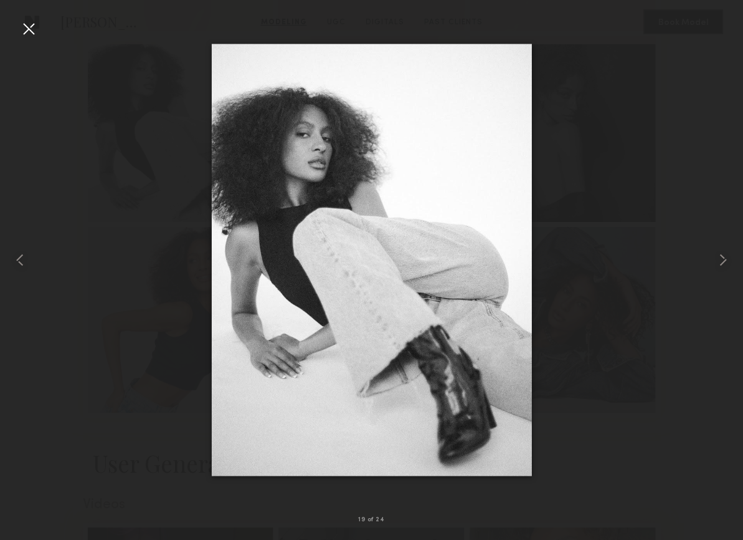
click at [28, 32] on div at bounding box center [29, 29] width 20 height 20
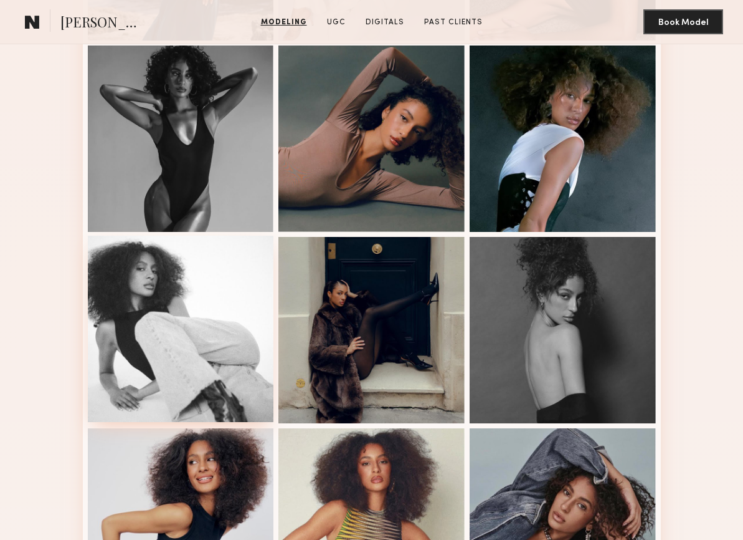
scroll to position [1204, 0]
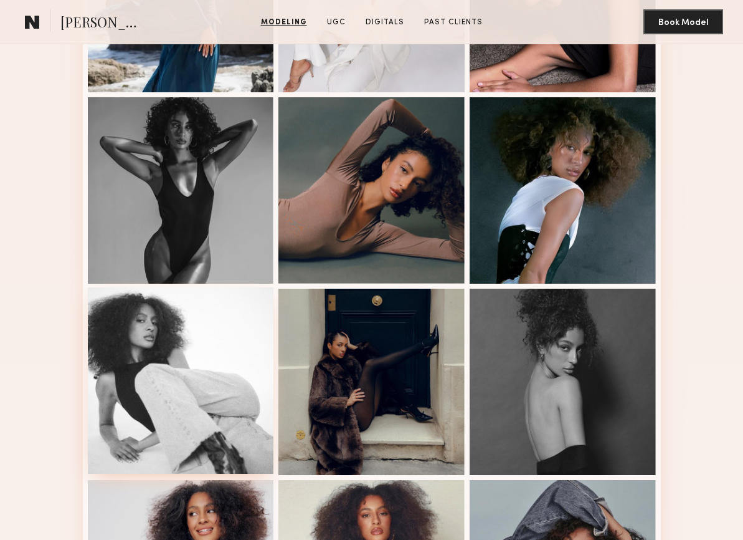
click at [222, 212] on div at bounding box center [181, 190] width 186 height 186
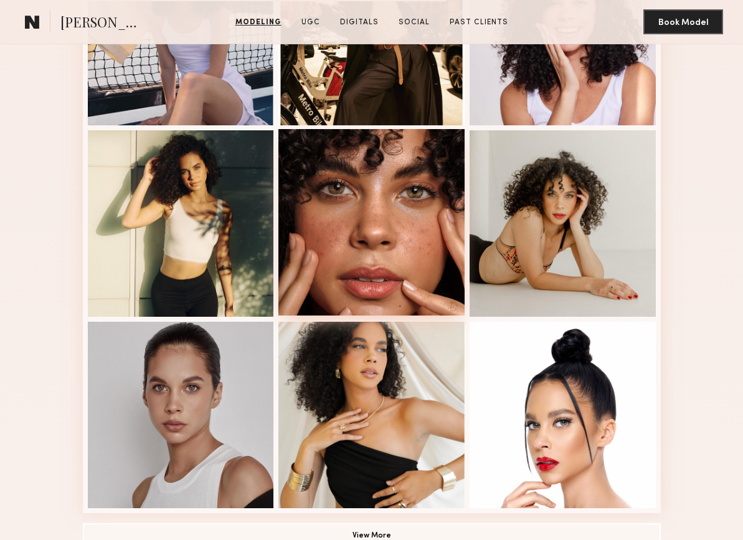
scroll to position [659, 0]
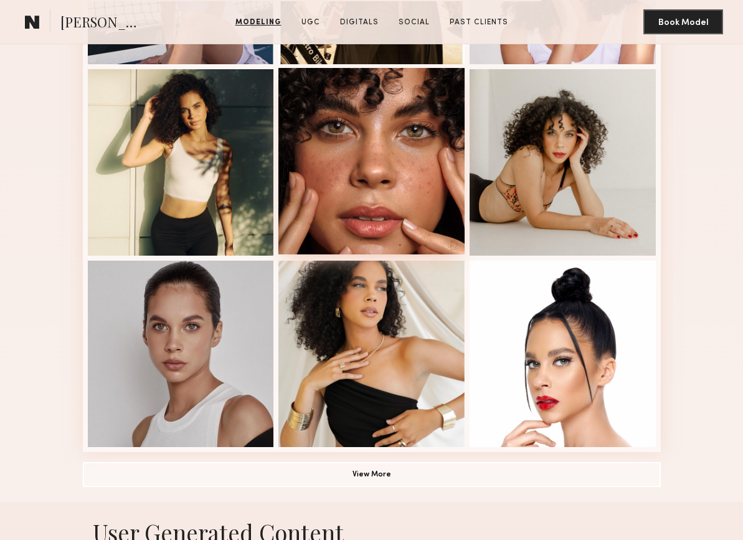
click at [319, 156] on div at bounding box center [372, 161] width 186 height 186
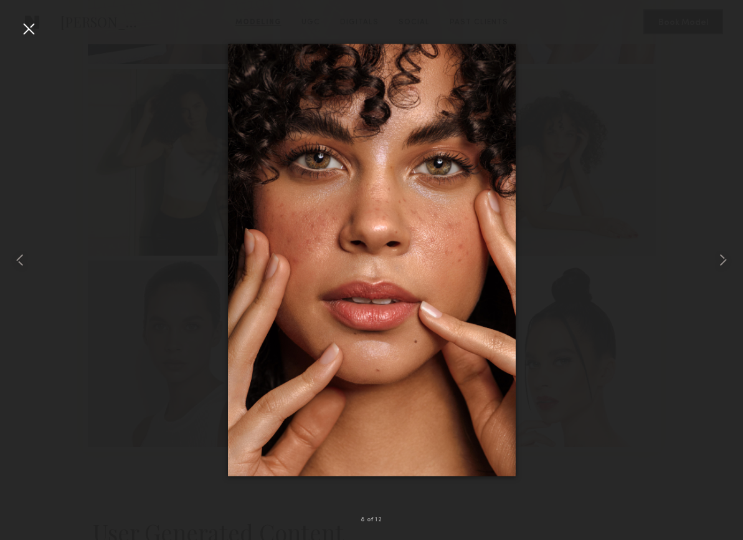
click at [676, 90] on div at bounding box center [371, 260] width 743 height 480
click at [32, 26] on div at bounding box center [29, 29] width 20 height 20
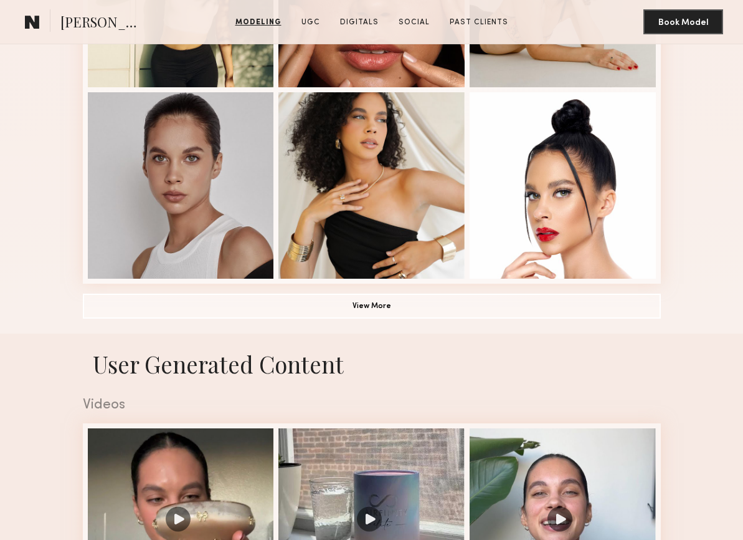
scroll to position [884, 0]
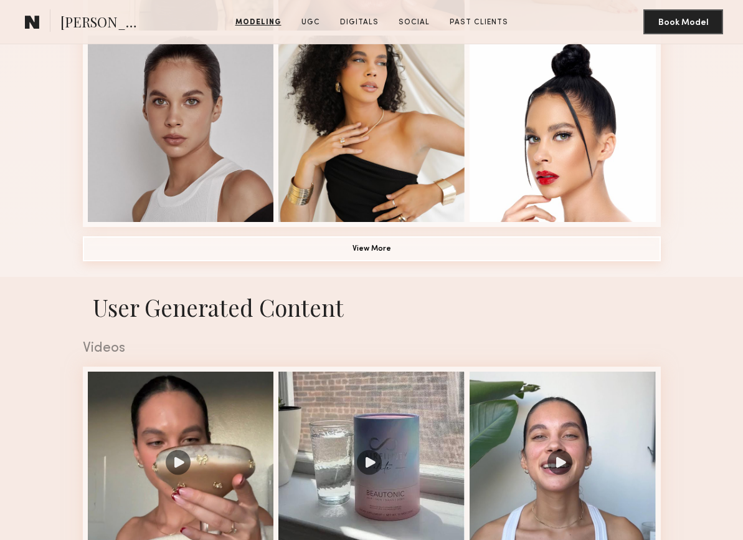
click at [233, 247] on button "View More" at bounding box center [372, 248] width 578 height 25
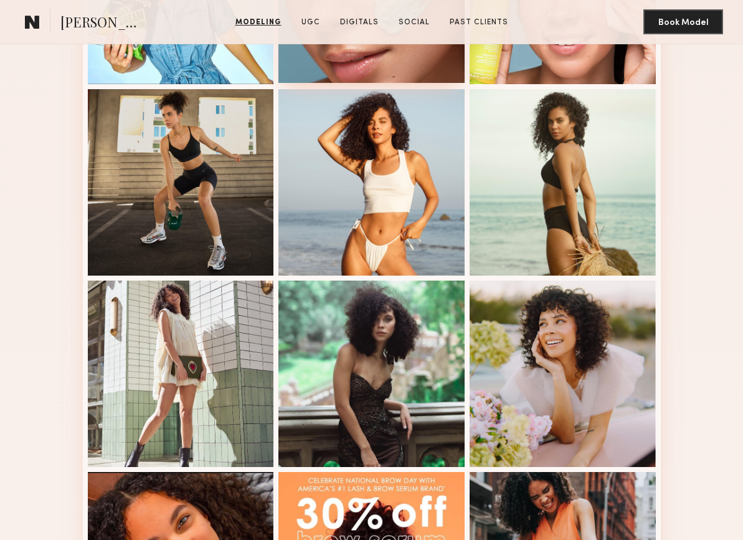
scroll to position [1235, 0]
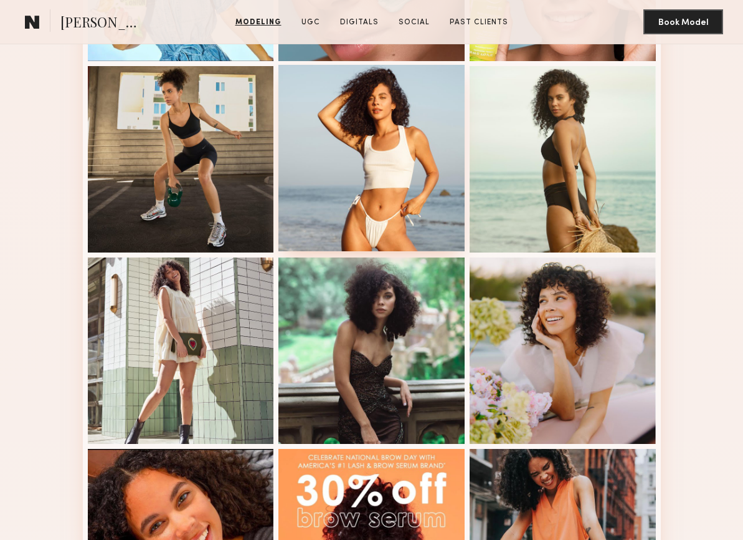
click at [343, 178] on div at bounding box center [372, 158] width 186 height 186
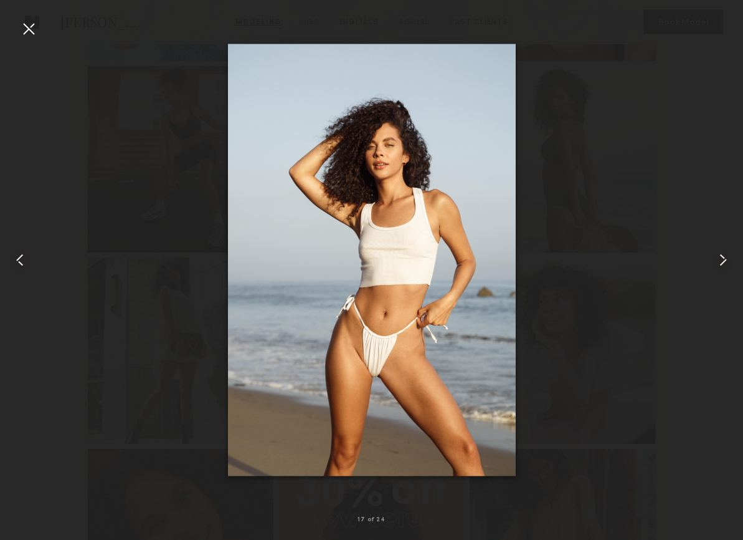
click at [24, 26] on div at bounding box center [29, 29] width 20 height 20
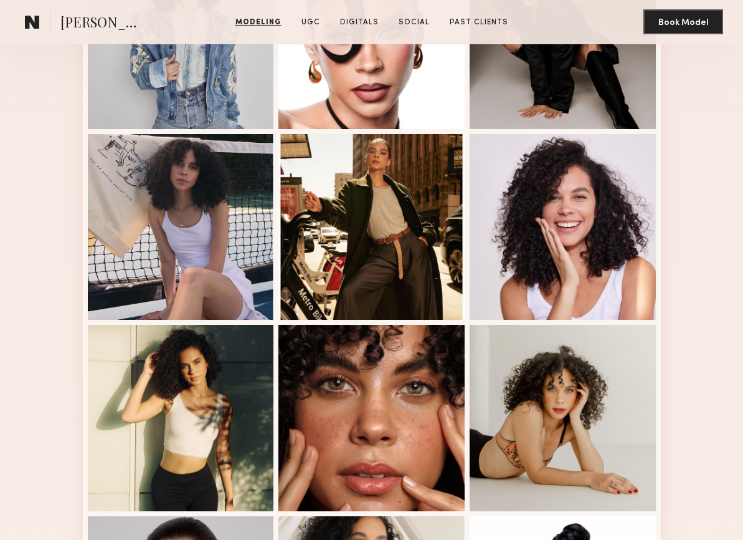
scroll to position [366, 0]
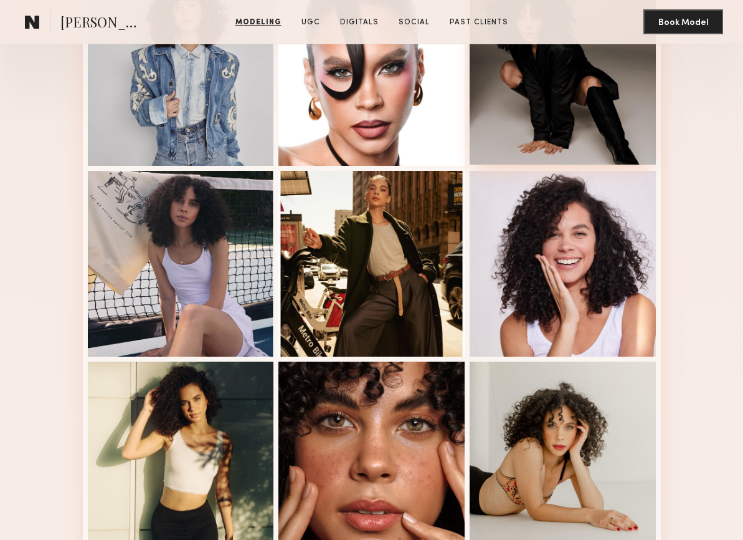
click at [584, 129] on div at bounding box center [563, 71] width 186 height 186
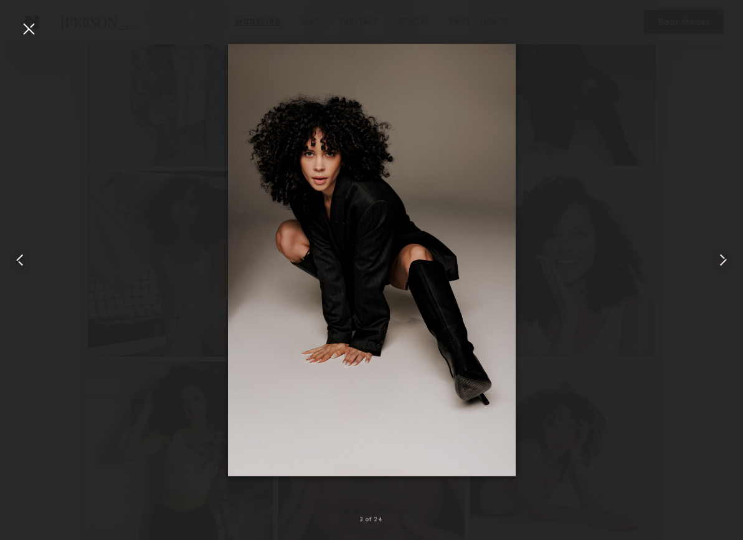
click at [655, 86] on div at bounding box center [371, 260] width 743 height 480
drag, startPoint x: 31, startPoint y: 26, endPoint x: 47, endPoint y: 27, distance: 16.2
click at [31, 27] on div at bounding box center [29, 29] width 20 height 20
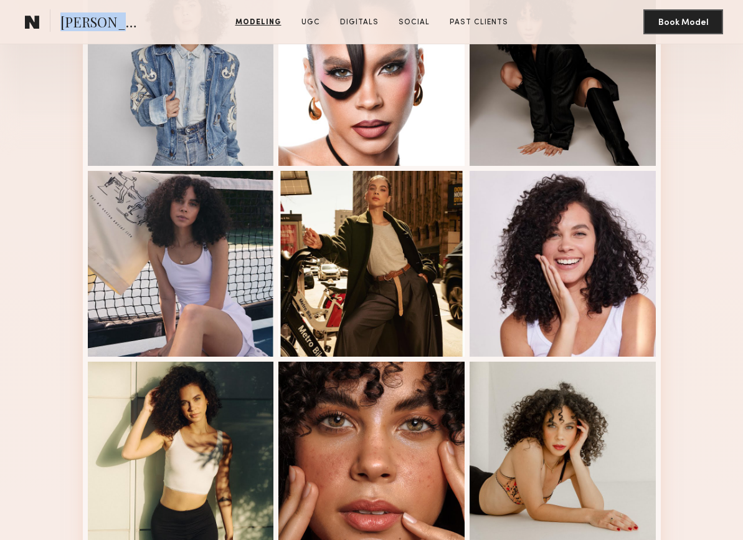
drag, startPoint x: 60, startPoint y: 21, endPoint x: 122, endPoint y: 24, distance: 61.1
click at [124, 26] on section "Tracy D." at bounding box center [83, 21] width 127 height 25
copy span "Tracy D."
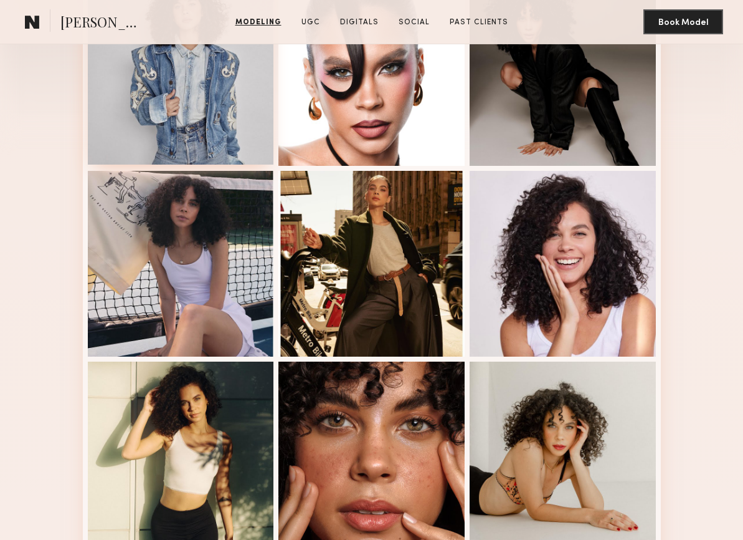
click at [224, 126] on div at bounding box center [181, 71] width 186 height 186
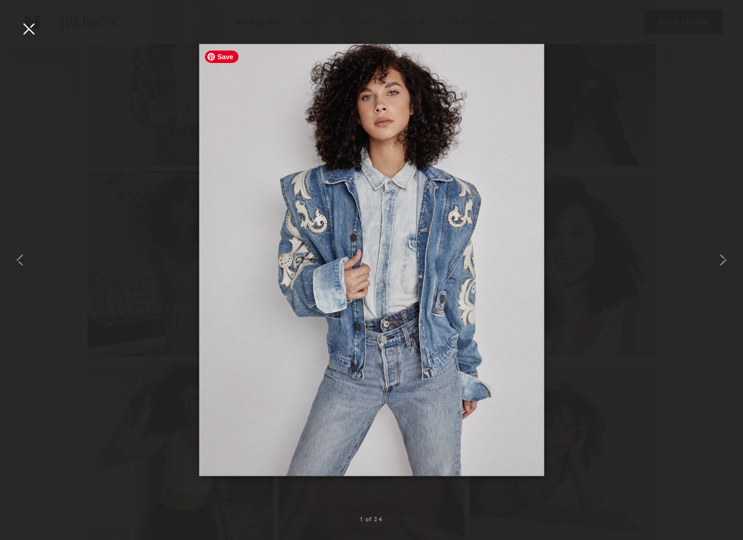
drag, startPoint x: 396, startPoint y: 232, endPoint x: 394, endPoint y: 226, distance: 7.3
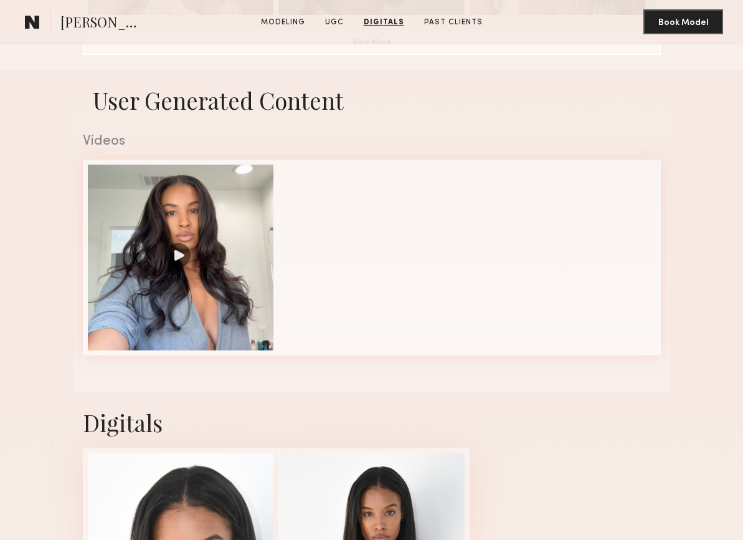
scroll to position [849, 0]
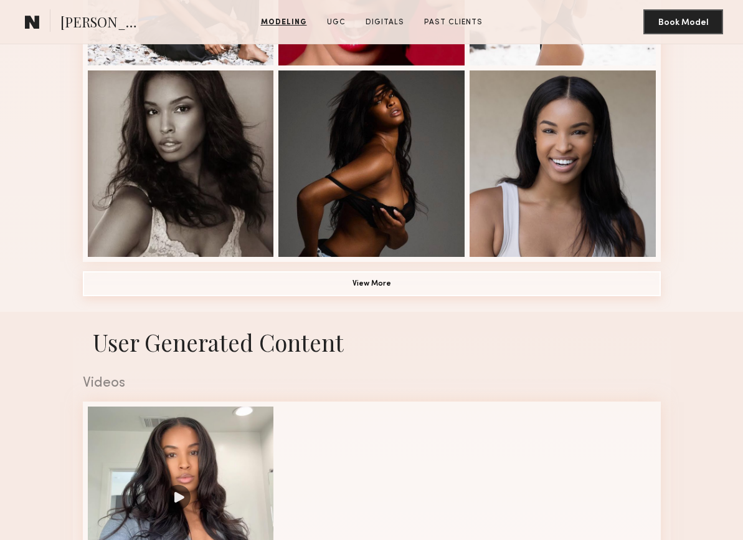
click at [502, 287] on button "View More" at bounding box center [372, 283] width 578 height 25
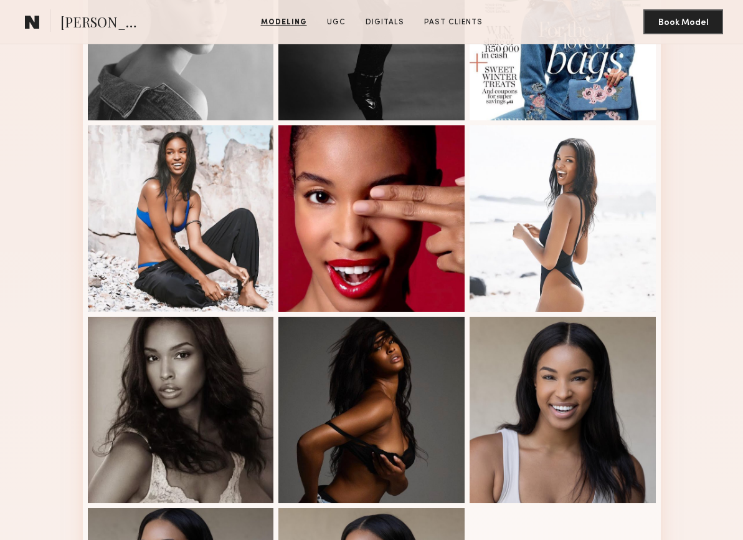
scroll to position [0, 0]
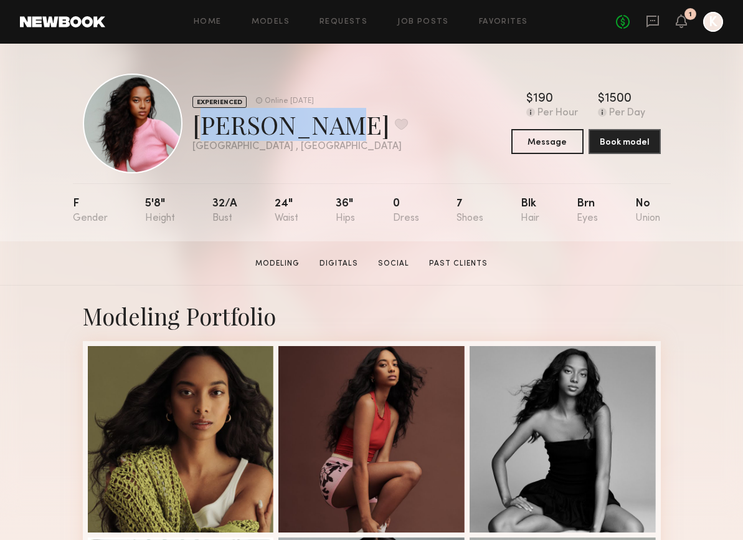
drag, startPoint x: 305, startPoint y: 127, endPoint x: 195, endPoint y: 117, distance: 110.8
click at [195, 126] on div "Isabella M. Favorite" at bounding box center [301, 124] width 216 height 33
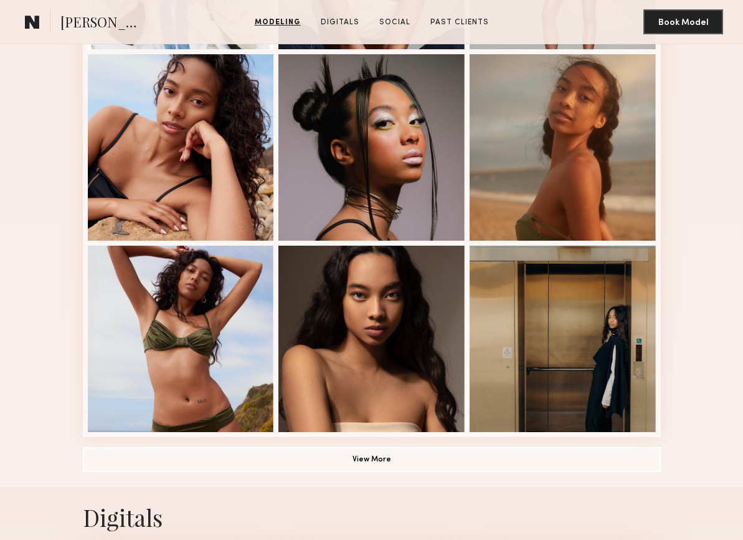
scroll to position [671, 0]
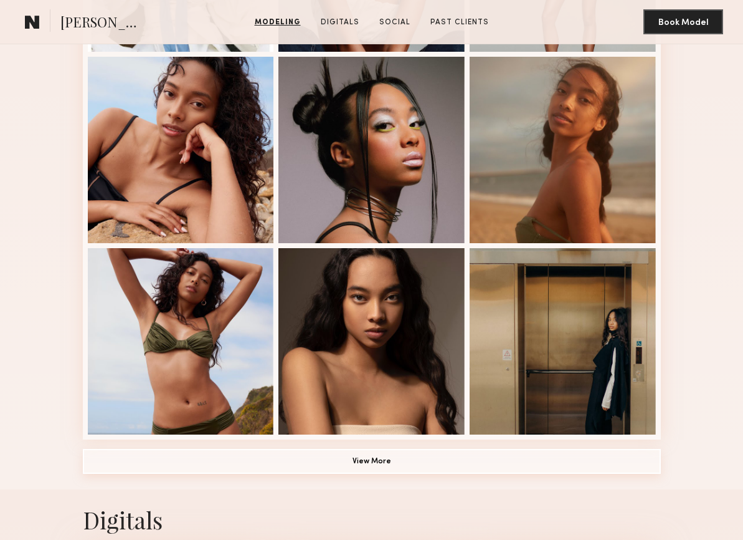
click at [389, 460] on button "View More" at bounding box center [372, 461] width 578 height 25
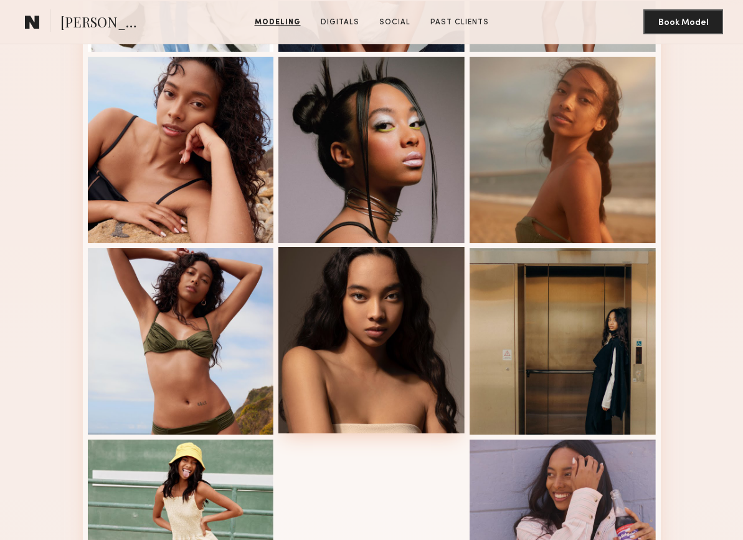
click at [403, 367] on div at bounding box center [372, 340] width 186 height 186
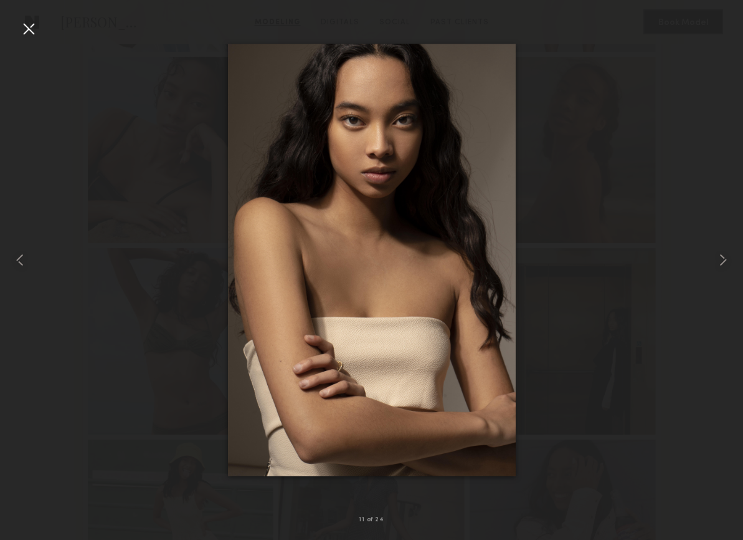
click at [32, 29] on div at bounding box center [29, 29] width 20 height 20
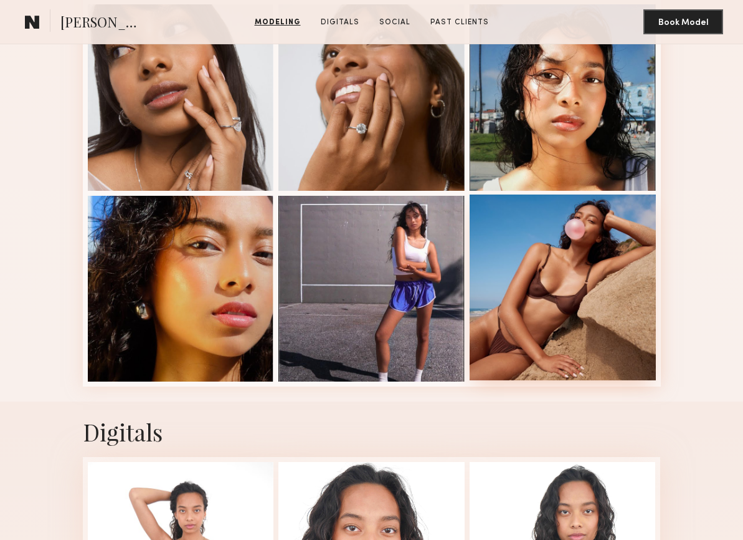
scroll to position [1489, 0]
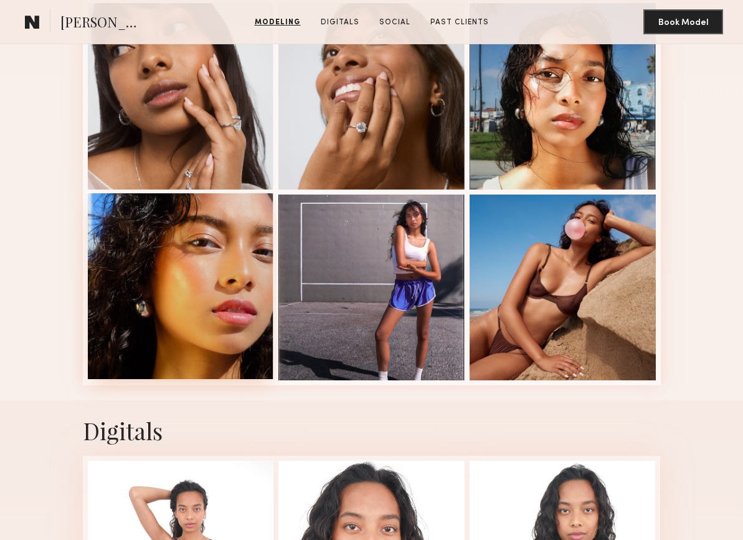
click at [157, 280] on div at bounding box center [181, 286] width 186 height 186
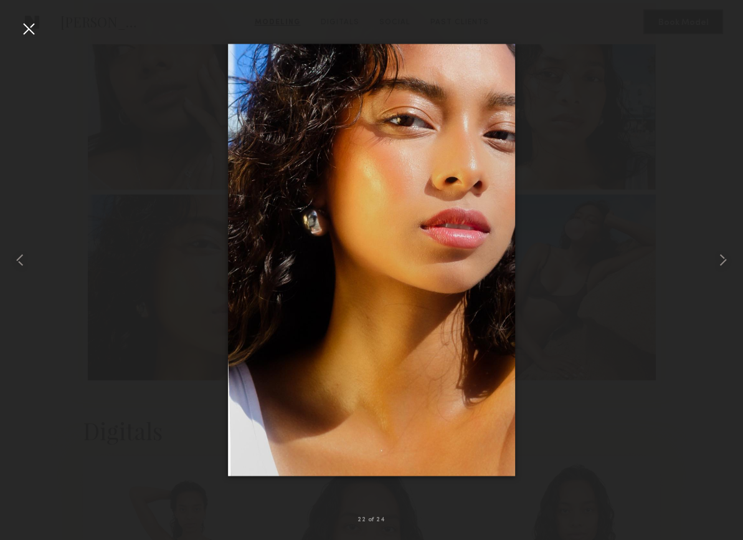
click at [30, 28] on div at bounding box center [29, 29] width 20 height 20
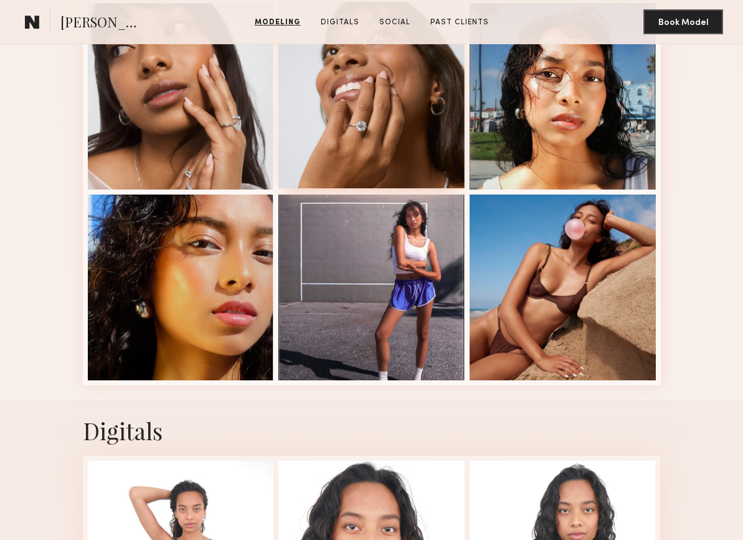
scroll to position [1459, 0]
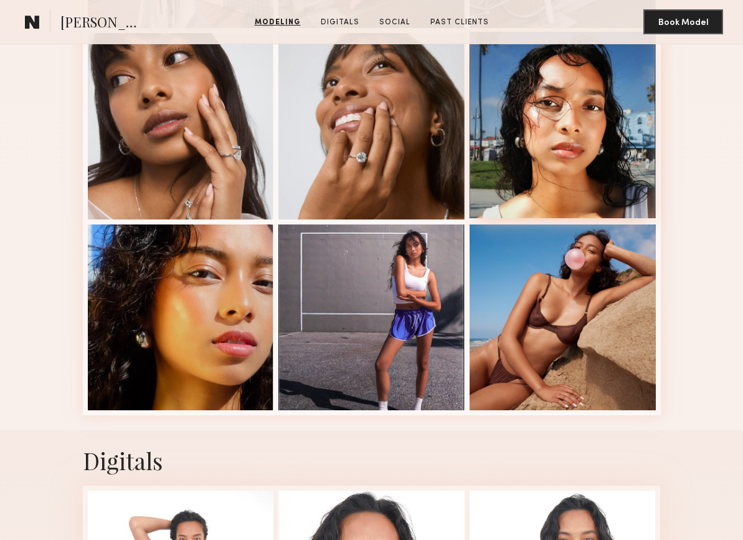
click at [488, 143] on div at bounding box center [563, 125] width 186 height 186
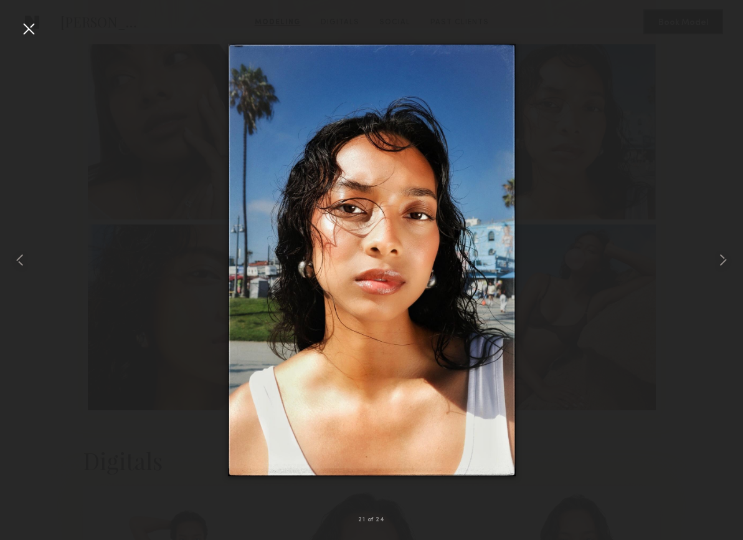
click at [28, 27] on div at bounding box center [29, 29] width 20 height 20
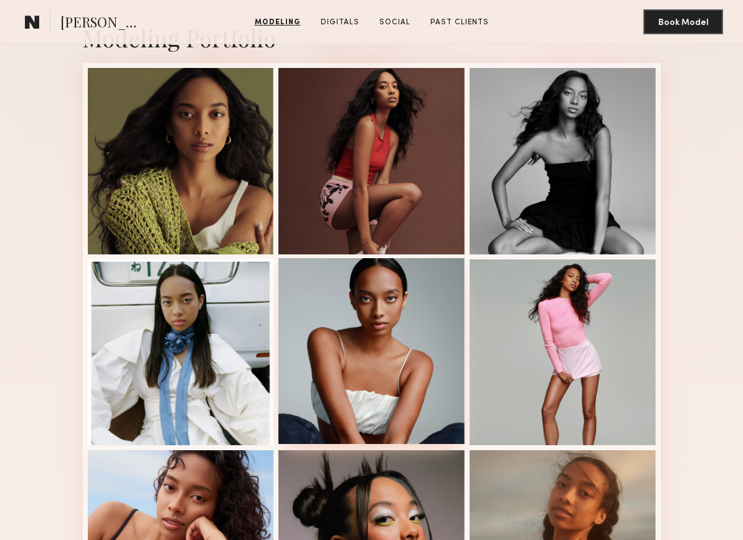
scroll to position [248, 0]
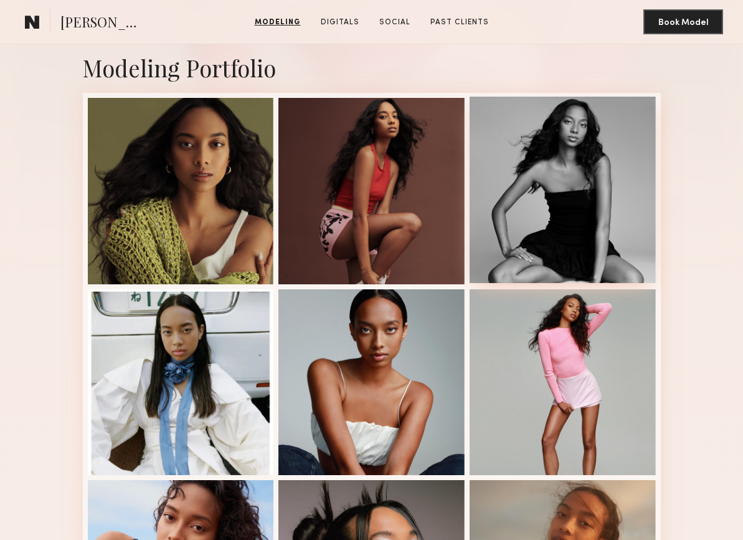
click at [550, 232] on div at bounding box center [563, 190] width 186 height 186
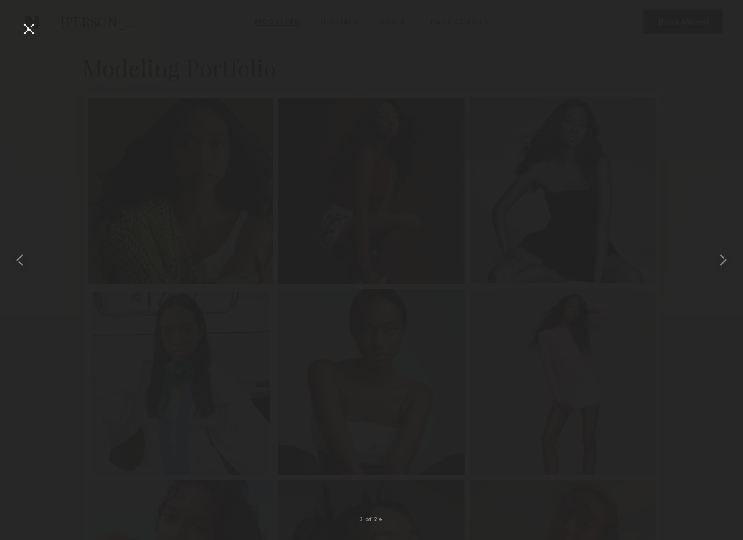
scroll to position [249, 0]
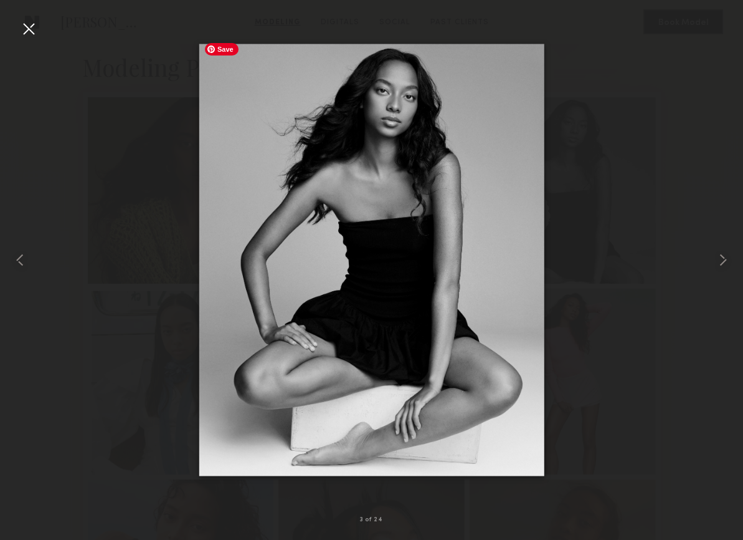
click at [144, 217] on div at bounding box center [371, 260] width 743 height 480
click at [24, 27] on div at bounding box center [29, 29] width 20 height 20
click at [25, 27] on div at bounding box center [29, 29] width 20 height 20
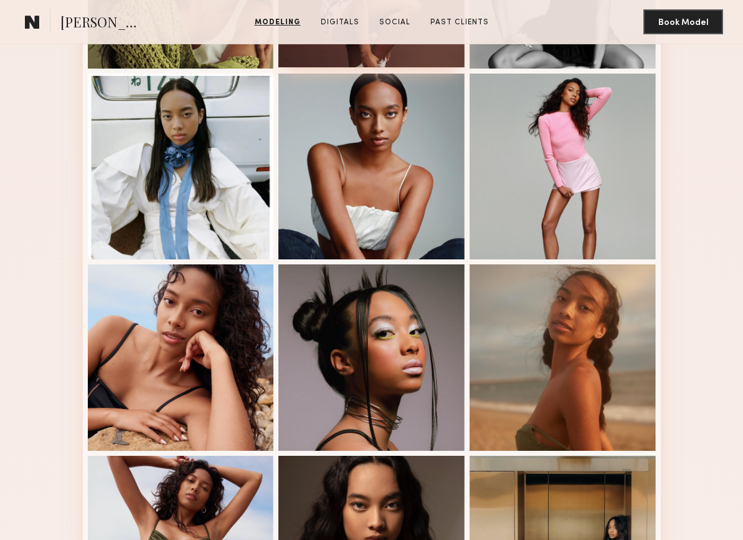
scroll to position [484, 0]
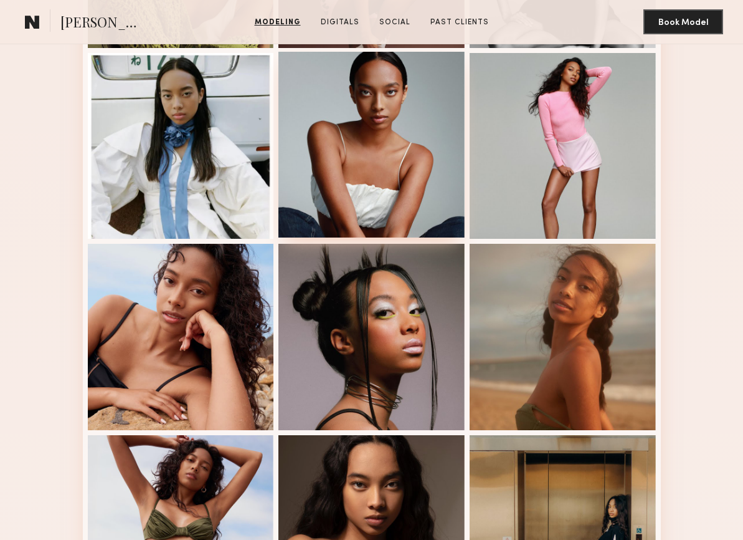
click at [331, 159] on div at bounding box center [372, 145] width 186 height 186
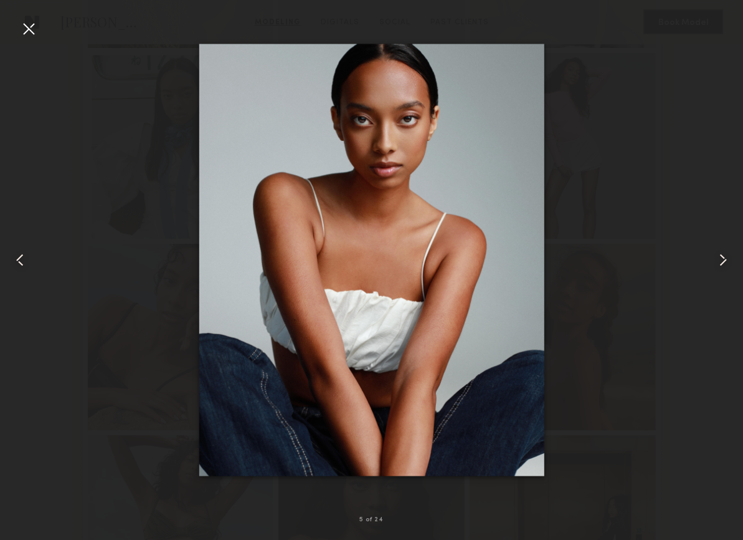
click at [27, 24] on div at bounding box center [29, 29] width 20 height 20
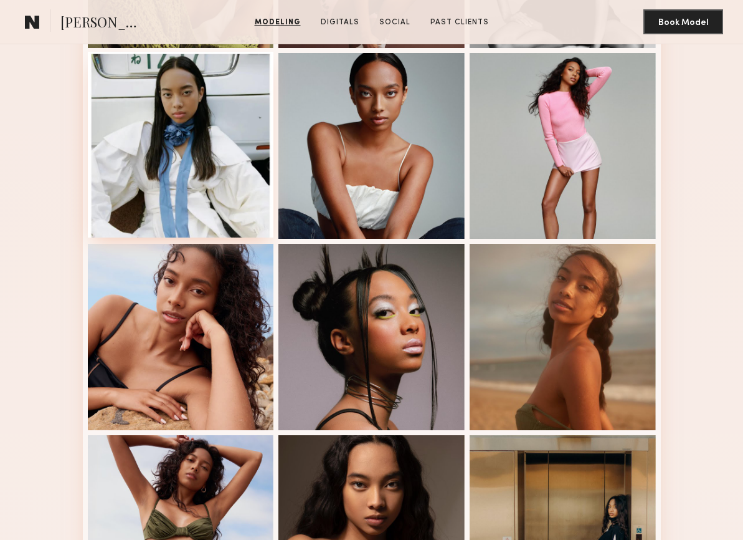
click at [234, 168] on div at bounding box center [181, 145] width 186 height 186
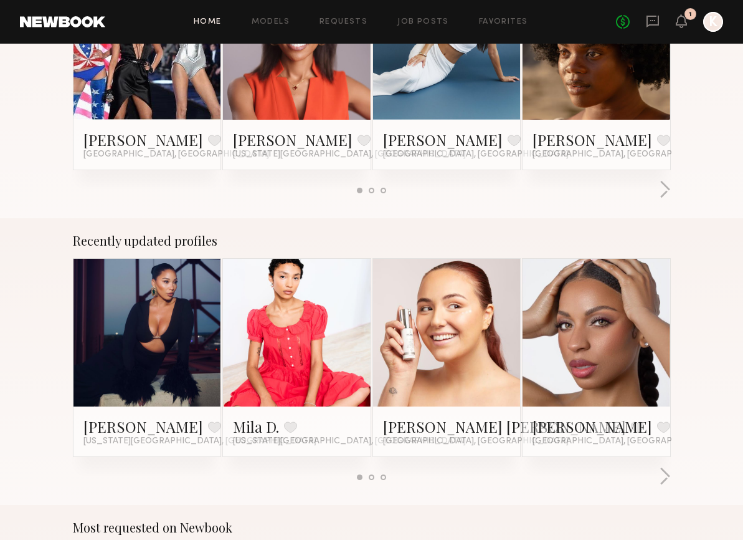
scroll to position [617, 0]
